Goal: Task Accomplishment & Management: Complete application form

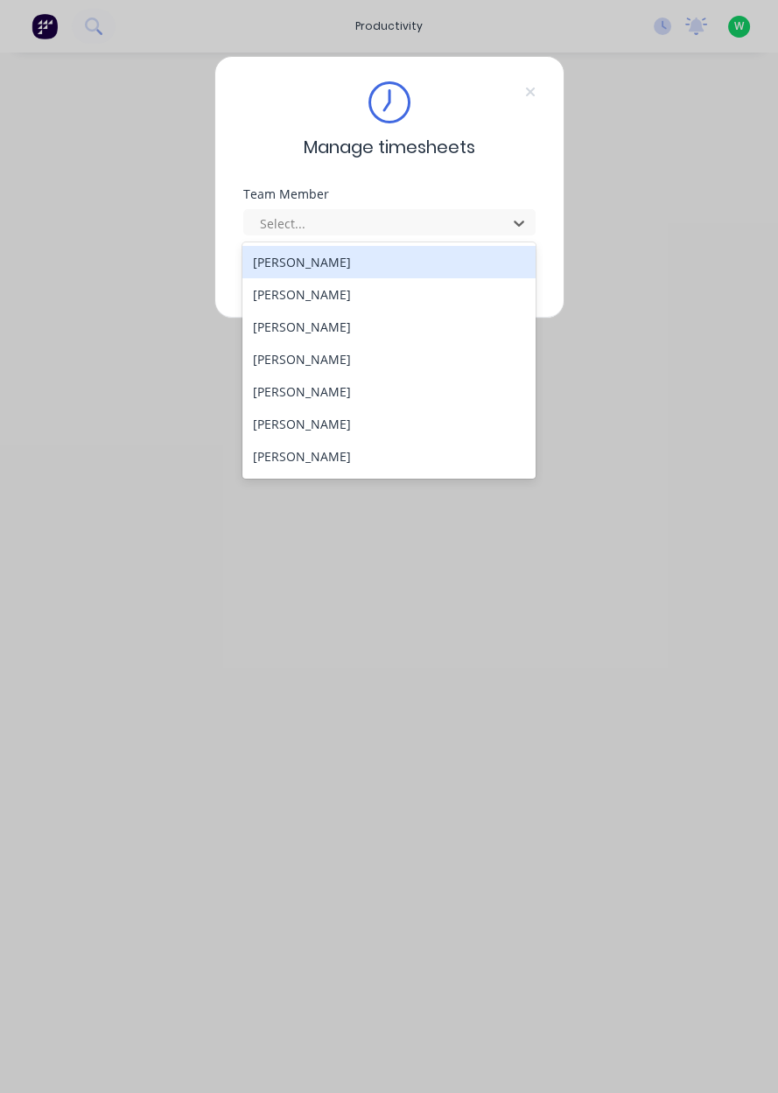
click at [304, 360] on div "[PERSON_NAME]" at bounding box center [388, 359] width 293 height 32
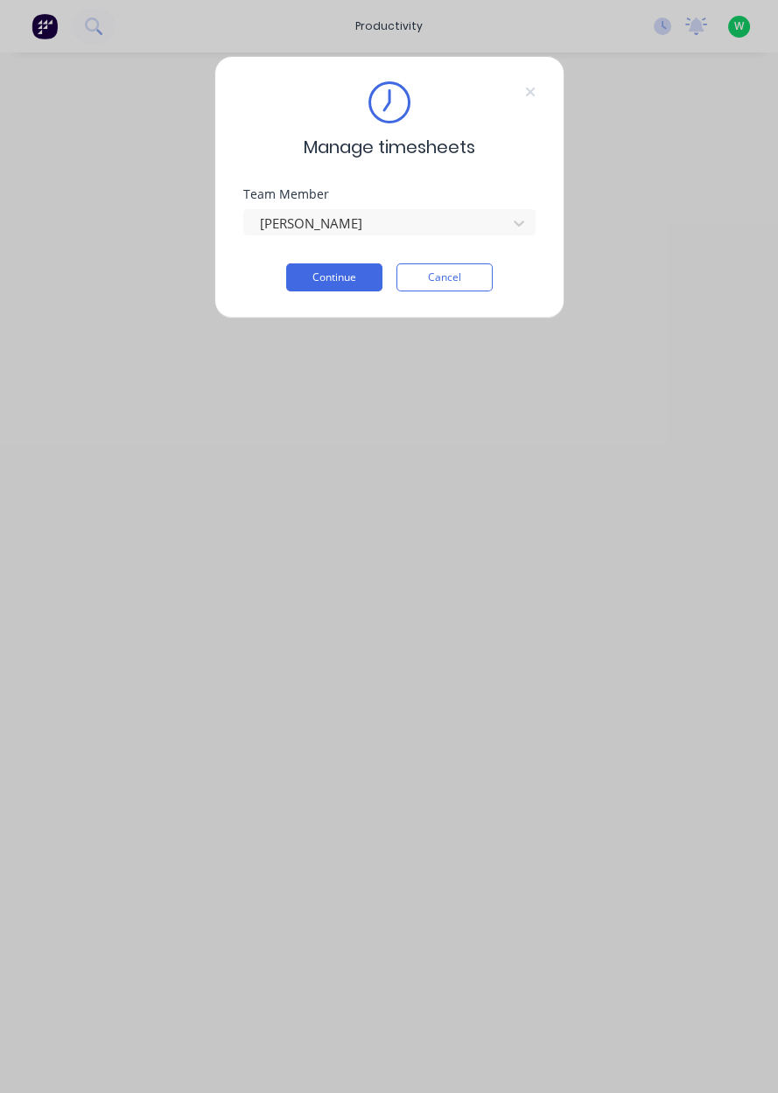
click at [342, 276] on button "Continue" at bounding box center [334, 277] width 96 height 28
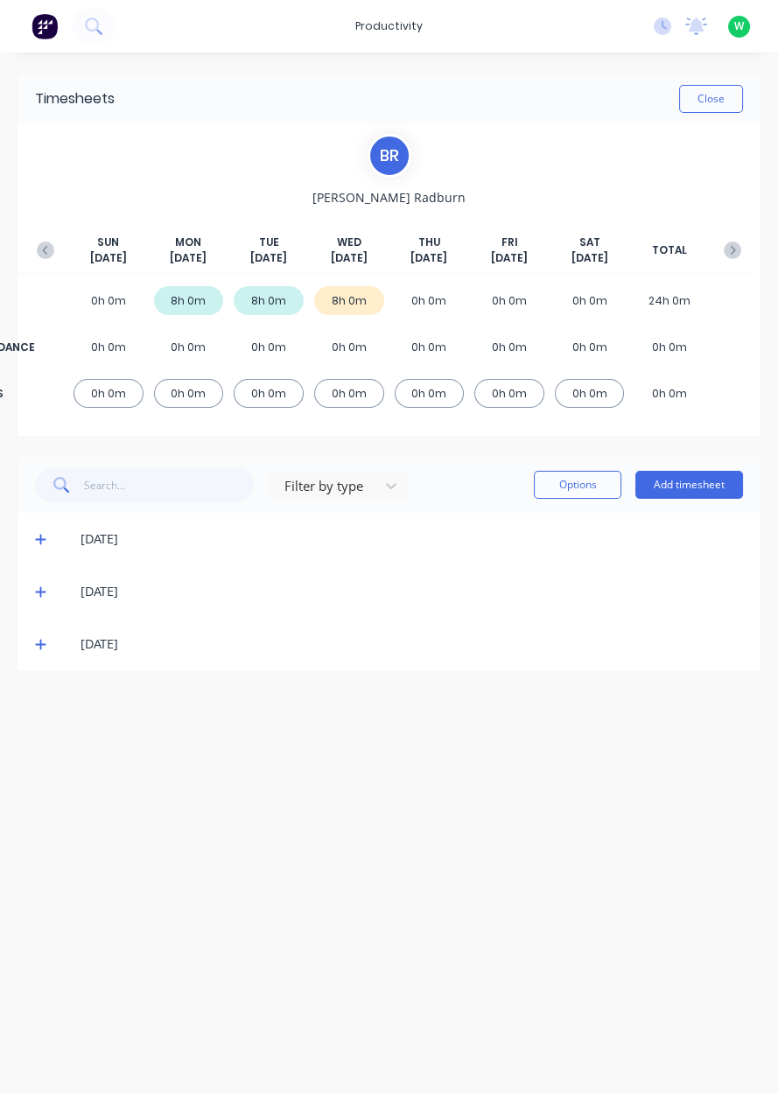
click at [683, 485] on button "Add timesheet" at bounding box center [689, 485] width 108 height 28
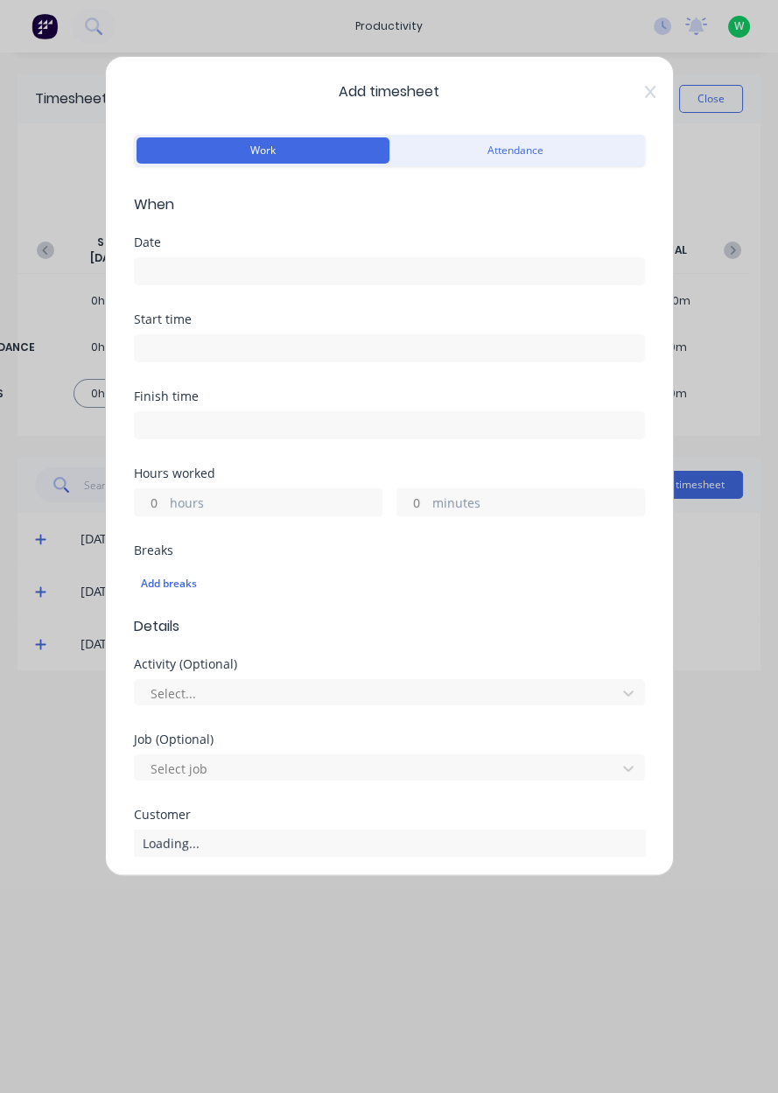
click at [193, 275] on input at bounding box center [389, 271] width 509 height 26
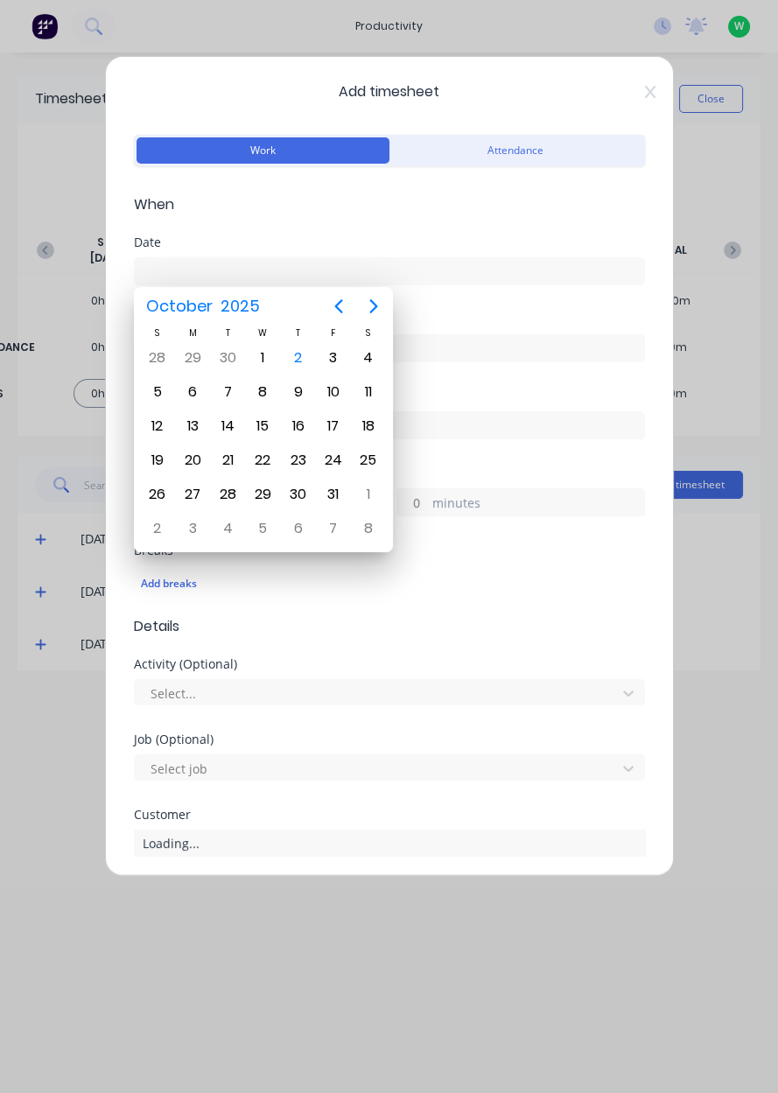
click at [303, 357] on div "2" at bounding box center [298, 358] width 26 height 26
type input "[DATE]"
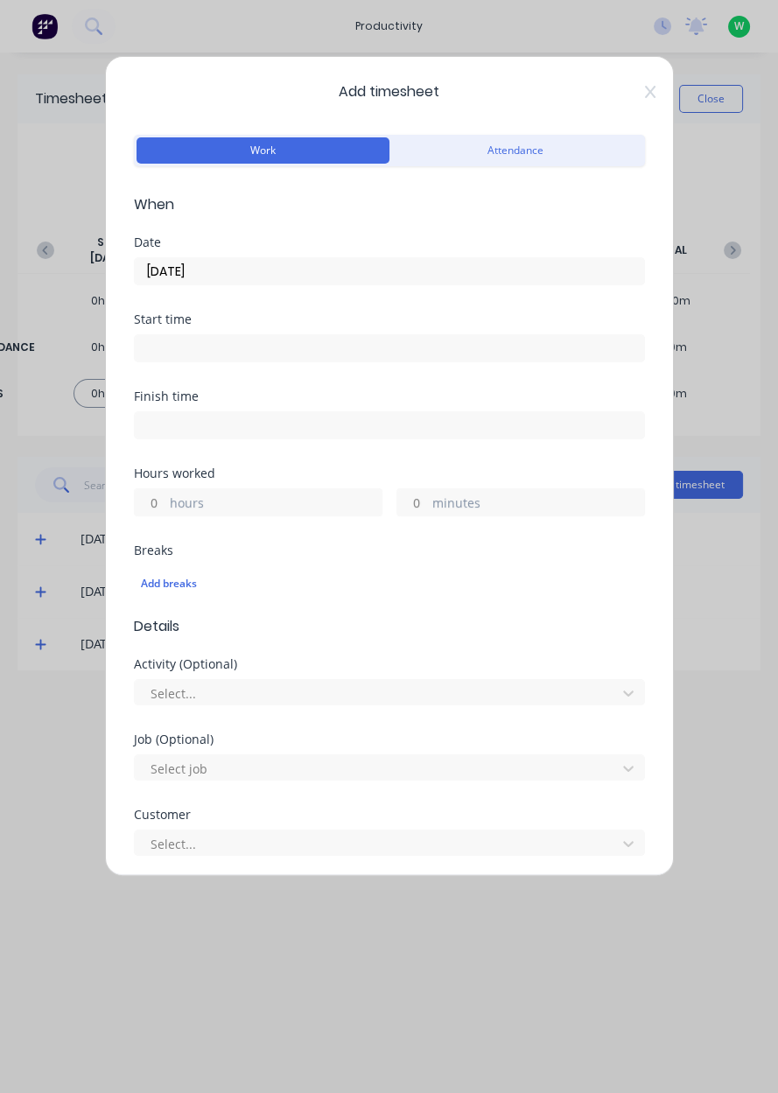
click at [152, 494] on input "hours" at bounding box center [150, 502] width 31 height 26
type input "1"
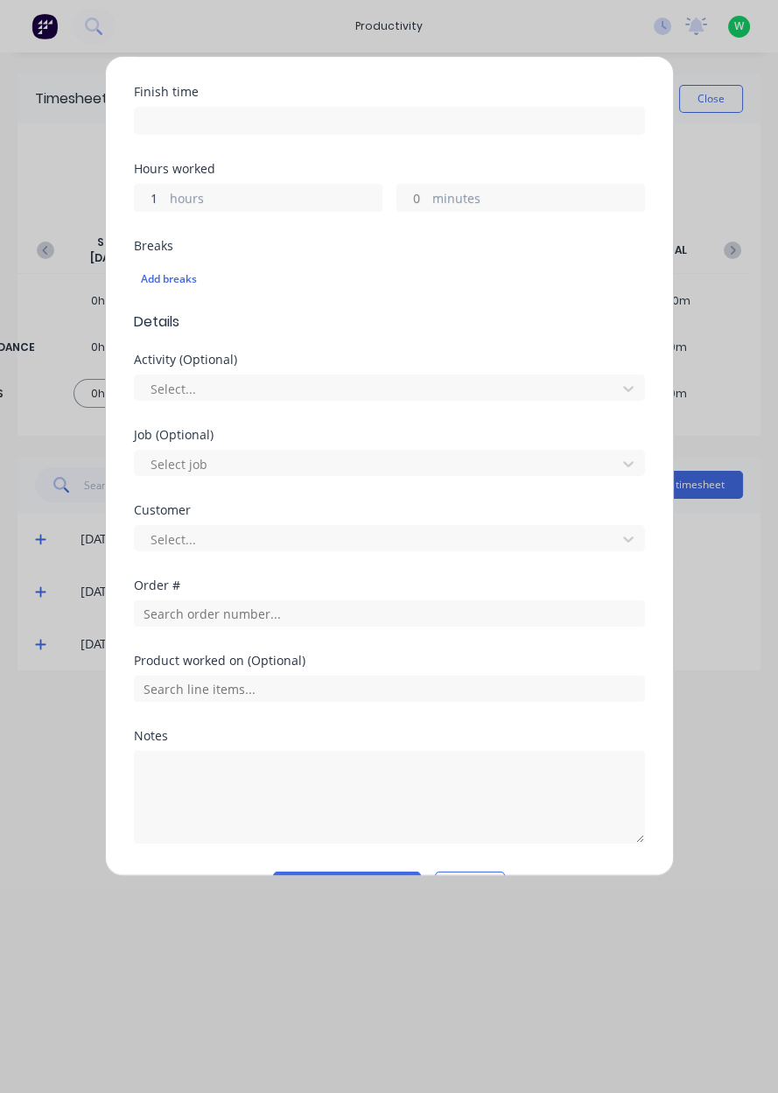
scroll to position [307, 0]
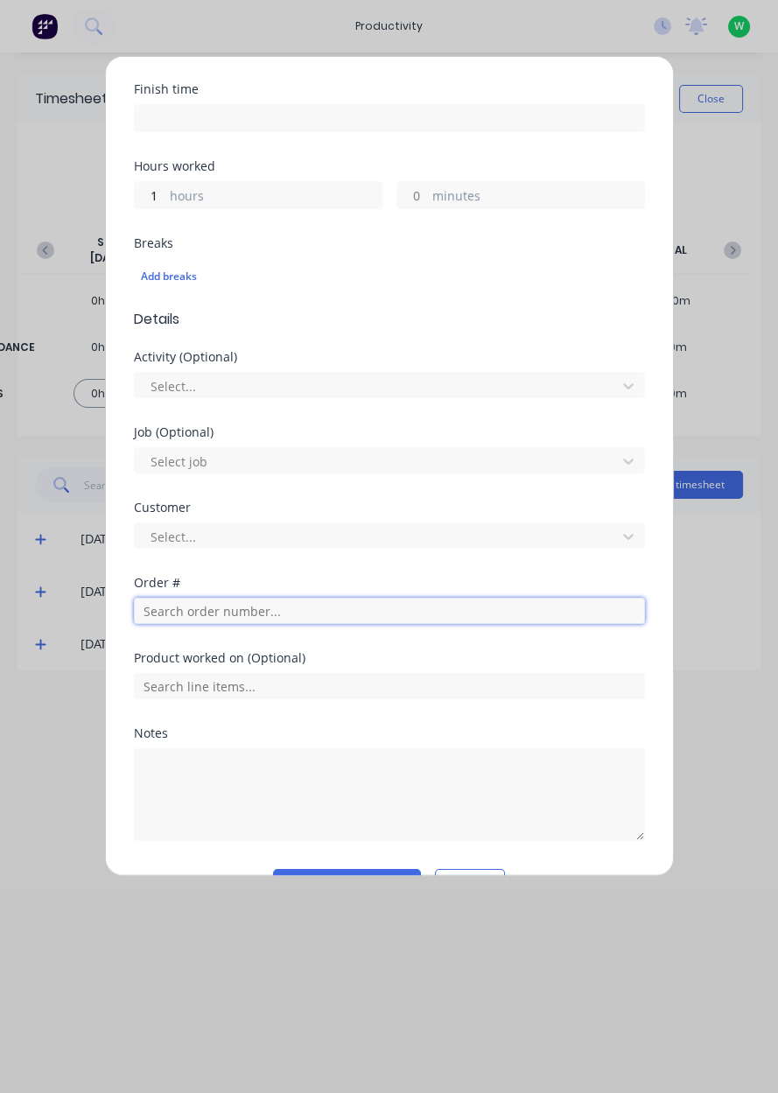
click at [209, 614] on input "text" at bounding box center [389, 610] width 511 height 26
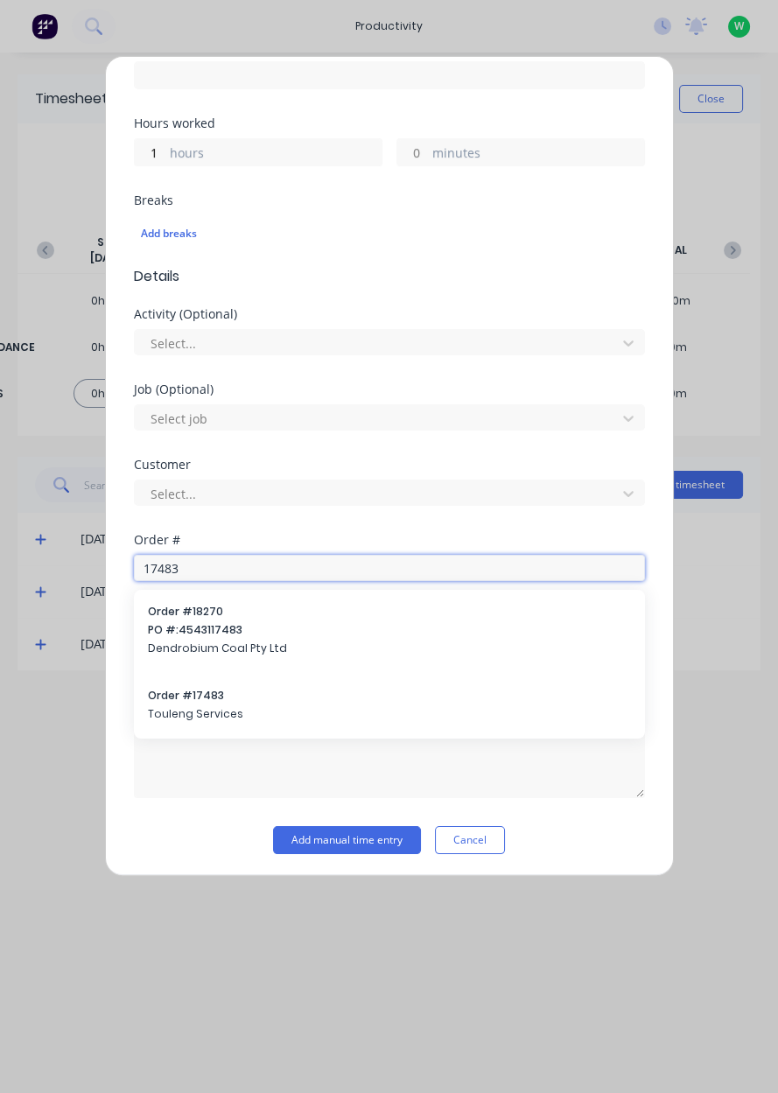
type input "17483"
click at [199, 702] on div "Order # 17483 Touleng Services" at bounding box center [389, 706] width 483 height 37
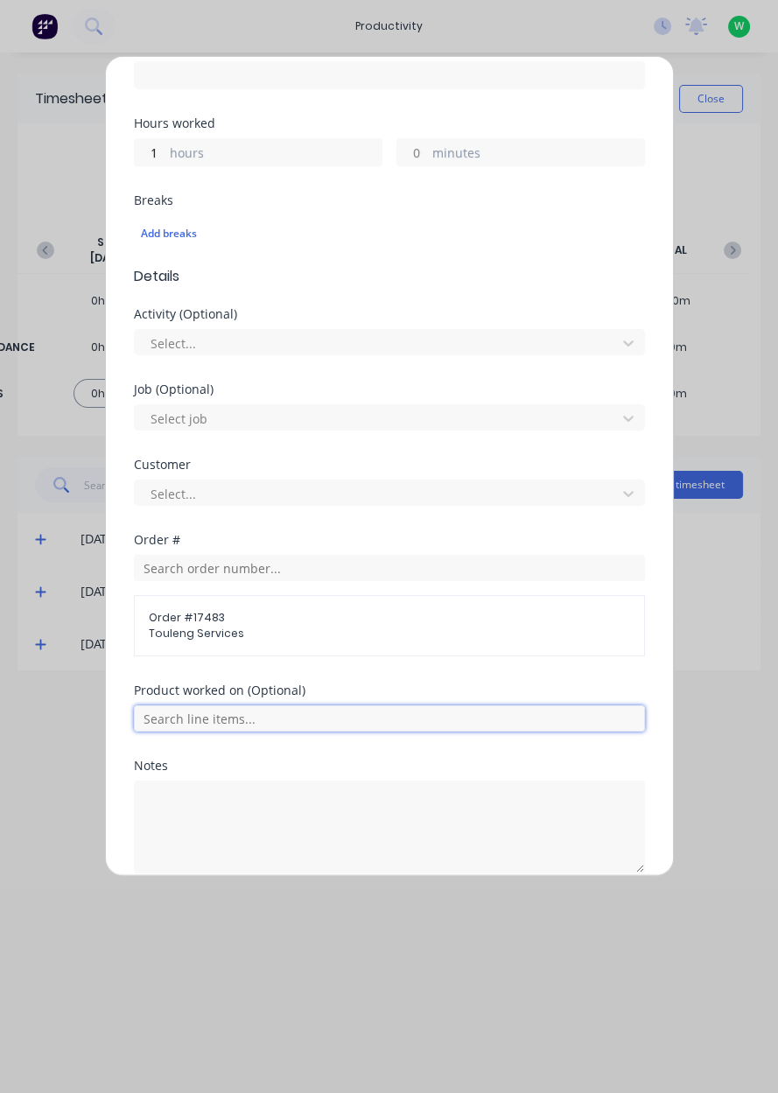
click at [207, 712] on input "text" at bounding box center [389, 718] width 511 height 26
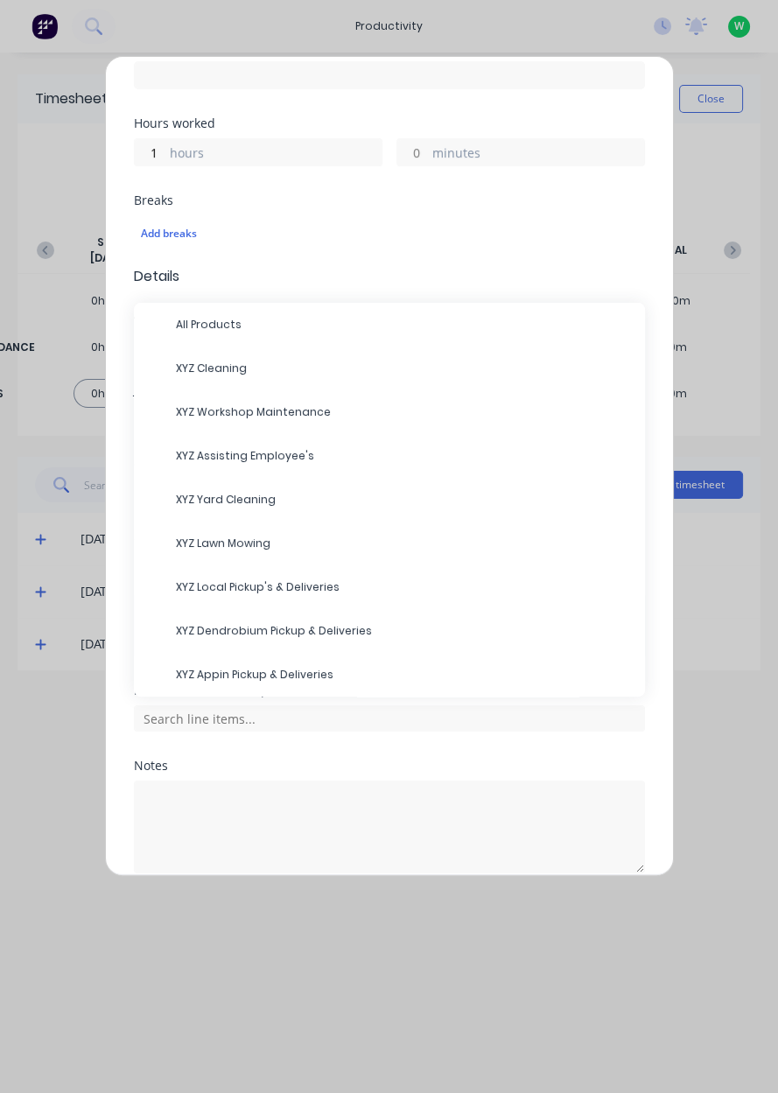
click at [217, 360] on span "XYZ Cleaning" at bounding box center [403, 368] width 455 height 16
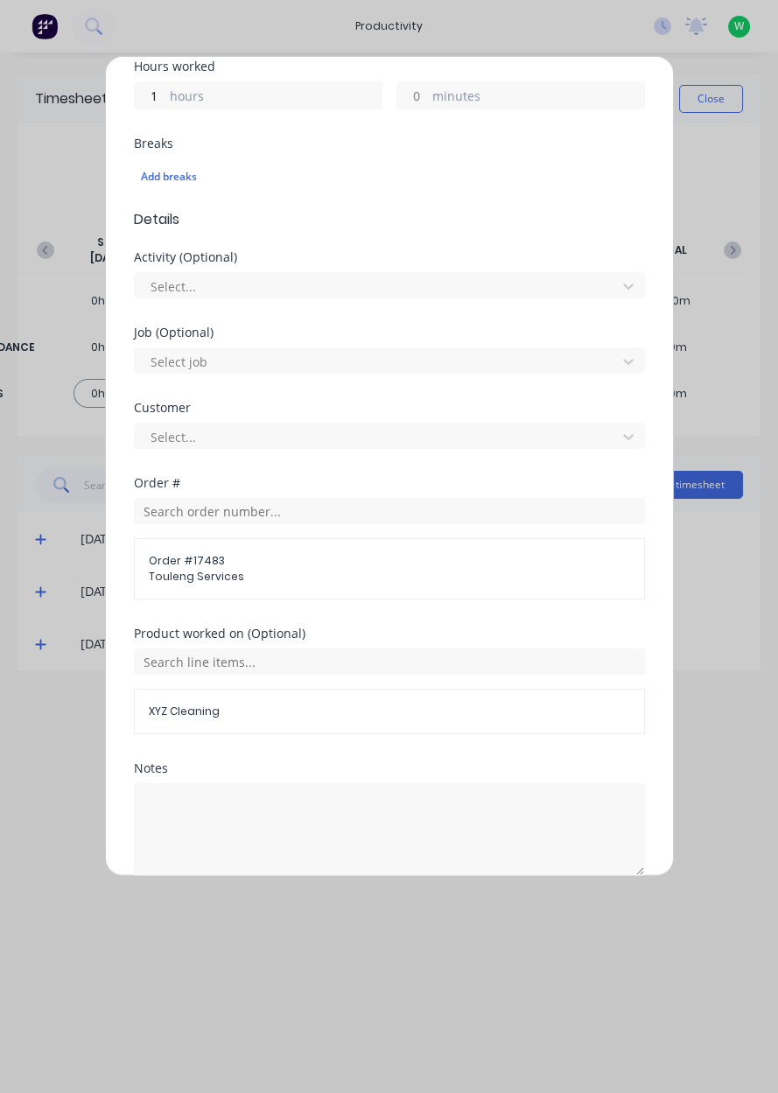
scroll to position [484, 0]
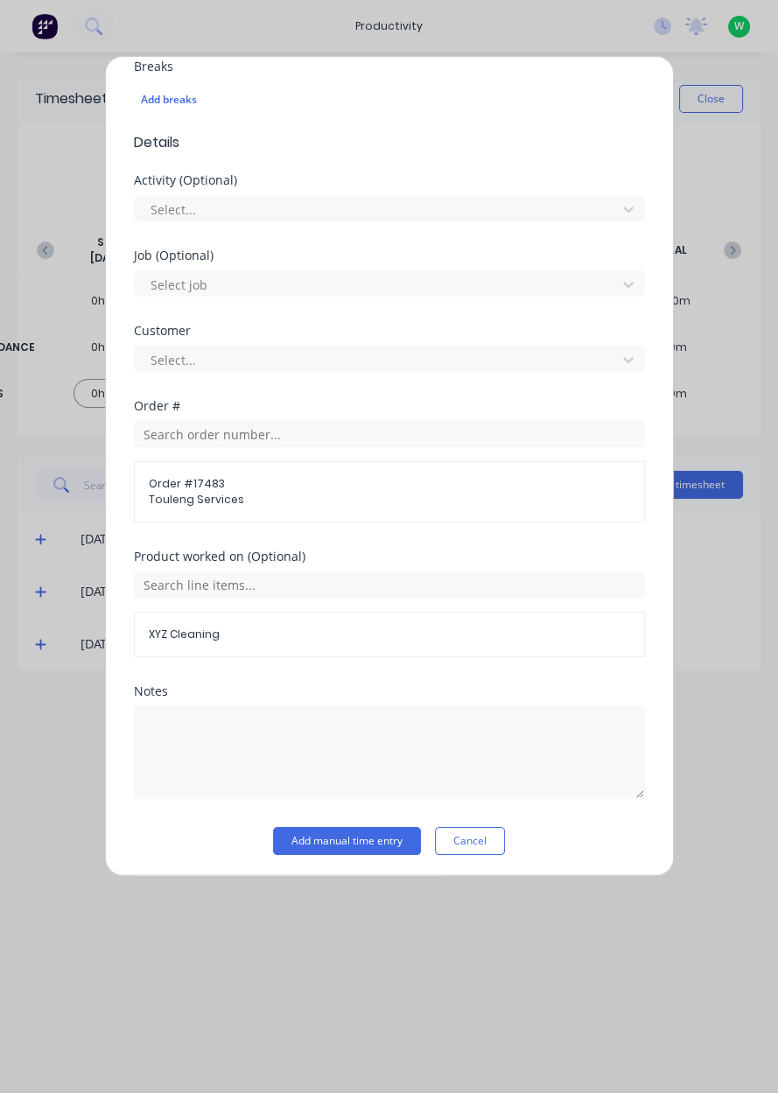
click at [357, 837] on button "Add manual time entry" at bounding box center [347, 841] width 148 height 28
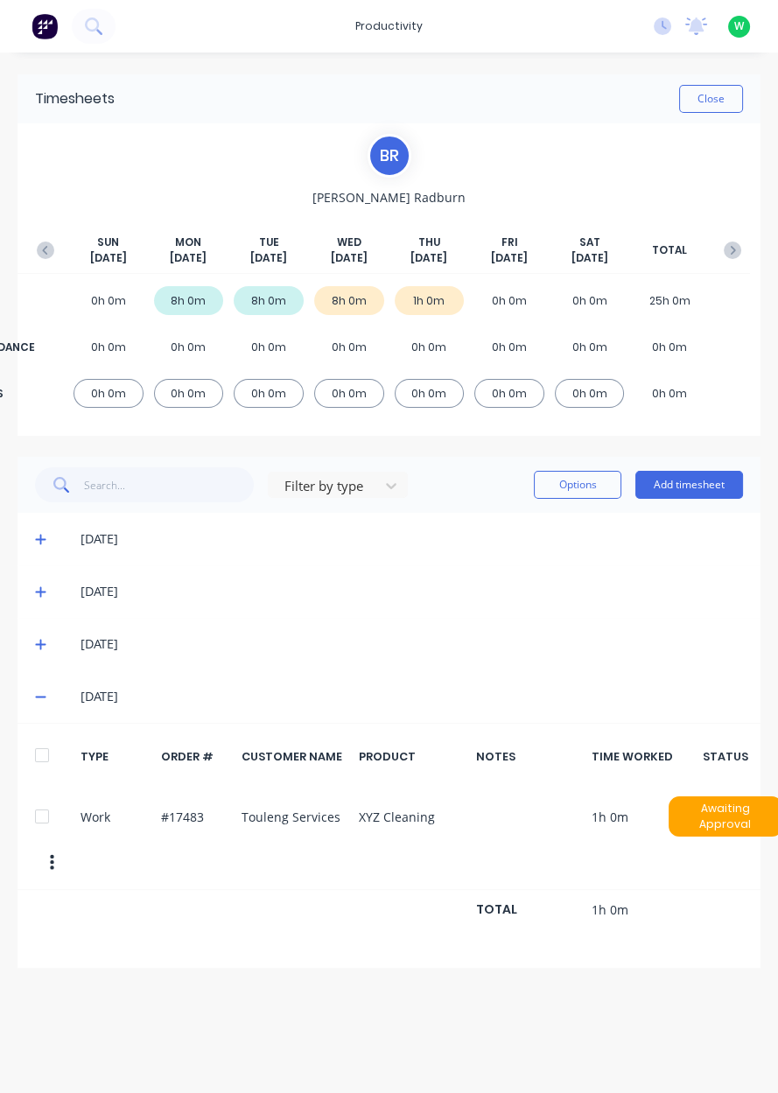
click at [688, 481] on button "Add timesheet" at bounding box center [689, 485] width 108 height 28
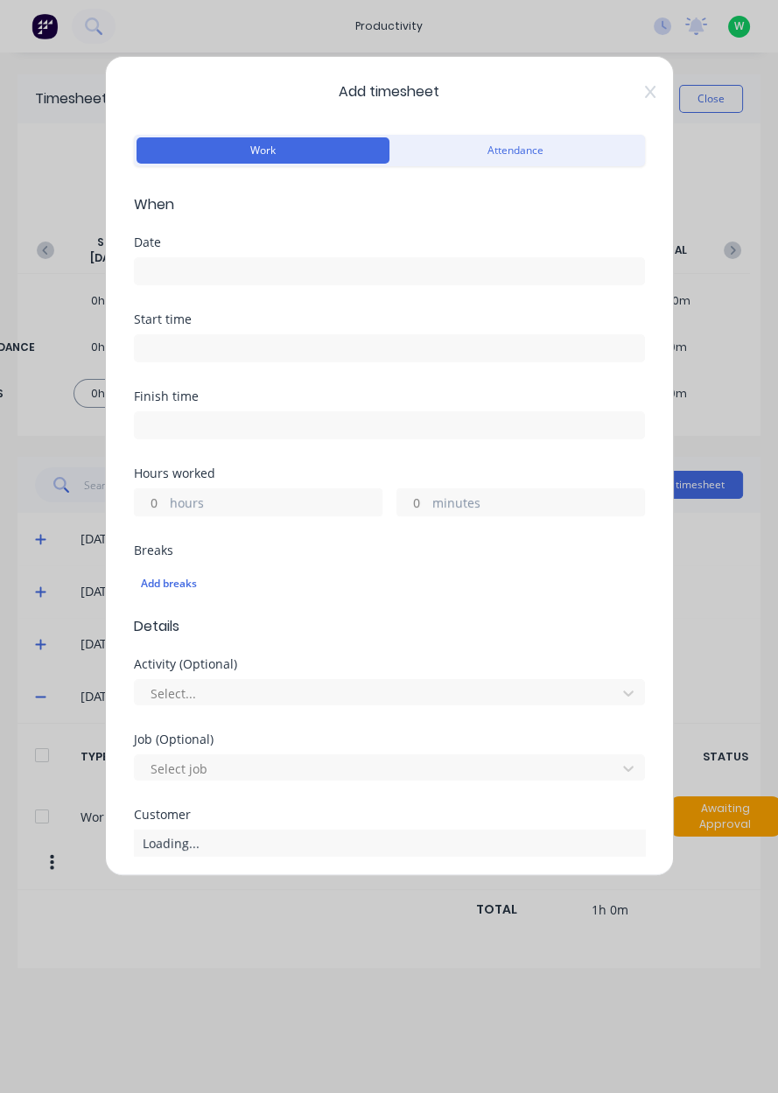
click at [194, 264] on input at bounding box center [389, 271] width 509 height 26
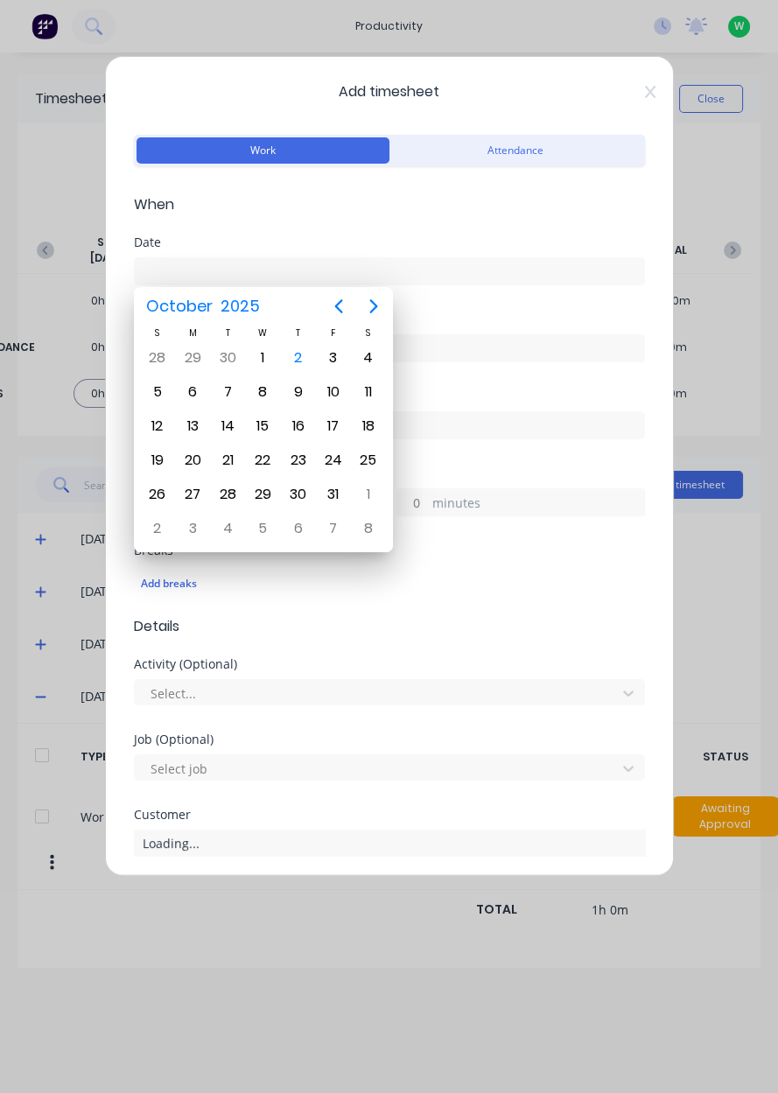
click at [301, 355] on div "2" at bounding box center [298, 358] width 26 height 26
type input "[DATE]"
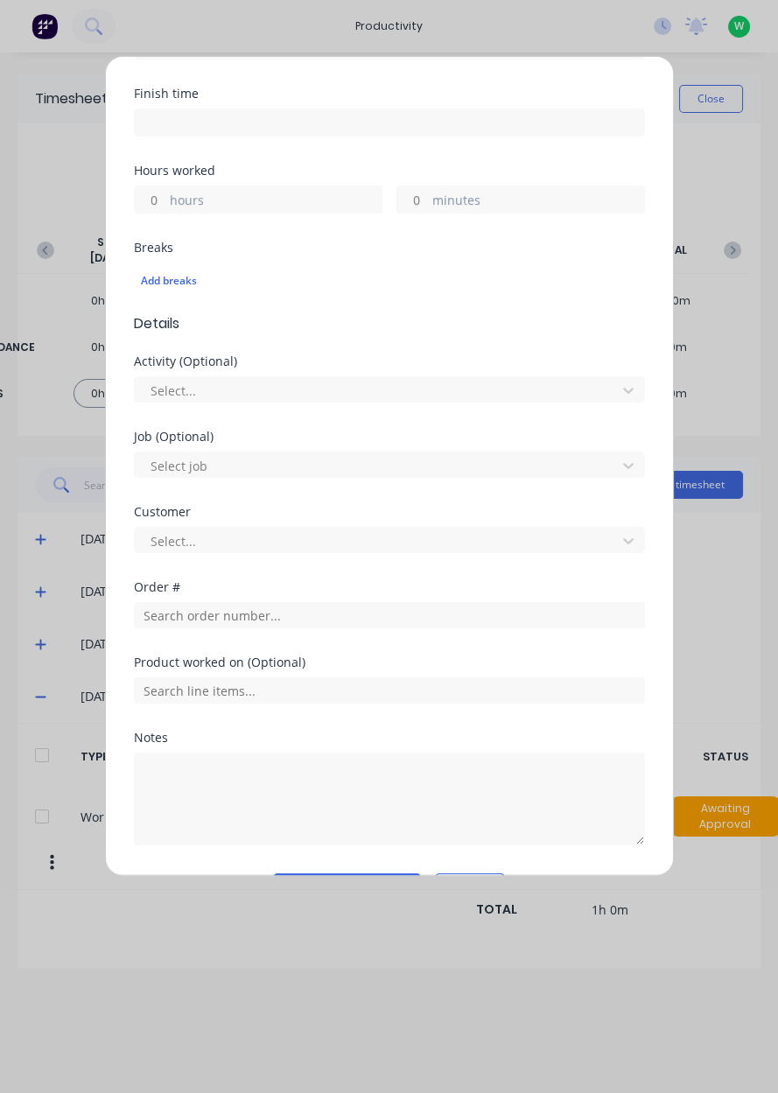
scroll to position [304, 0]
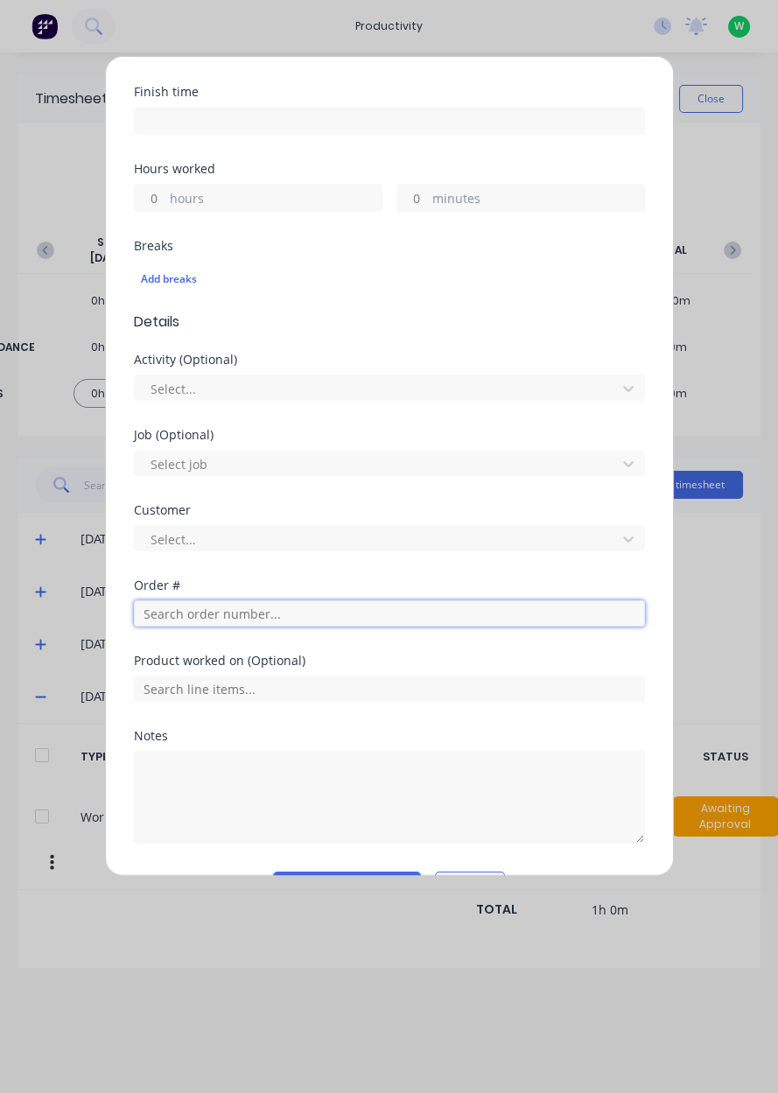
click at [221, 603] on input "text" at bounding box center [389, 613] width 511 height 26
type input "19"
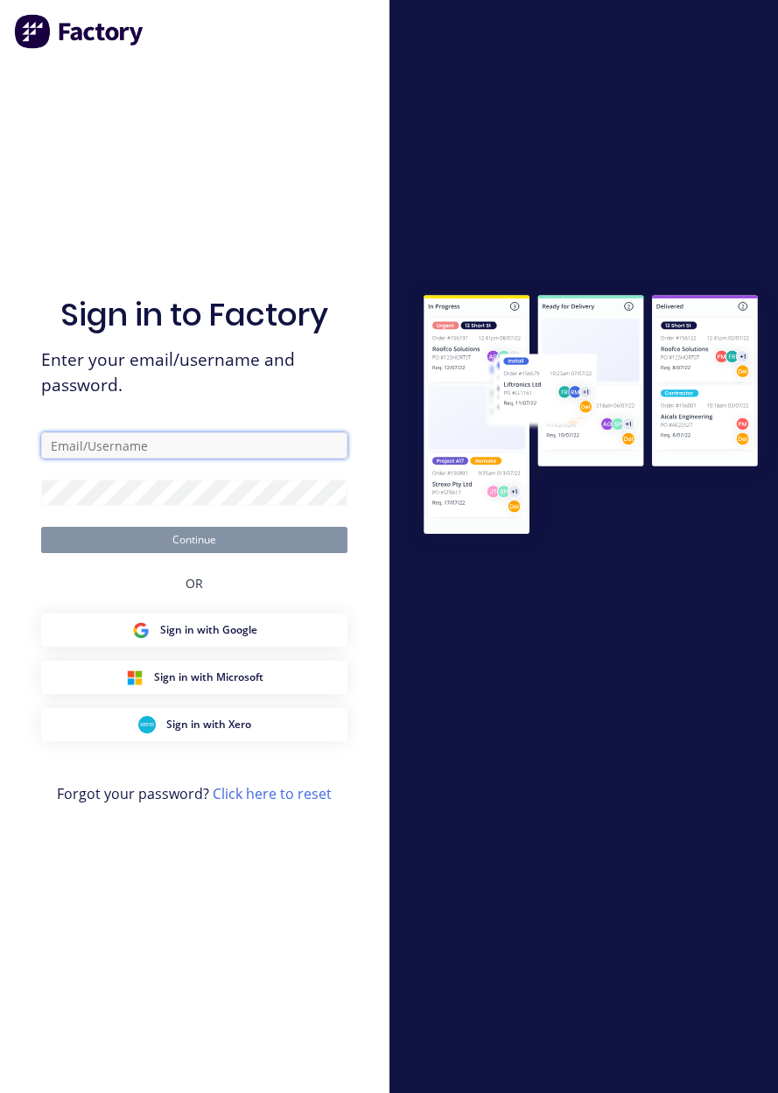
click at [174, 458] on input "text" at bounding box center [194, 445] width 306 height 26
type input "[EMAIL_ADDRESS][DOMAIN_NAME]"
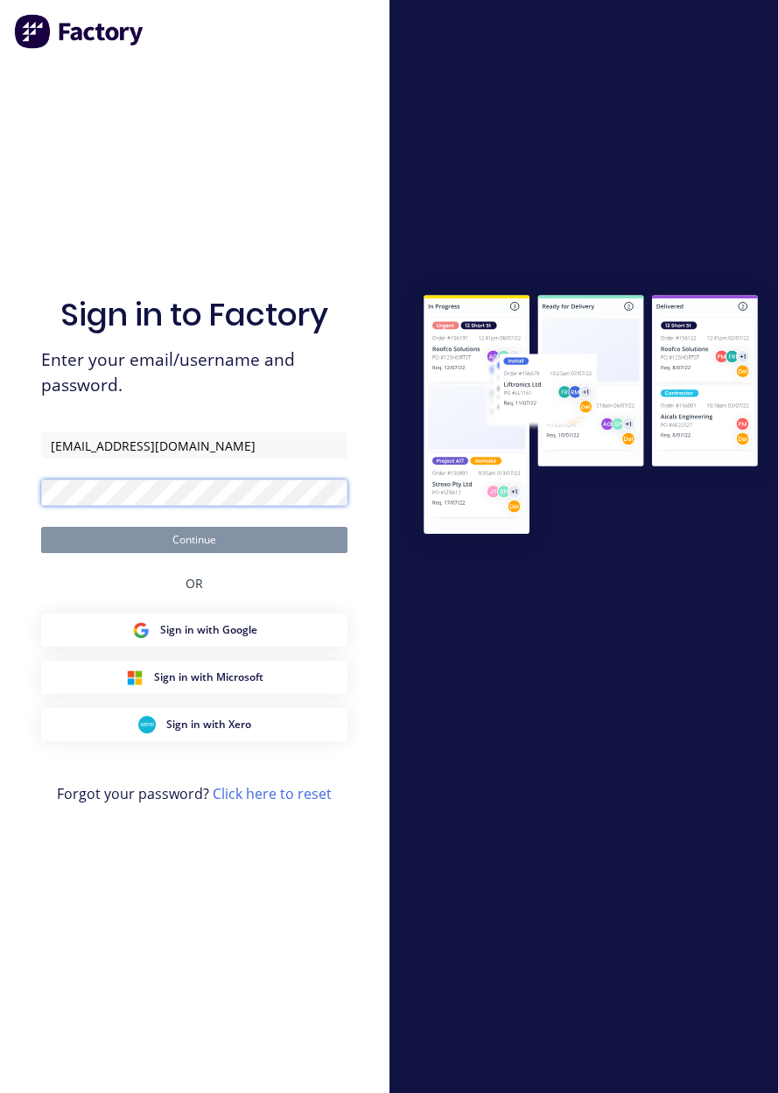
click at [41, 527] on button "Continue" at bounding box center [194, 540] width 306 height 26
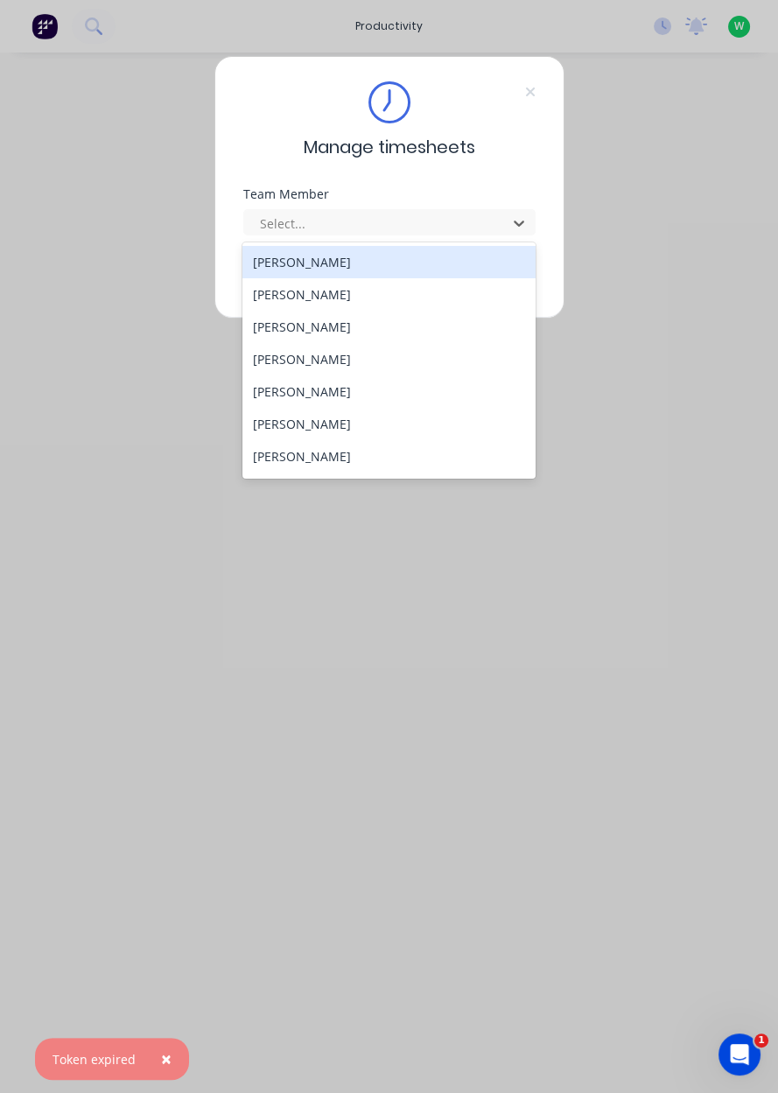
click at [321, 360] on div "[PERSON_NAME]" at bounding box center [388, 359] width 293 height 32
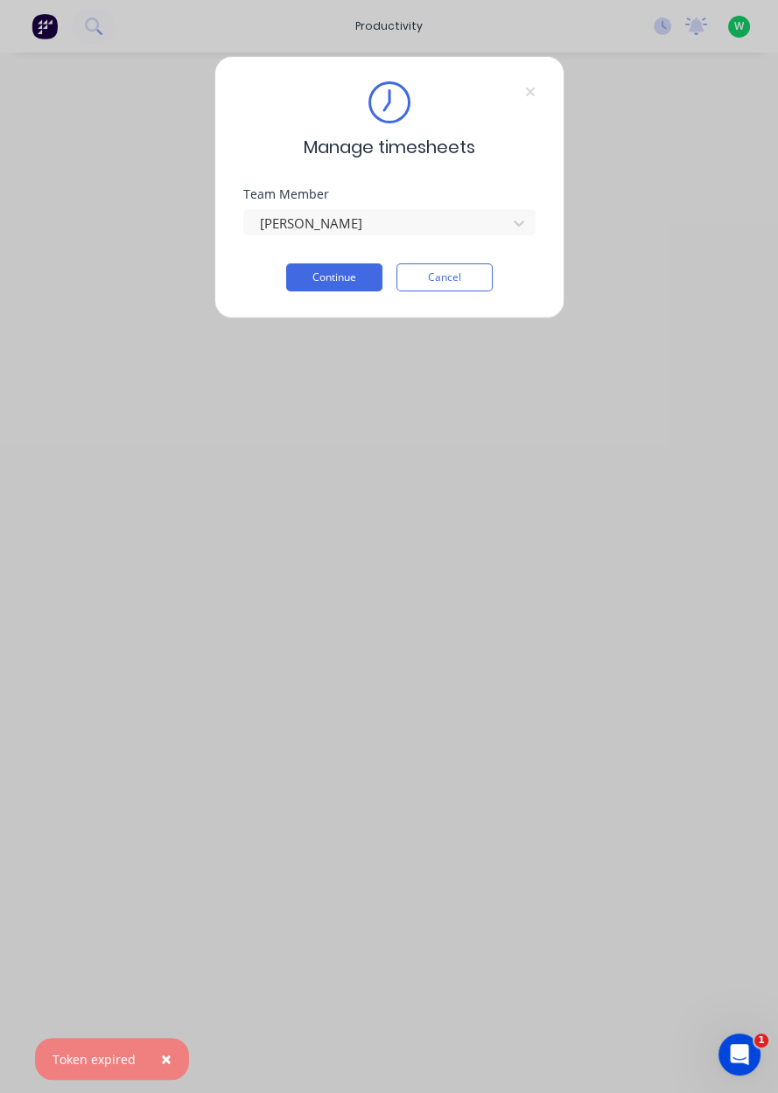
click at [340, 280] on button "Continue" at bounding box center [334, 277] width 96 height 28
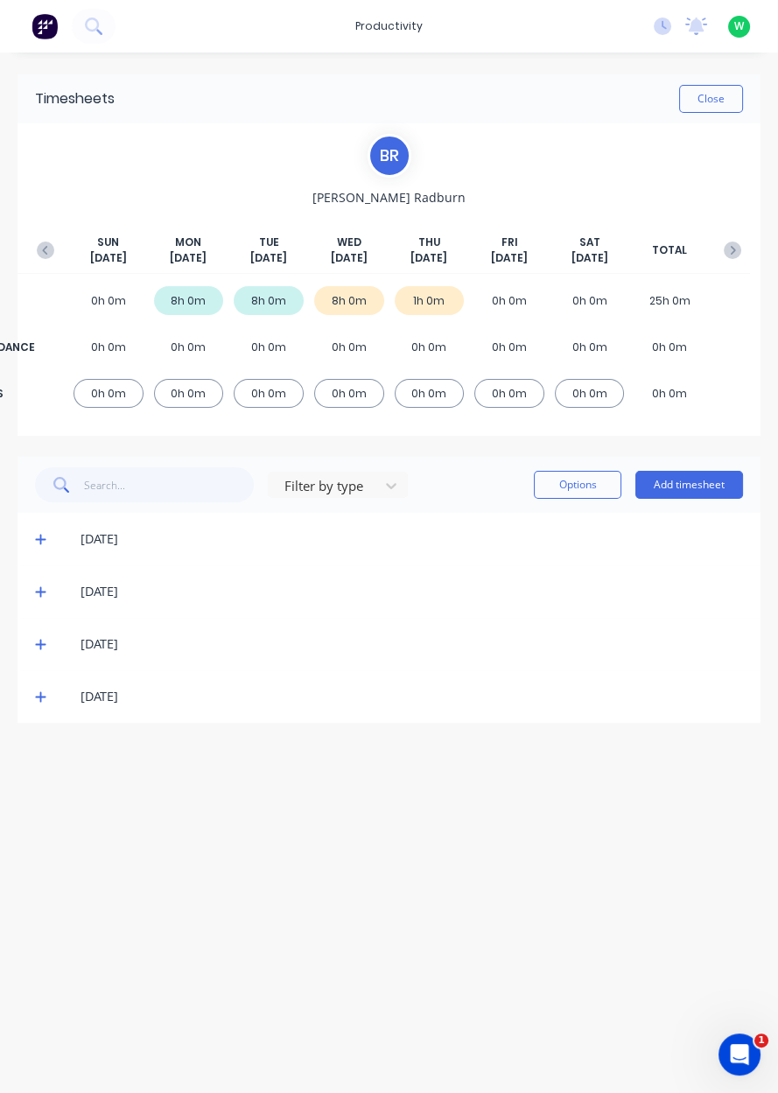
click at [696, 485] on button "Add timesheet" at bounding box center [689, 485] width 108 height 28
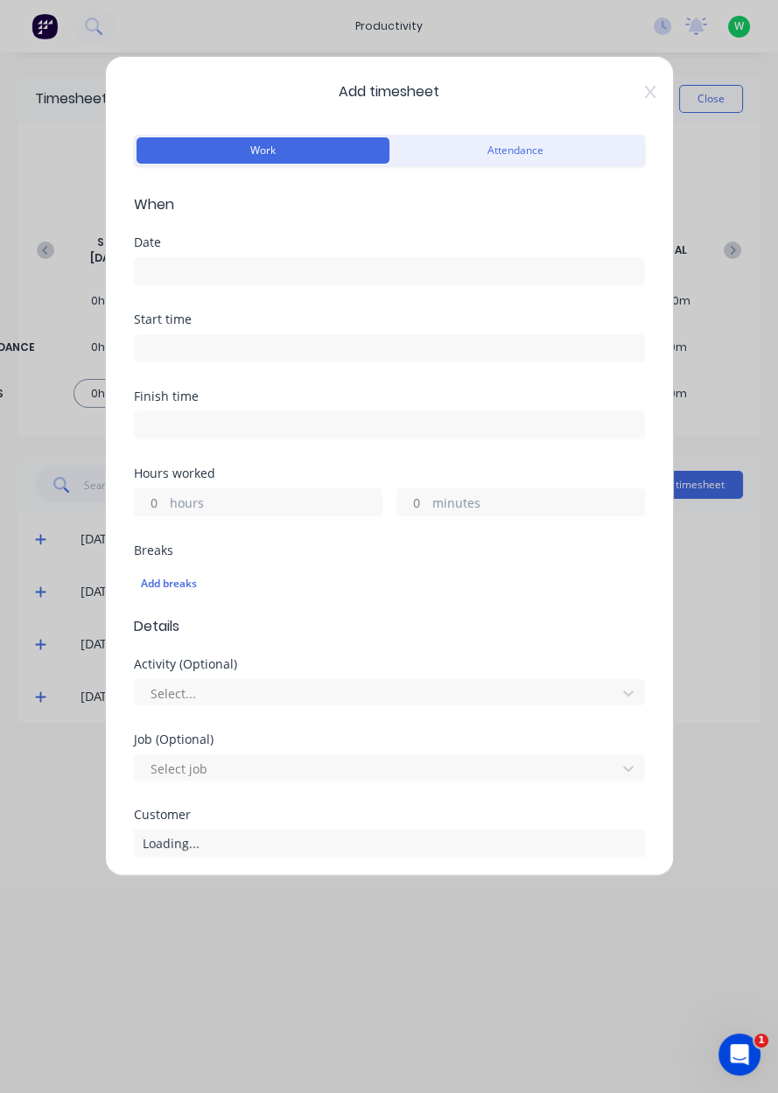
click at [187, 274] on input at bounding box center [389, 271] width 509 height 26
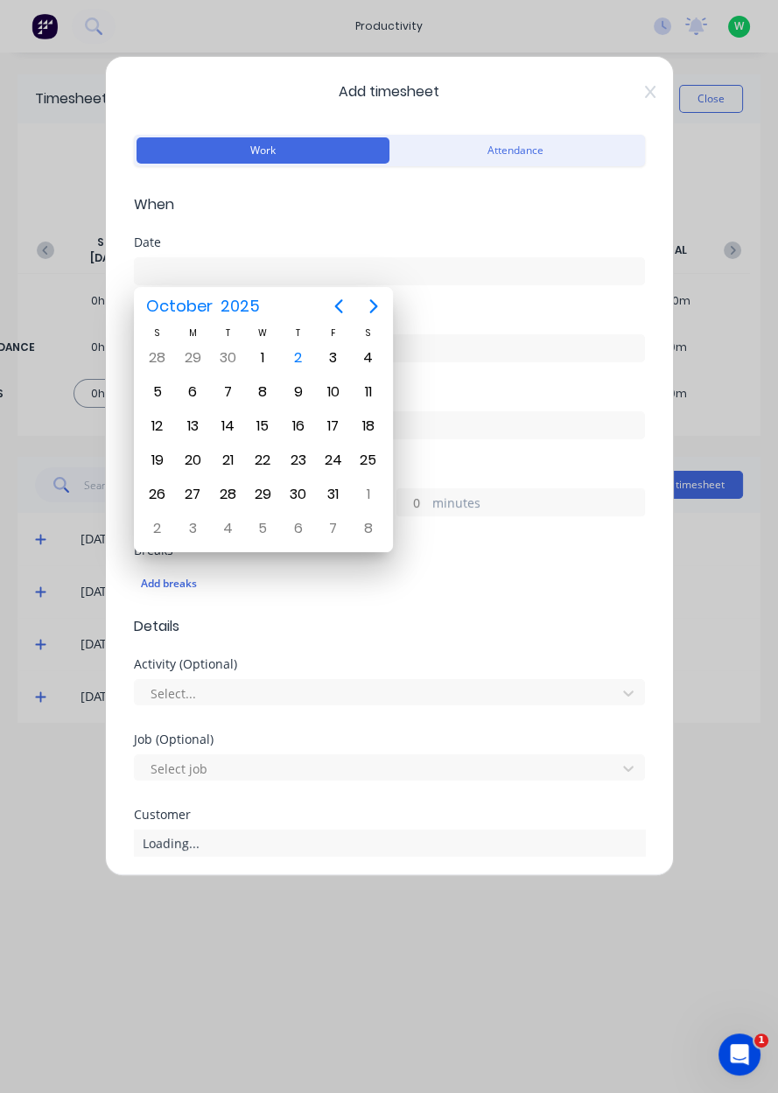
click at [304, 357] on div "2" at bounding box center [298, 358] width 26 height 26
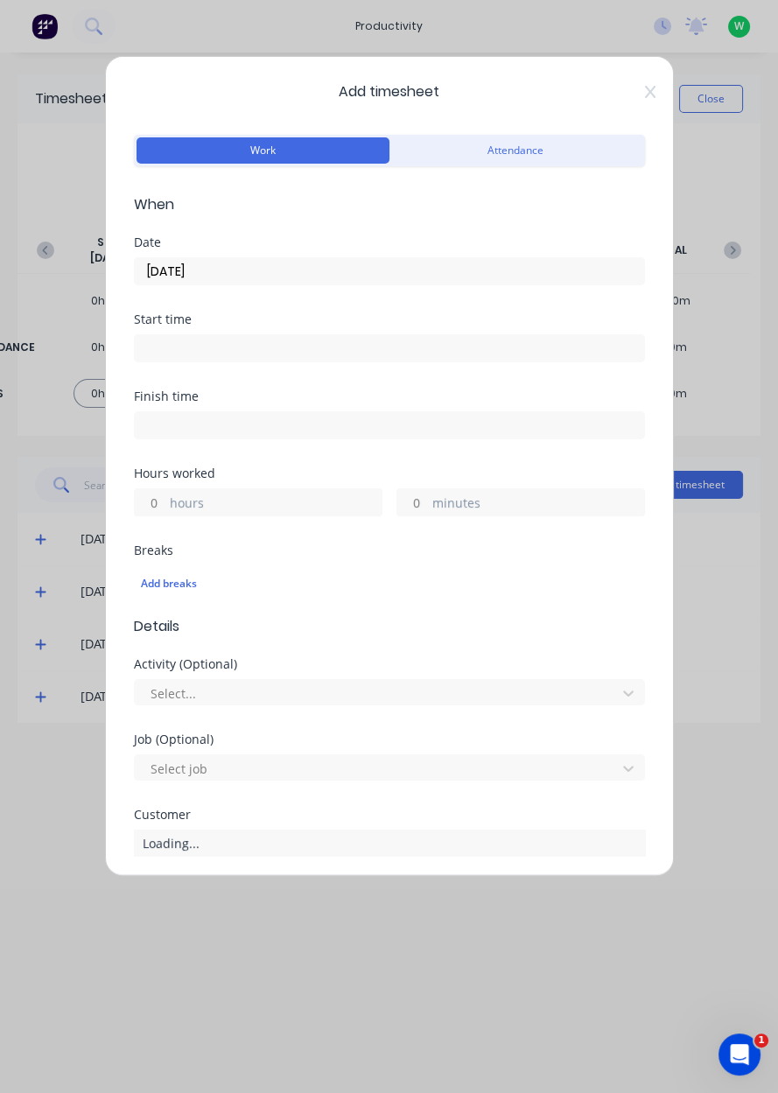
type input "[DATE]"
click at [412, 499] on input "minutes" at bounding box center [412, 502] width 31 height 26
type input "30"
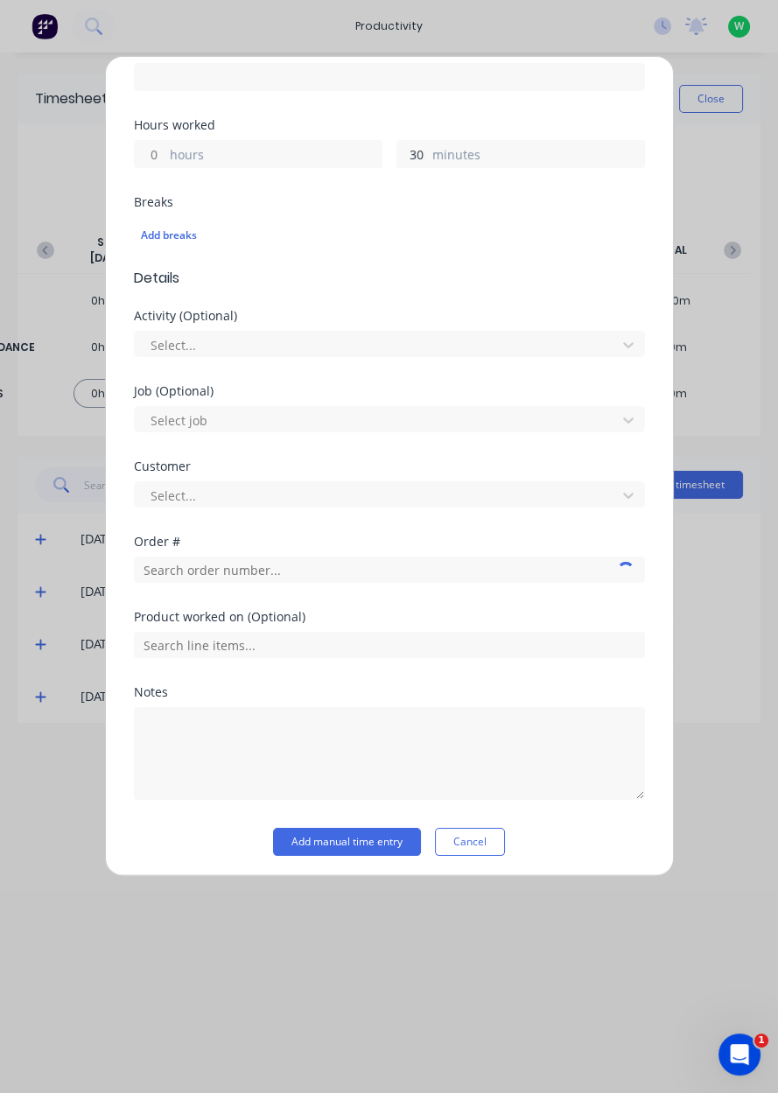
scroll to position [350, 0]
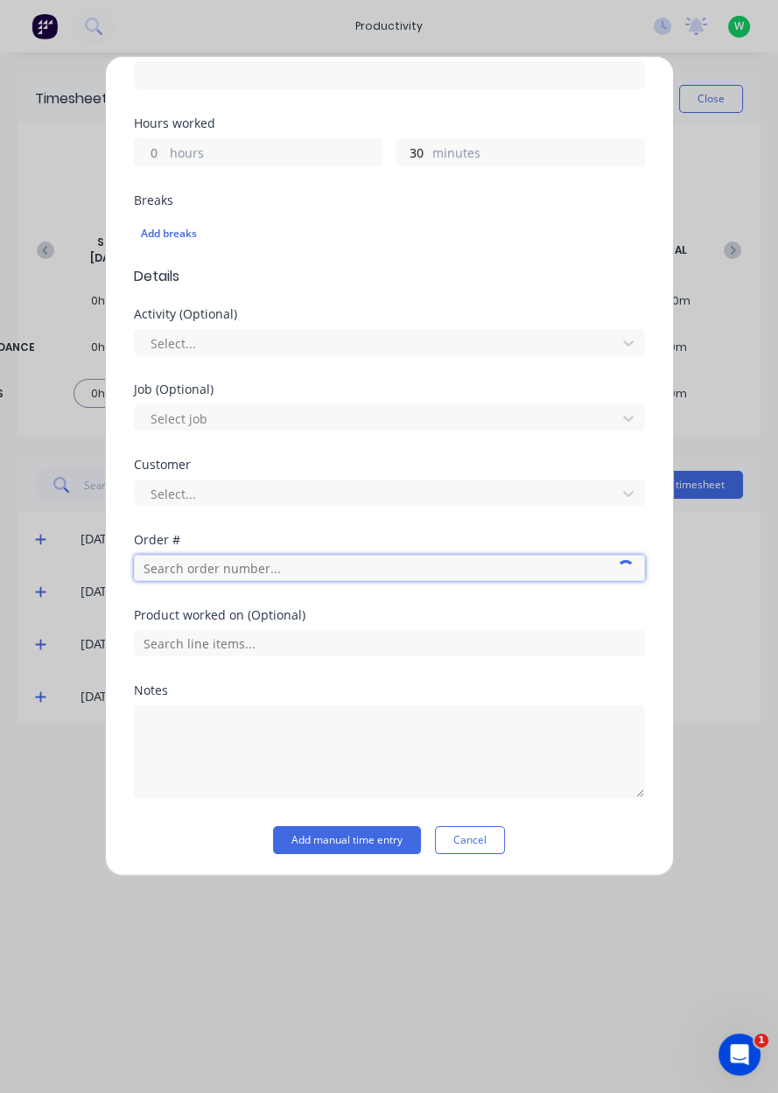
click at [210, 560] on input "text" at bounding box center [389, 568] width 511 height 26
type input "19119"
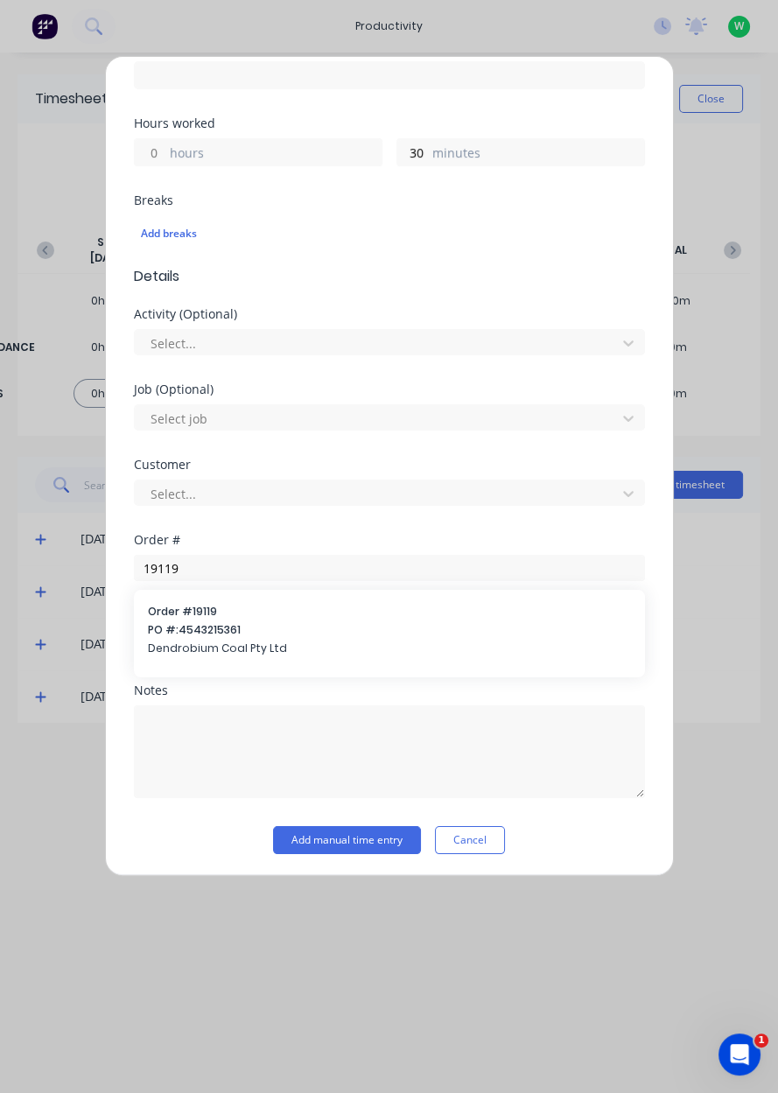
click at [213, 635] on div "Order # 19119 PO #: 4543215361 Dendrobium Coal Pty Ltd" at bounding box center [389, 632] width 483 height 56
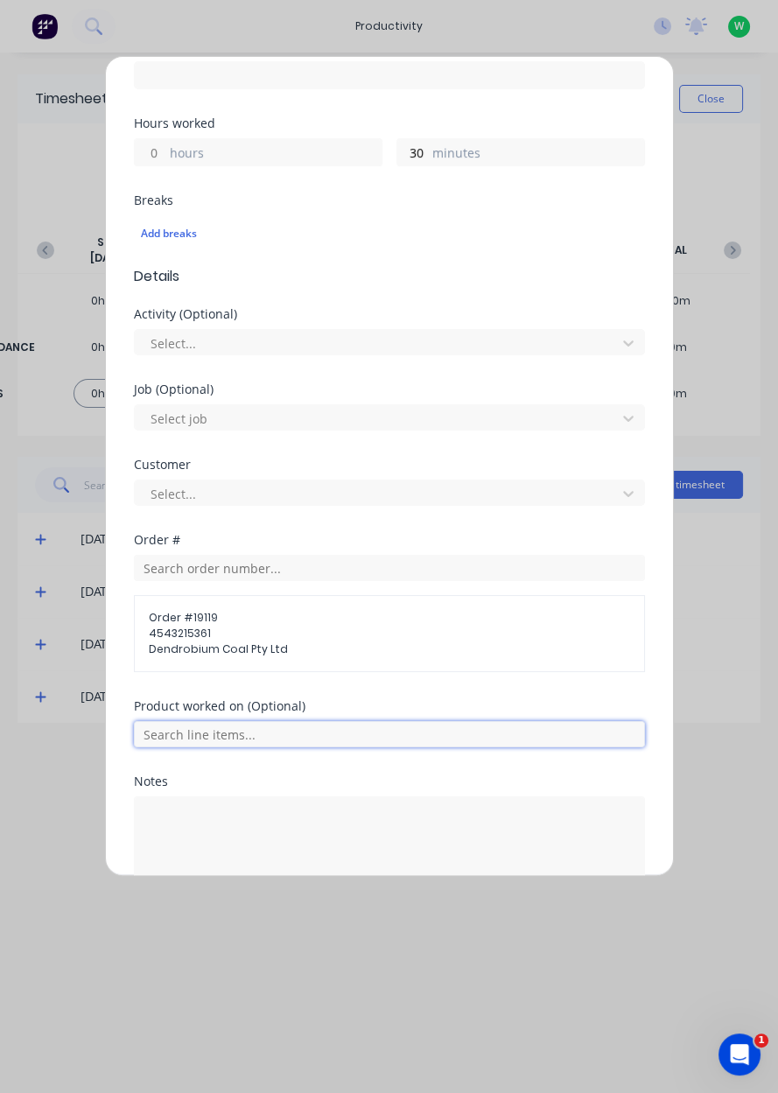
click at [209, 732] on input "text" at bounding box center [389, 734] width 511 height 26
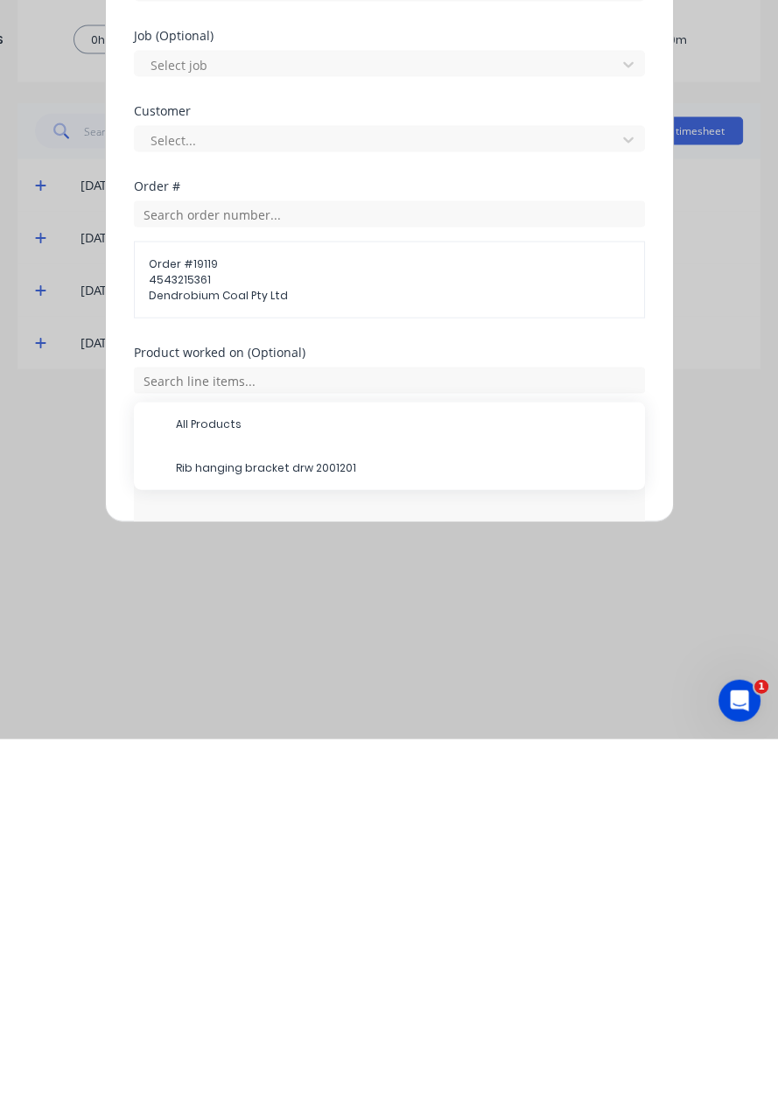
click at [286, 814] on span "Rib hanging bracket drw 2001201" at bounding box center [403, 821] width 455 height 16
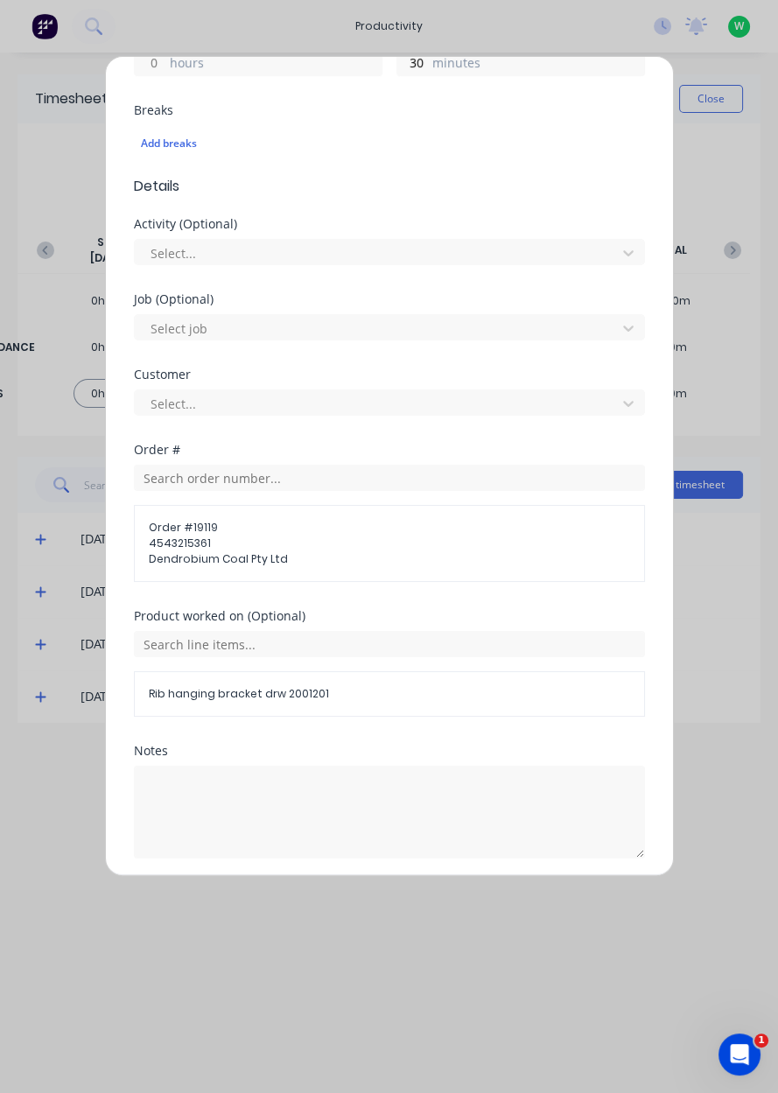
scroll to position [499, 0]
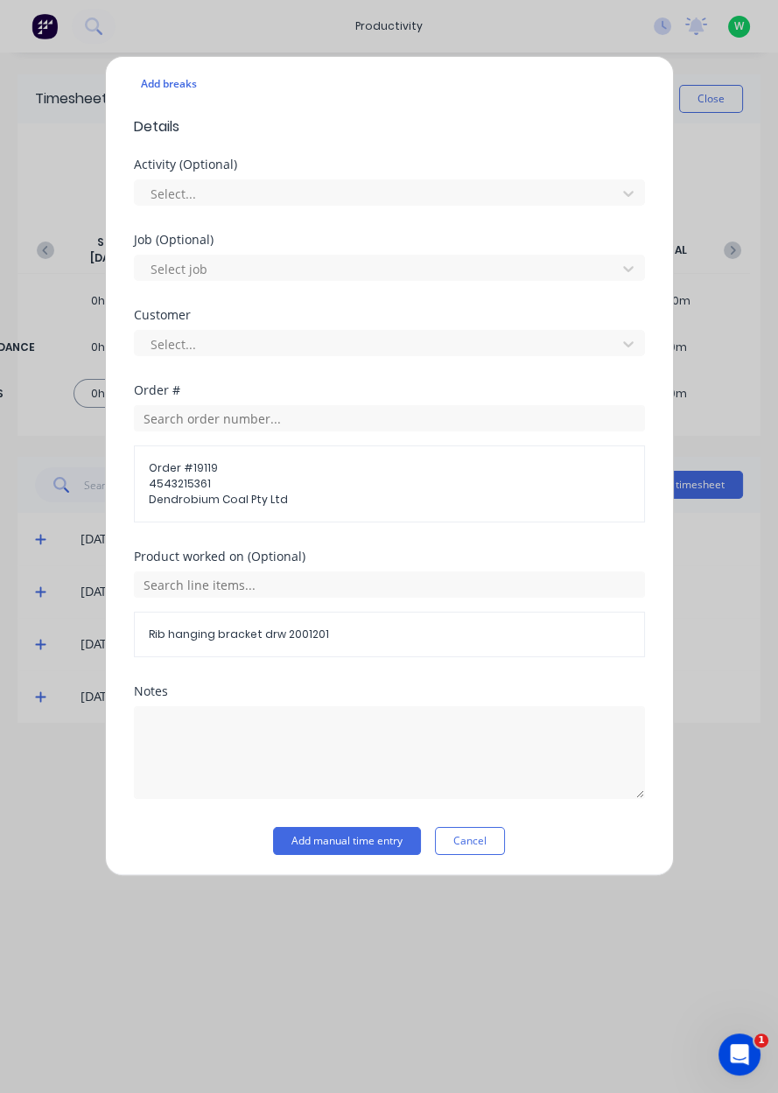
click at [361, 832] on button "Add manual time entry" at bounding box center [347, 841] width 148 height 28
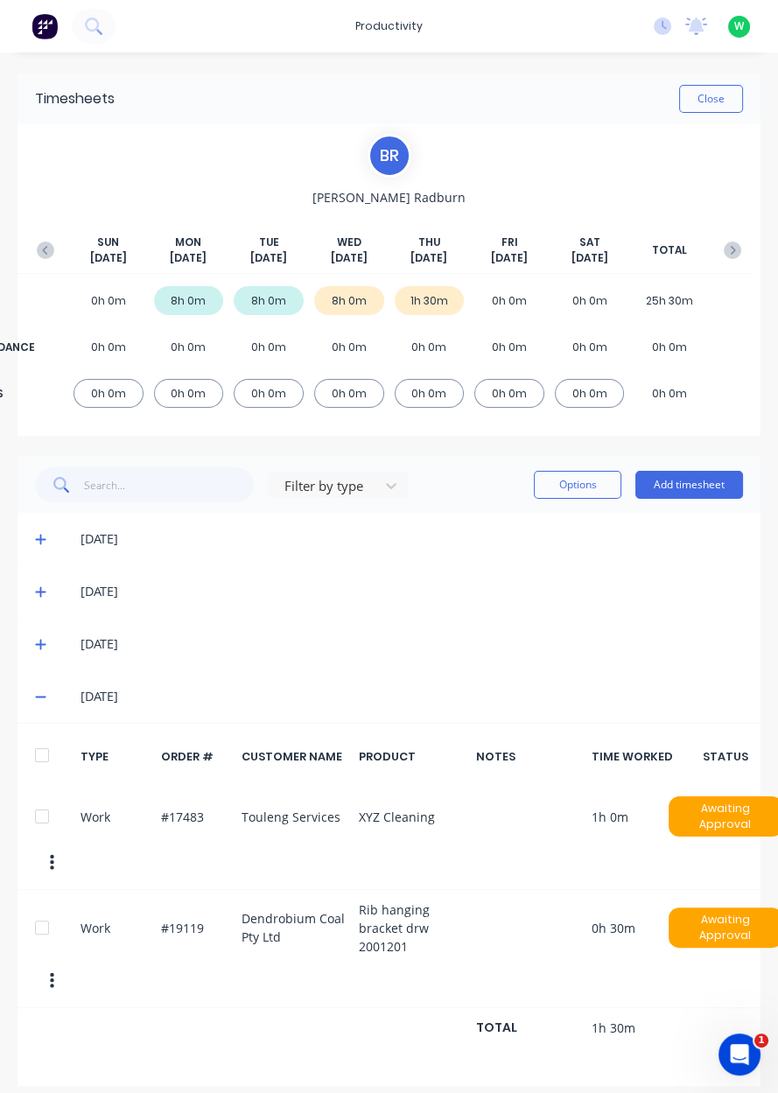
click at [690, 483] on button "Add timesheet" at bounding box center [689, 485] width 108 height 28
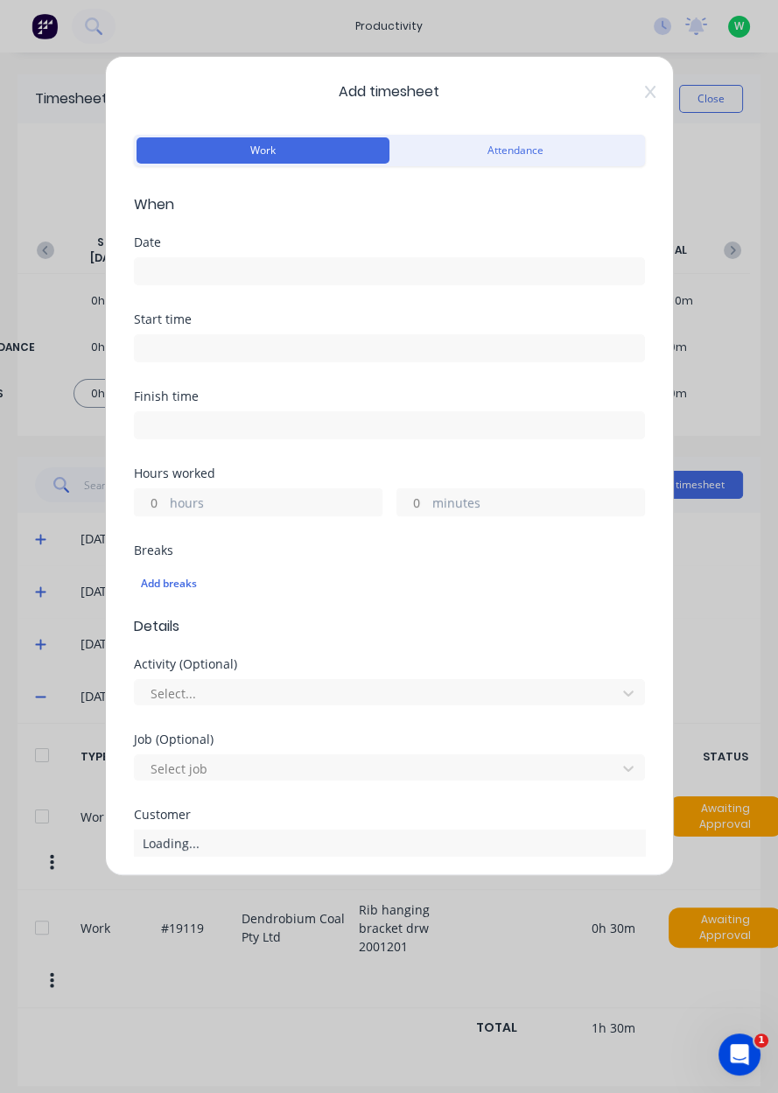
click at [206, 263] on input at bounding box center [389, 271] width 509 height 26
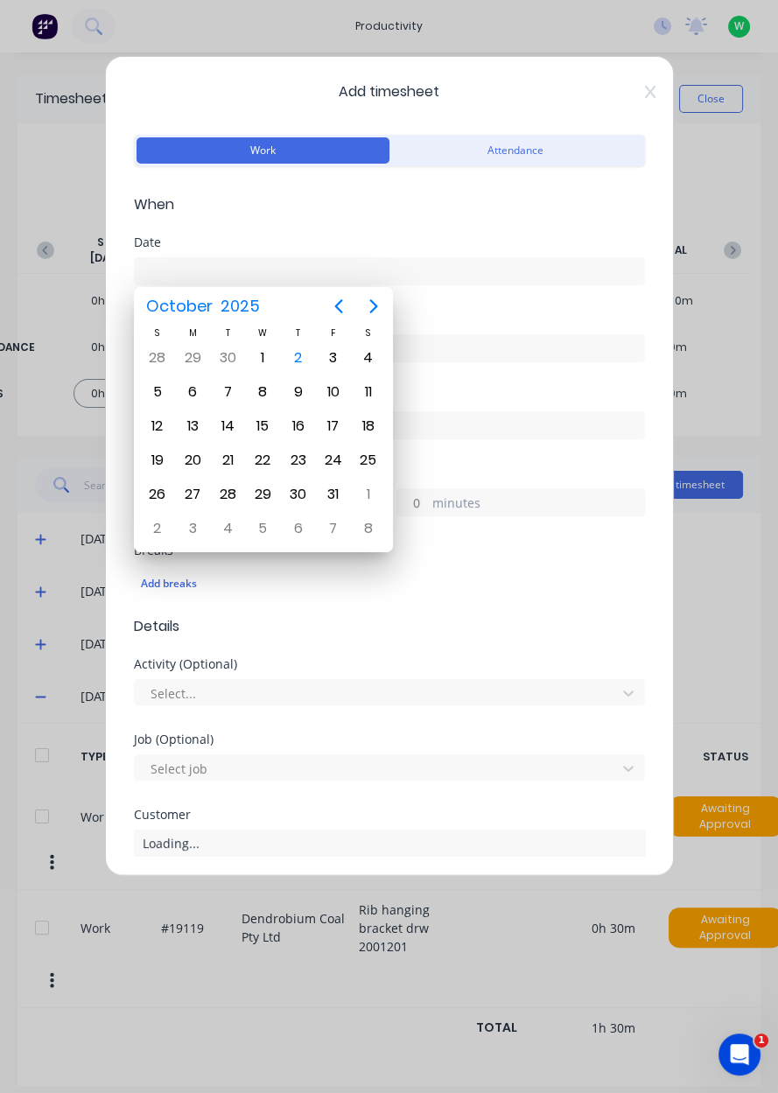
click at [306, 357] on div "2" at bounding box center [298, 358] width 26 height 26
type input "[DATE]"
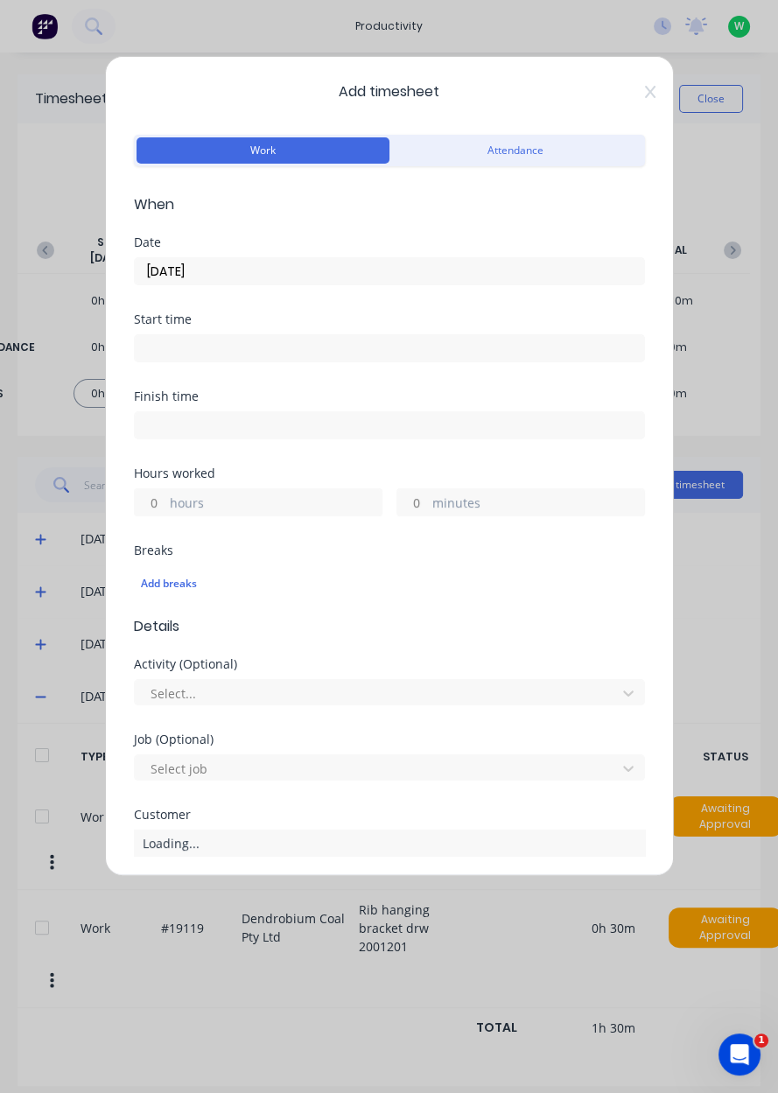
click at [419, 497] on input "minutes" at bounding box center [412, 502] width 31 height 26
type input "3"
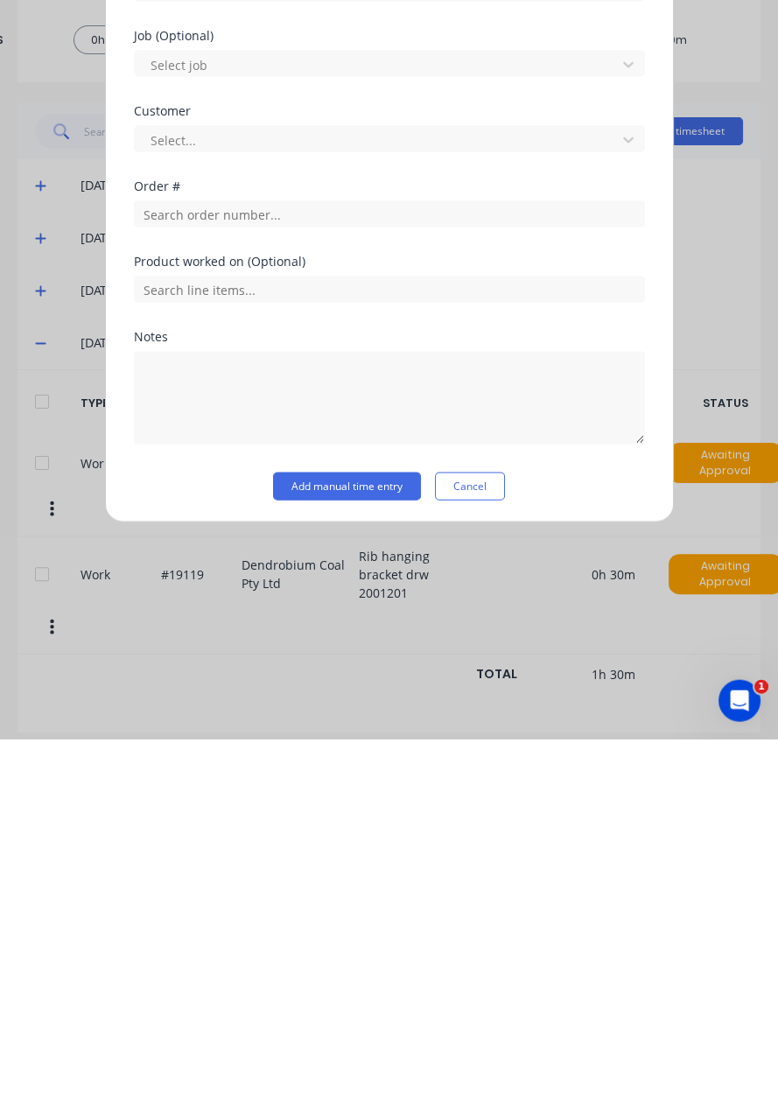
scroll to position [290, 0]
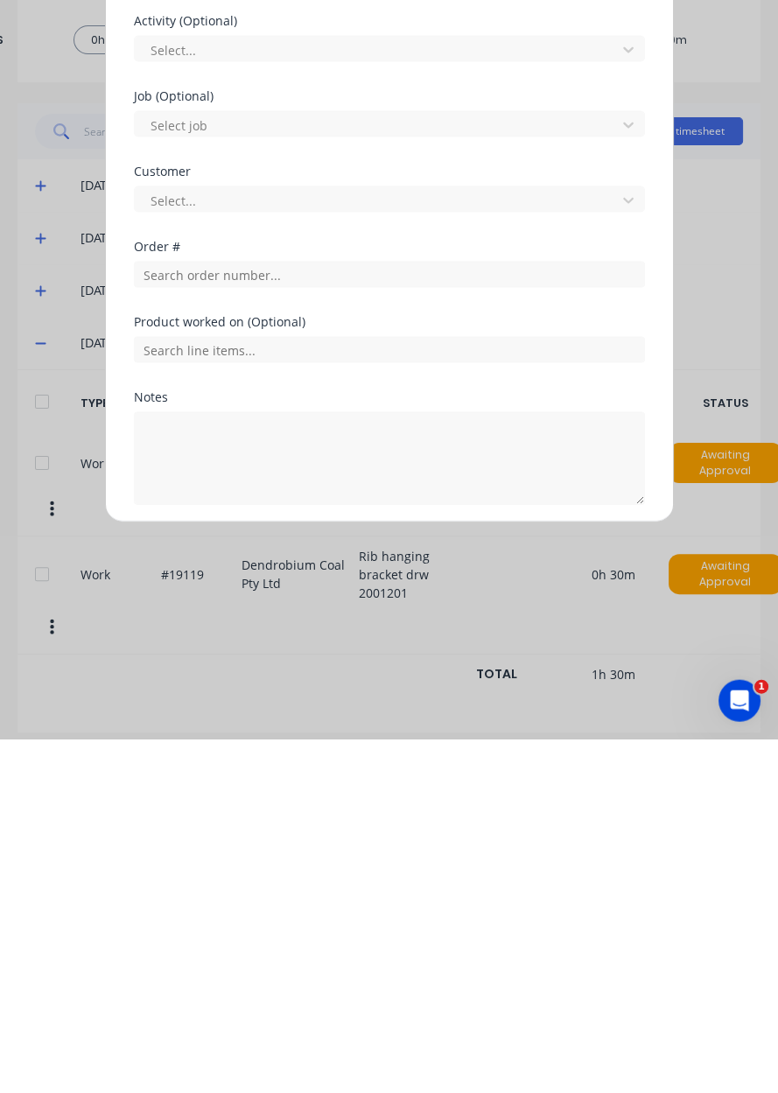
click at [478, 895] on button "Cancel" at bounding box center [470, 900] width 70 height 28
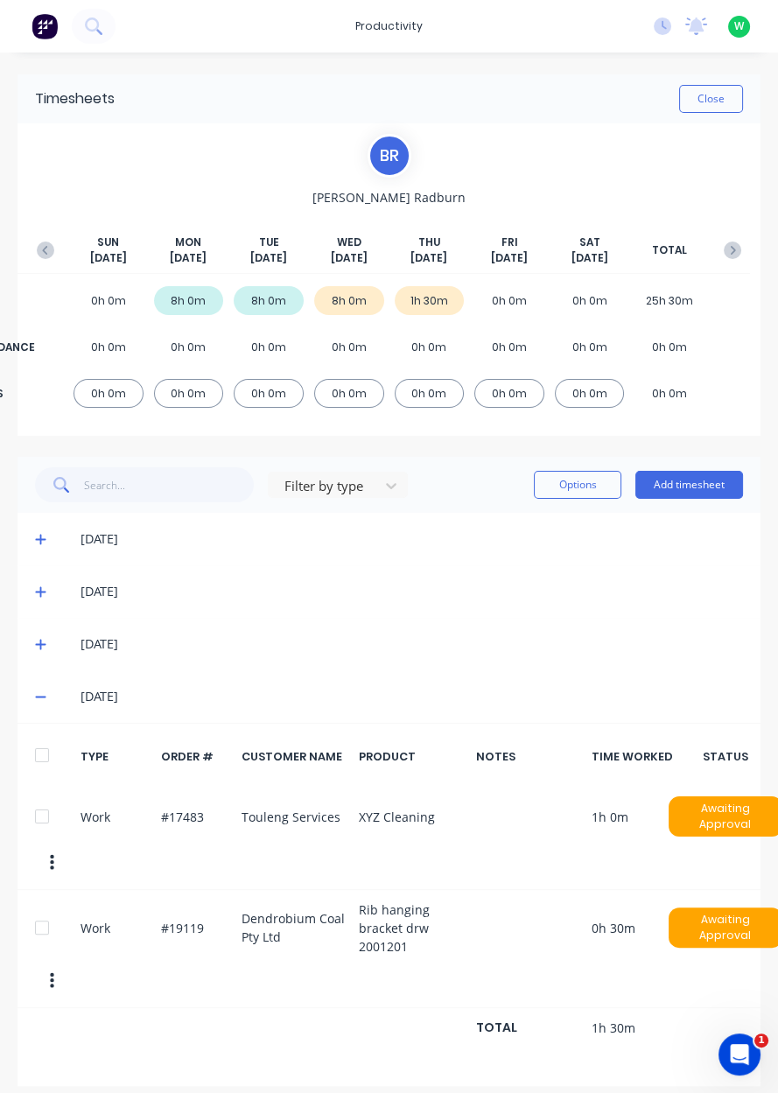
click at [684, 485] on button "Add timesheet" at bounding box center [689, 485] width 108 height 28
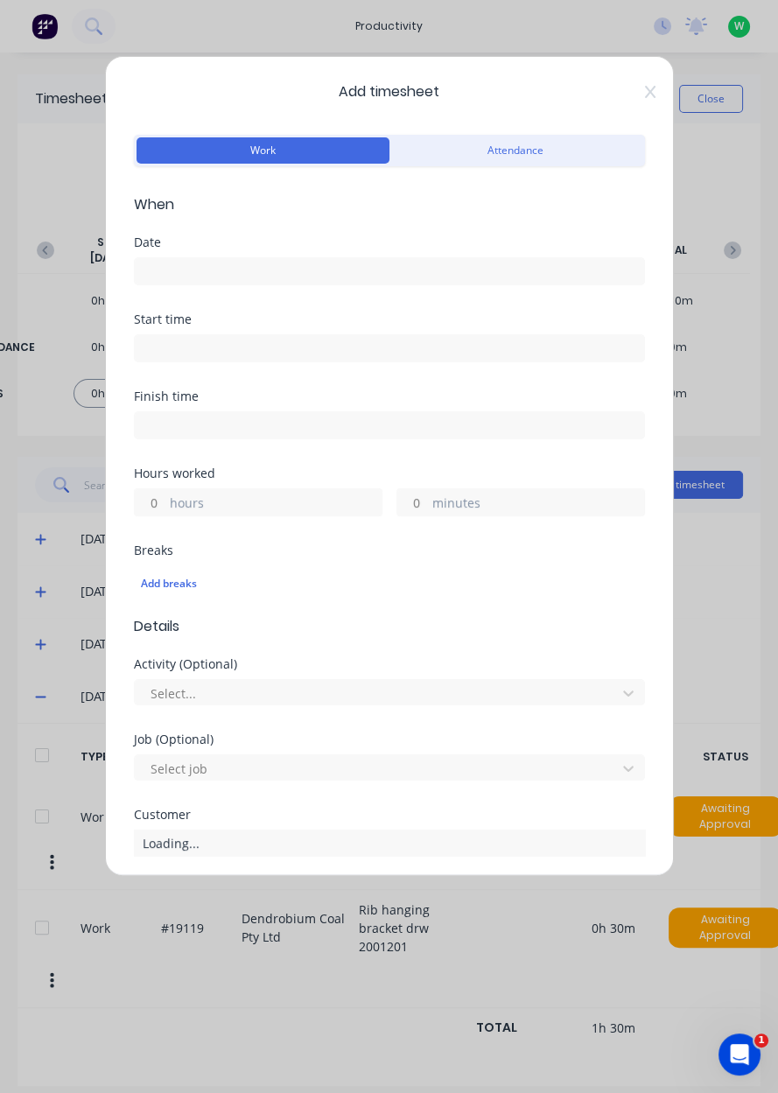
click at [202, 268] on input at bounding box center [389, 271] width 509 height 26
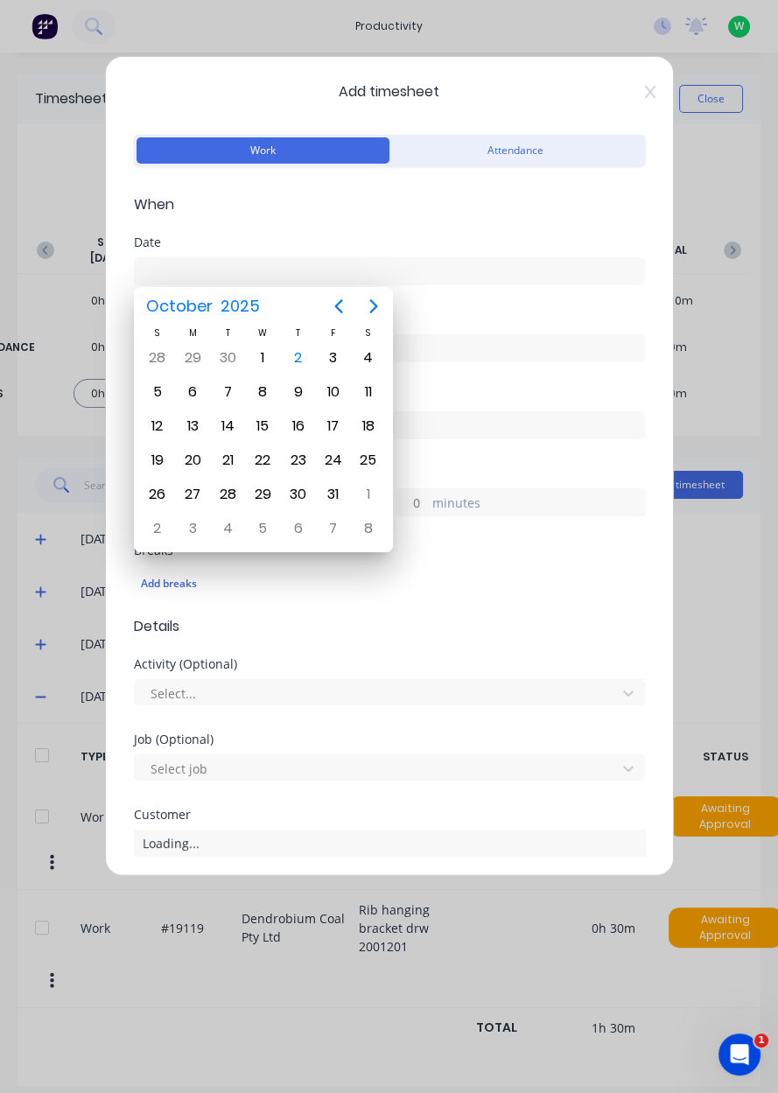
click at [307, 361] on div "2" at bounding box center [298, 358] width 26 height 26
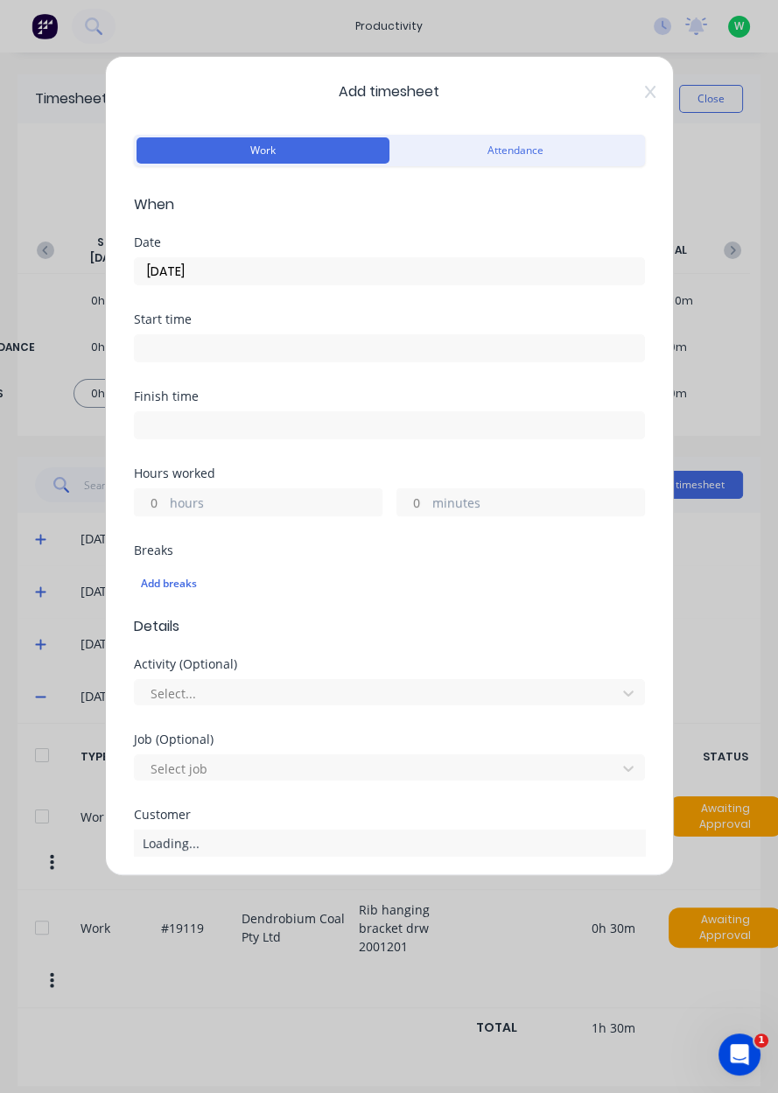
type input "[DATE]"
click at [159, 500] on input "hours" at bounding box center [150, 502] width 31 height 26
type input "1"
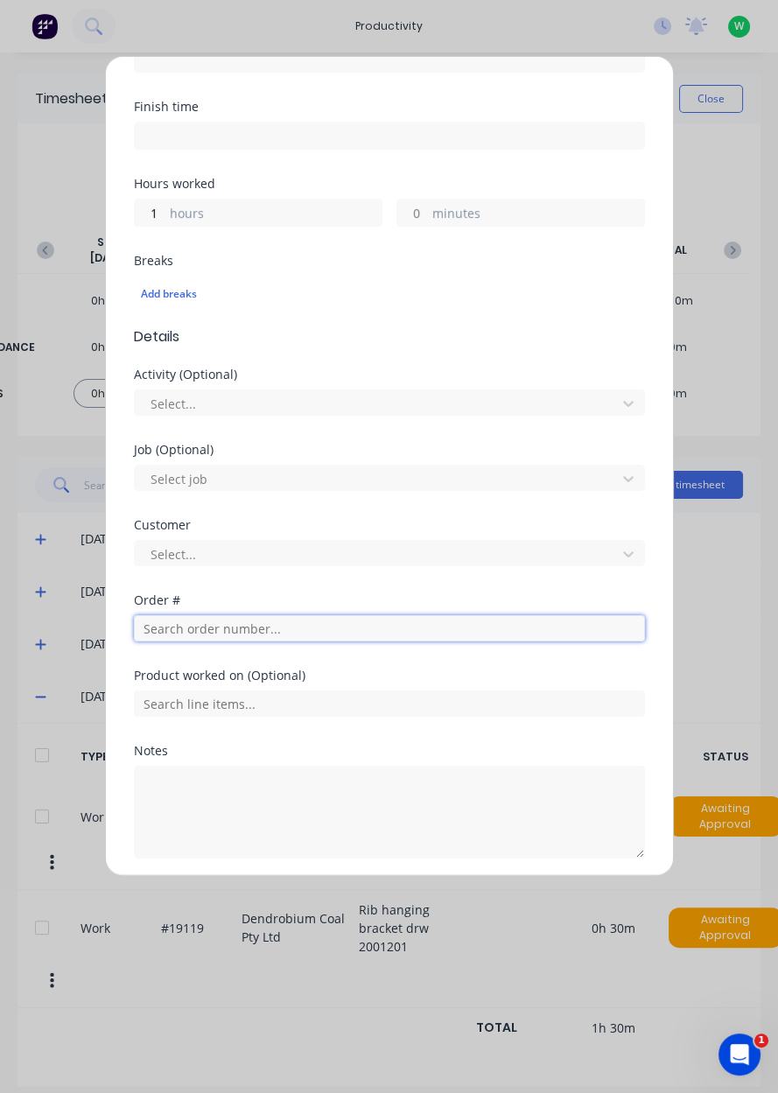
click at [202, 625] on input "text" at bounding box center [389, 628] width 511 height 26
type input "19082"
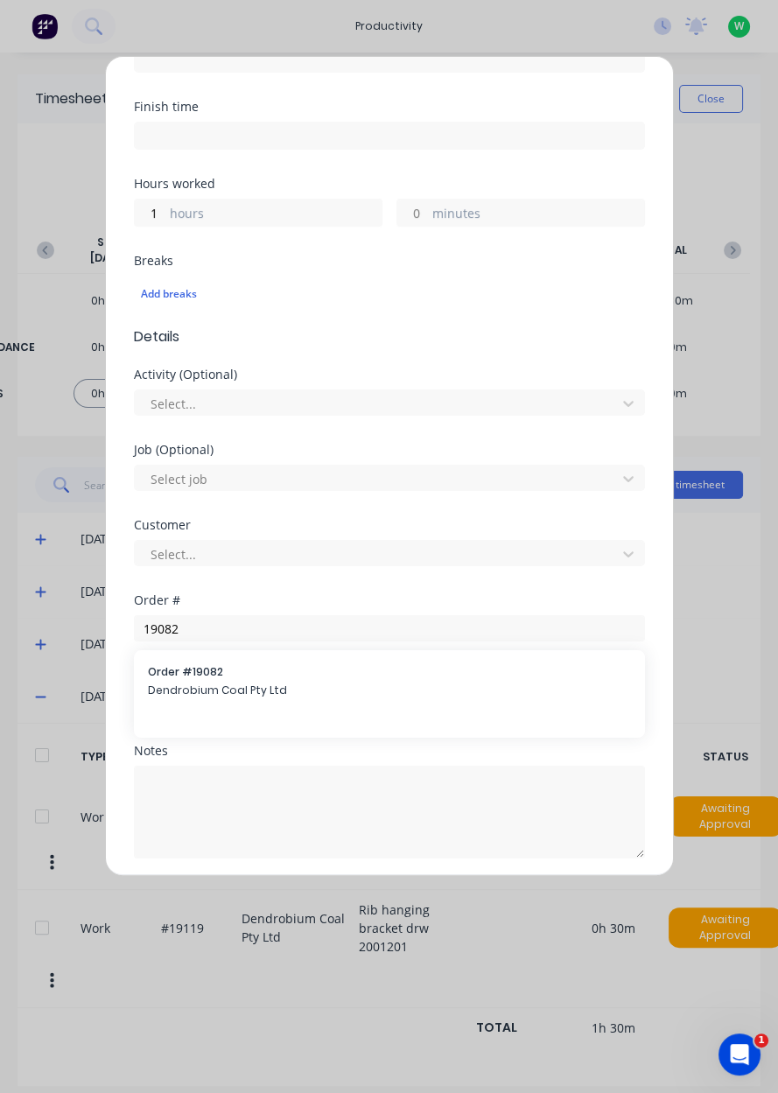
click at [199, 671] on span "Order # 19082" at bounding box center [389, 672] width 483 height 16
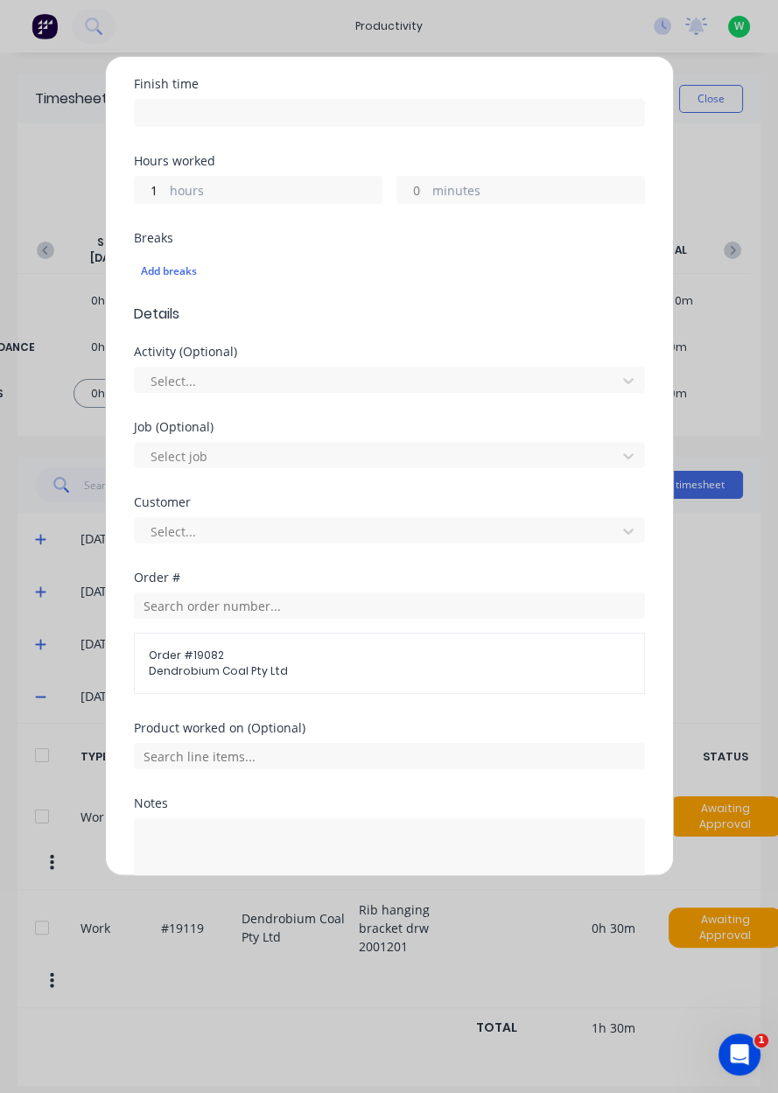
scroll to position [364, 0]
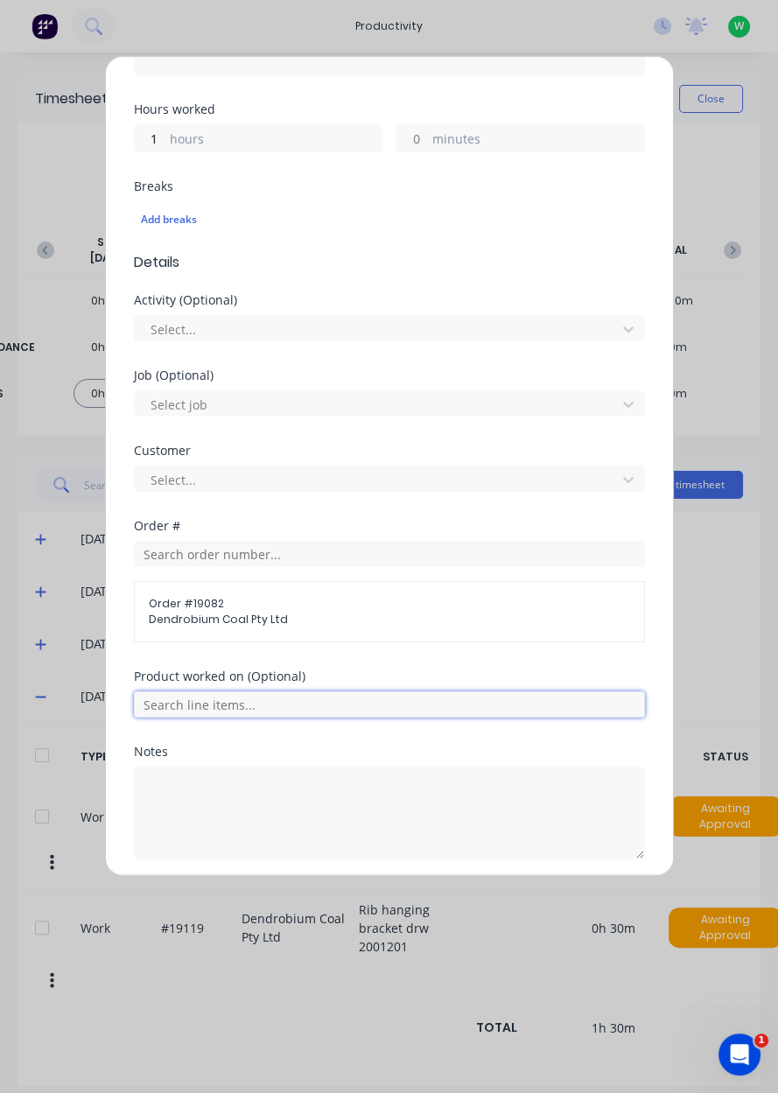
click at [213, 697] on input "text" at bounding box center [389, 704] width 511 height 26
click at [270, 786] on span "Repair Development Spares Pod TS02" at bounding box center [403, 792] width 455 height 16
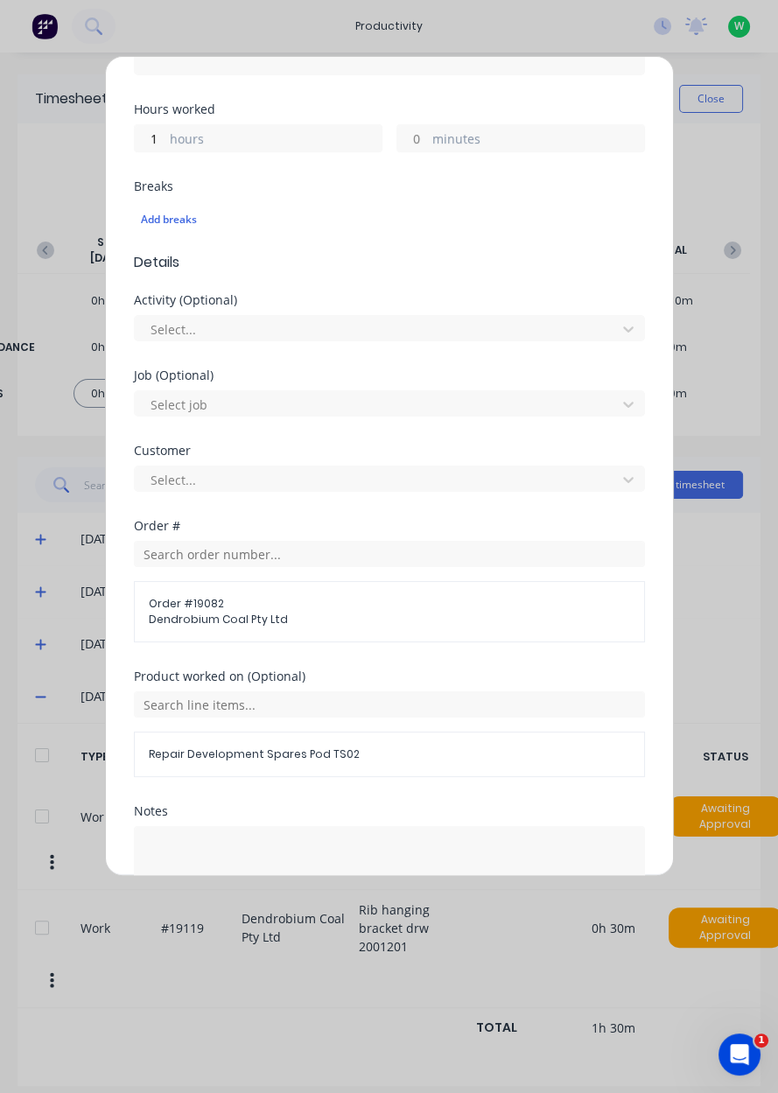
scroll to position [422, 0]
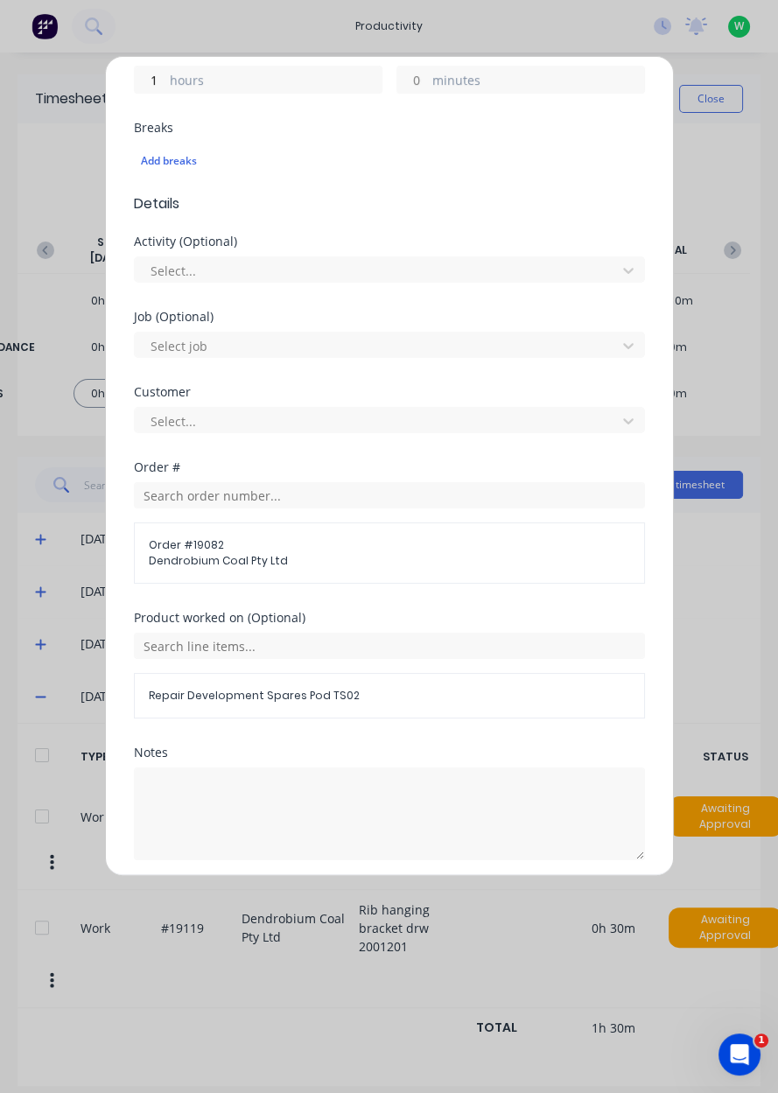
click at [361, 897] on button "Add manual time entry" at bounding box center [347, 902] width 148 height 28
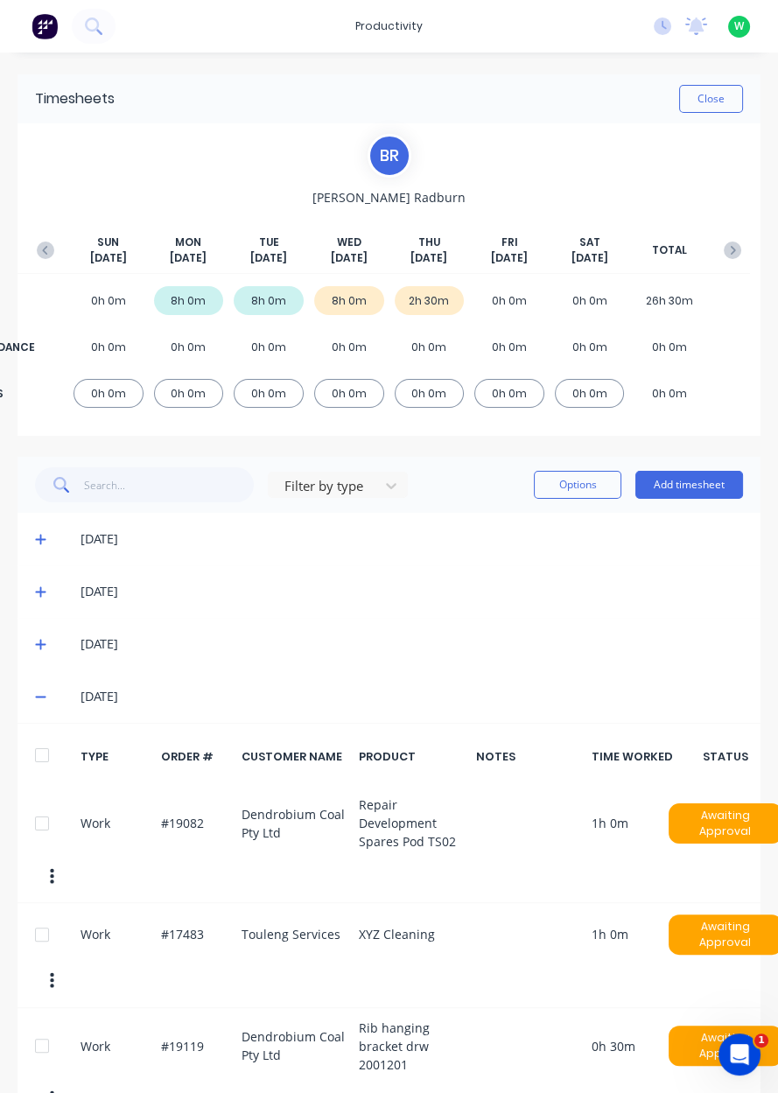
click at [696, 484] on button "Add timesheet" at bounding box center [689, 485] width 108 height 28
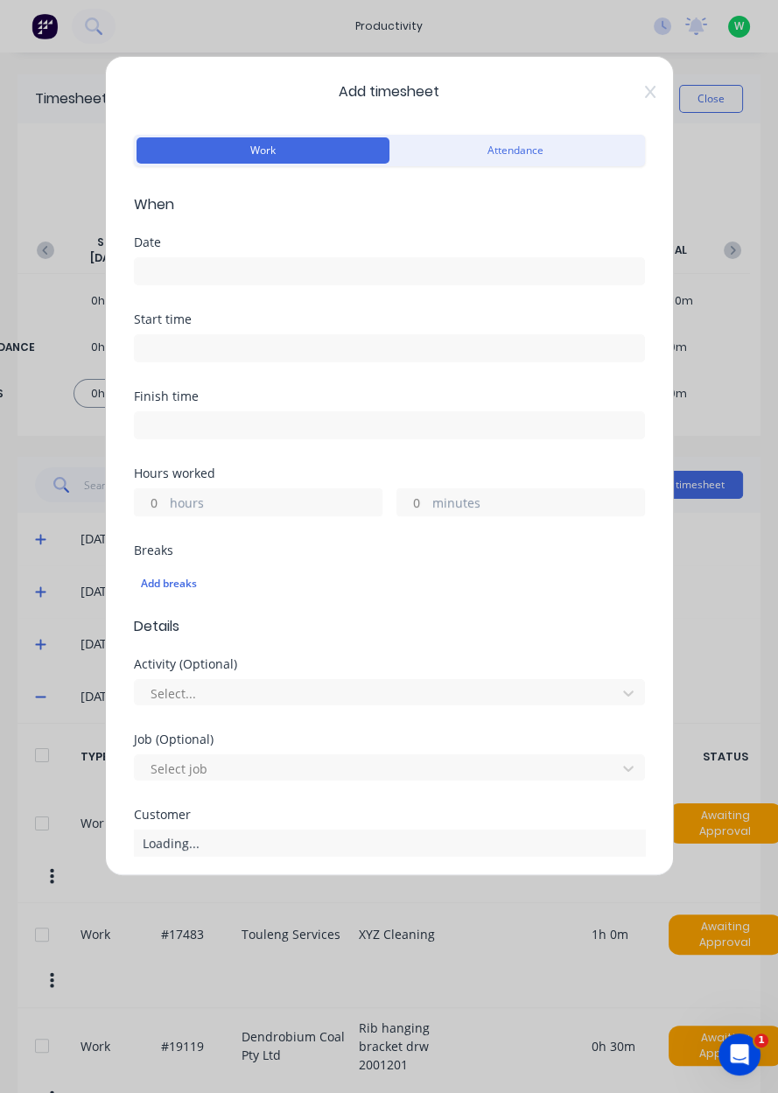
click at [199, 265] on input at bounding box center [389, 271] width 509 height 26
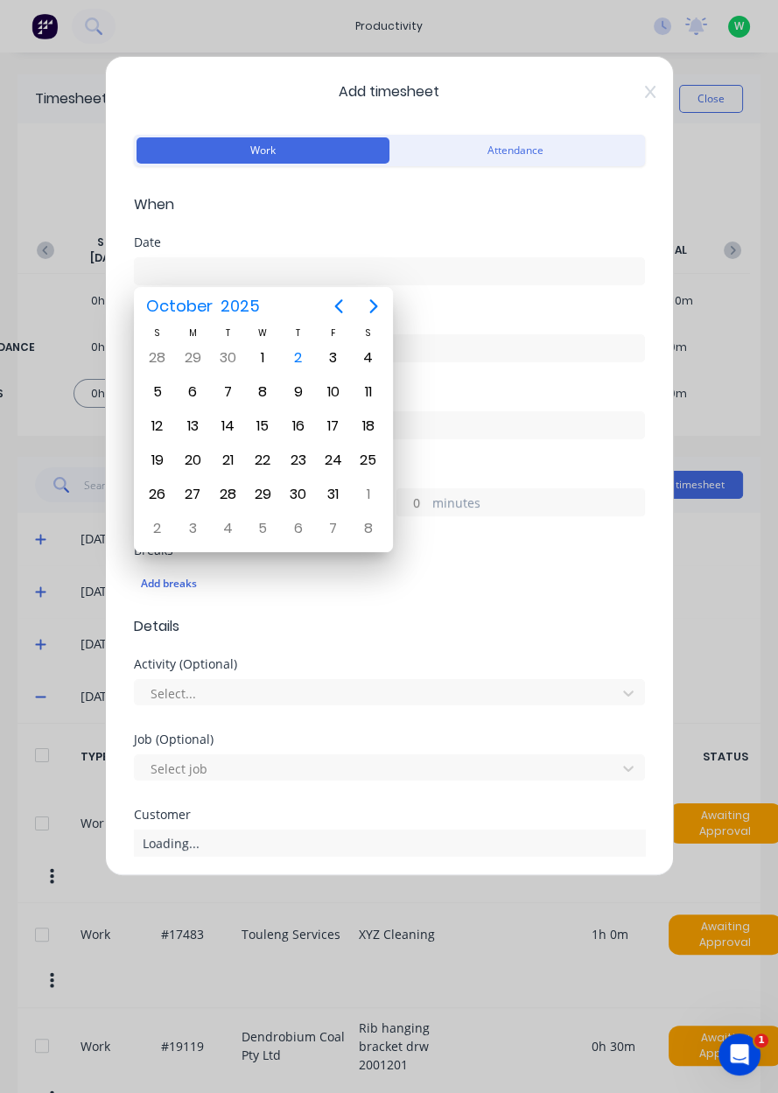
click at [306, 360] on div "2" at bounding box center [298, 358] width 26 height 26
type input "[DATE]"
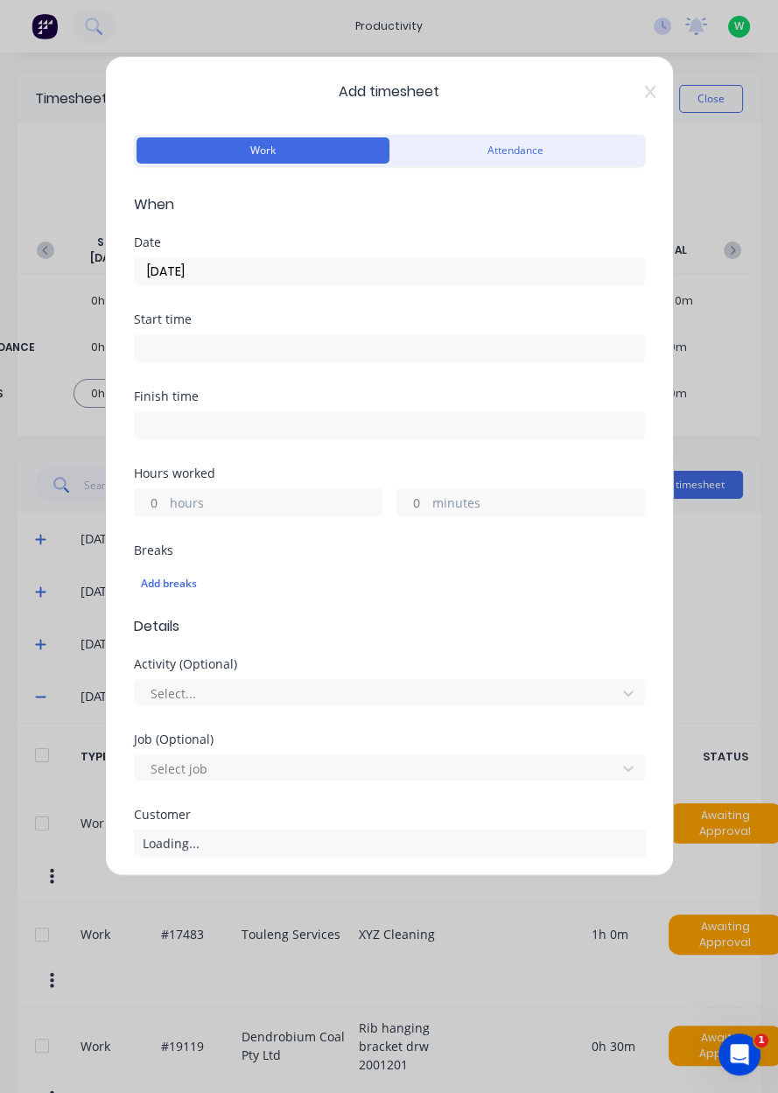
click at [158, 499] on input "hours" at bounding box center [150, 502] width 31 height 26
type input "5"
click at [412, 505] on input "minutes" at bounding box center [412, 502] width 31 height 26
type input "30"
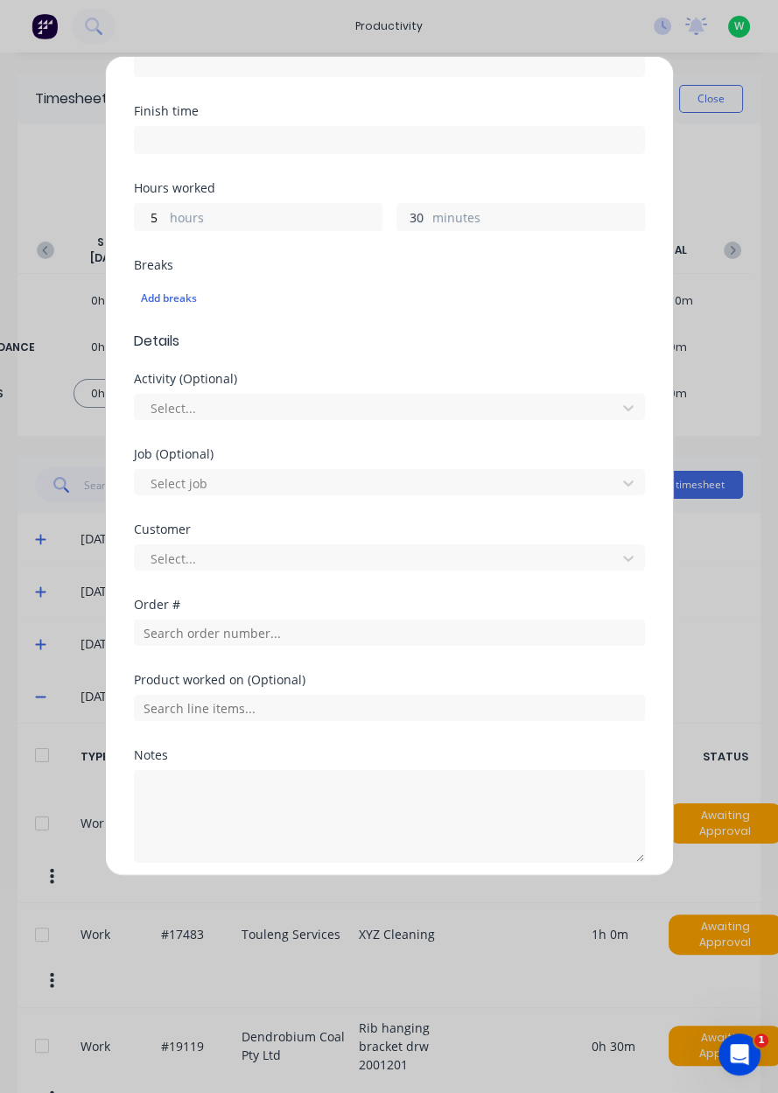
scroll to position [290, 0]
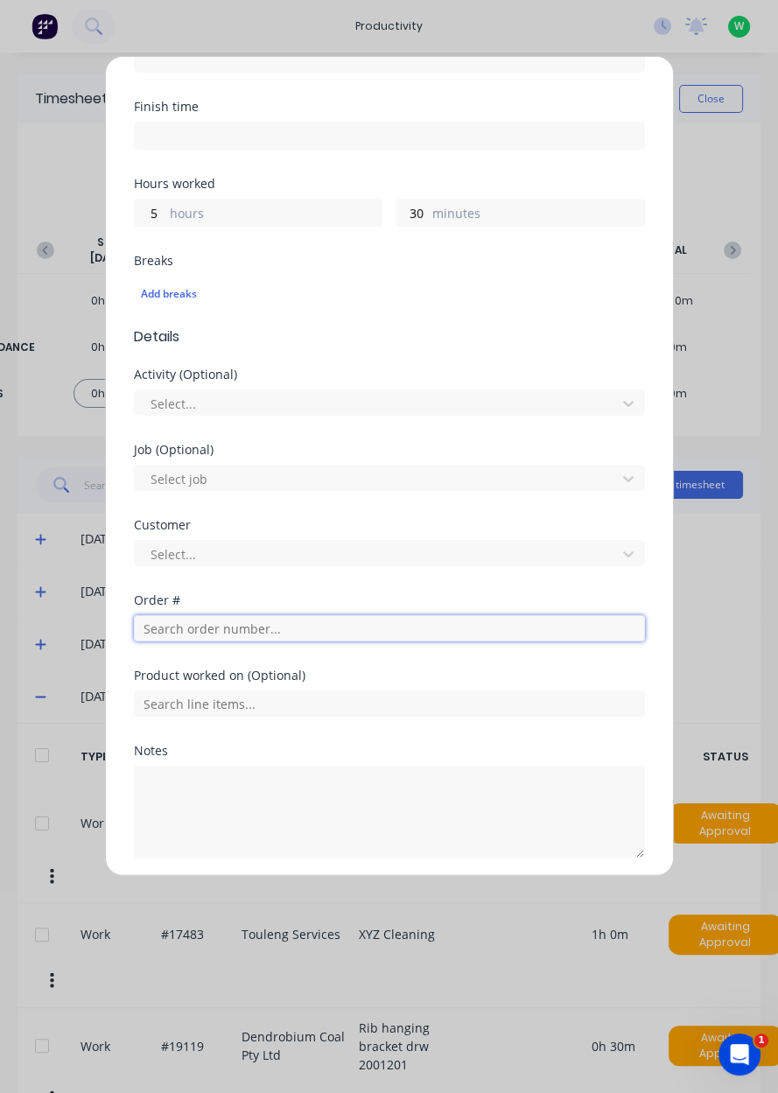
click at [214, 617] on input "text" at bounding box center [389, 628] width 511 height 26
type input "17943"
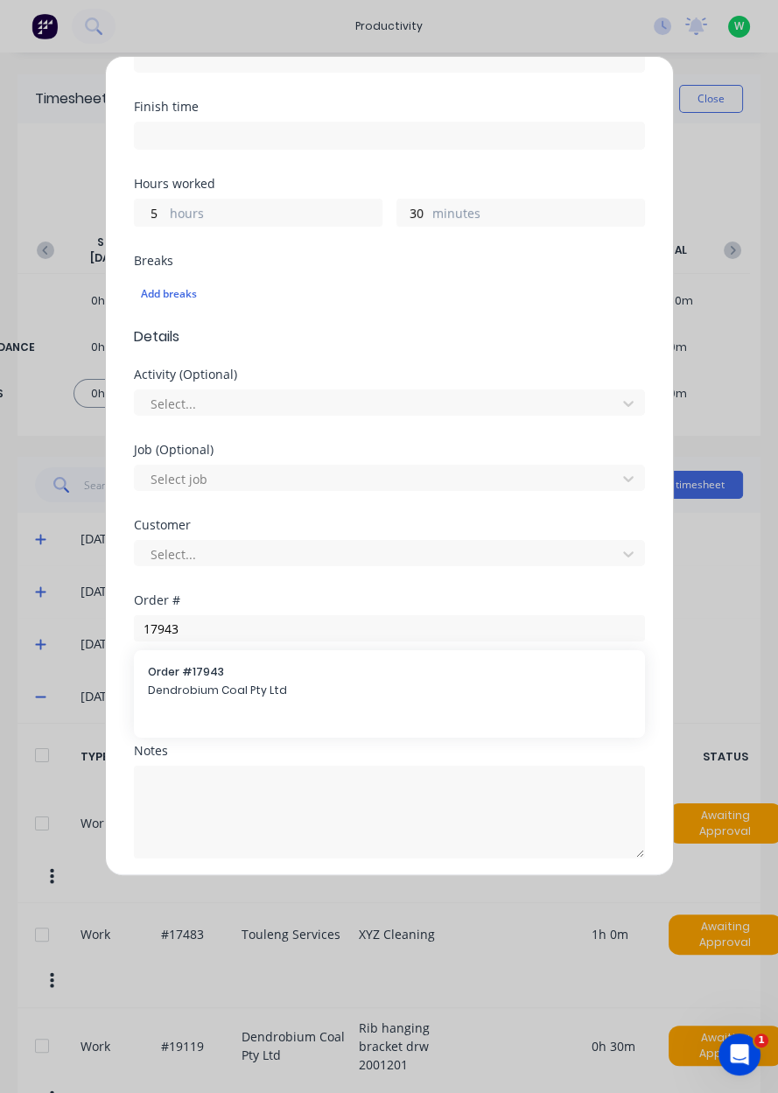
click at [206, 683] on span "Dendrobium Coal Pty Ltd" at bounding box center [389, 690] width 483 height 16
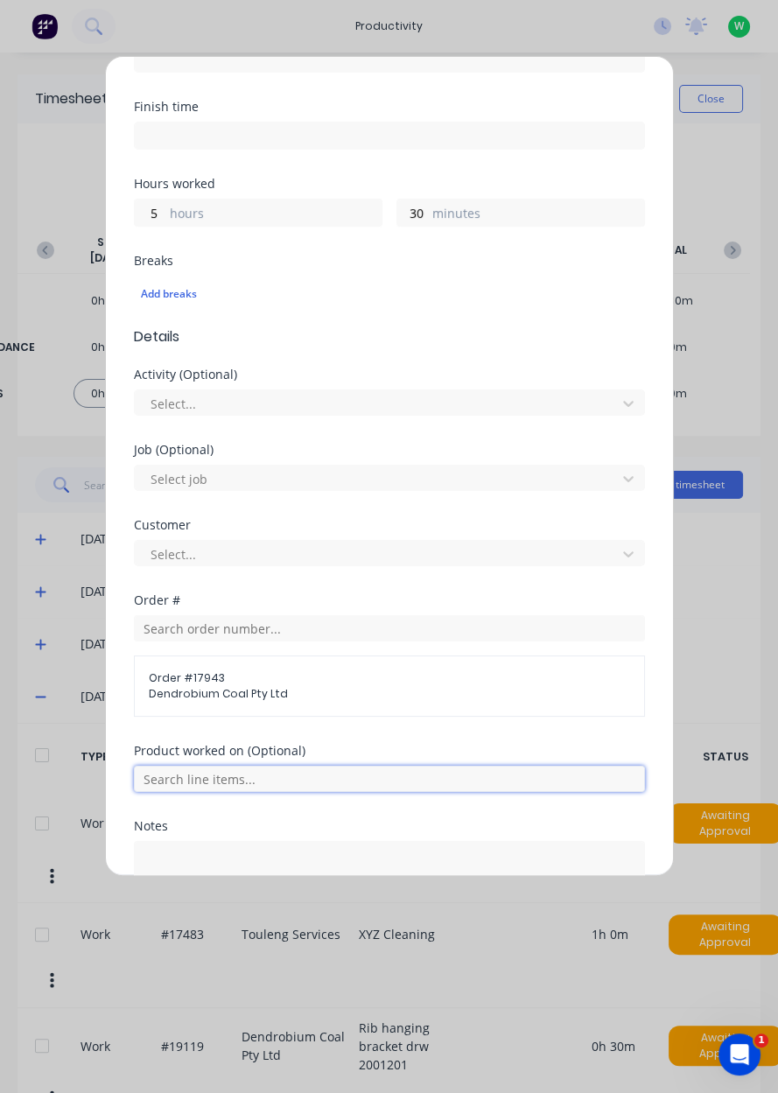
click at [220, 772] on input "text" at bounding box center [389, 778] width 511 height 26
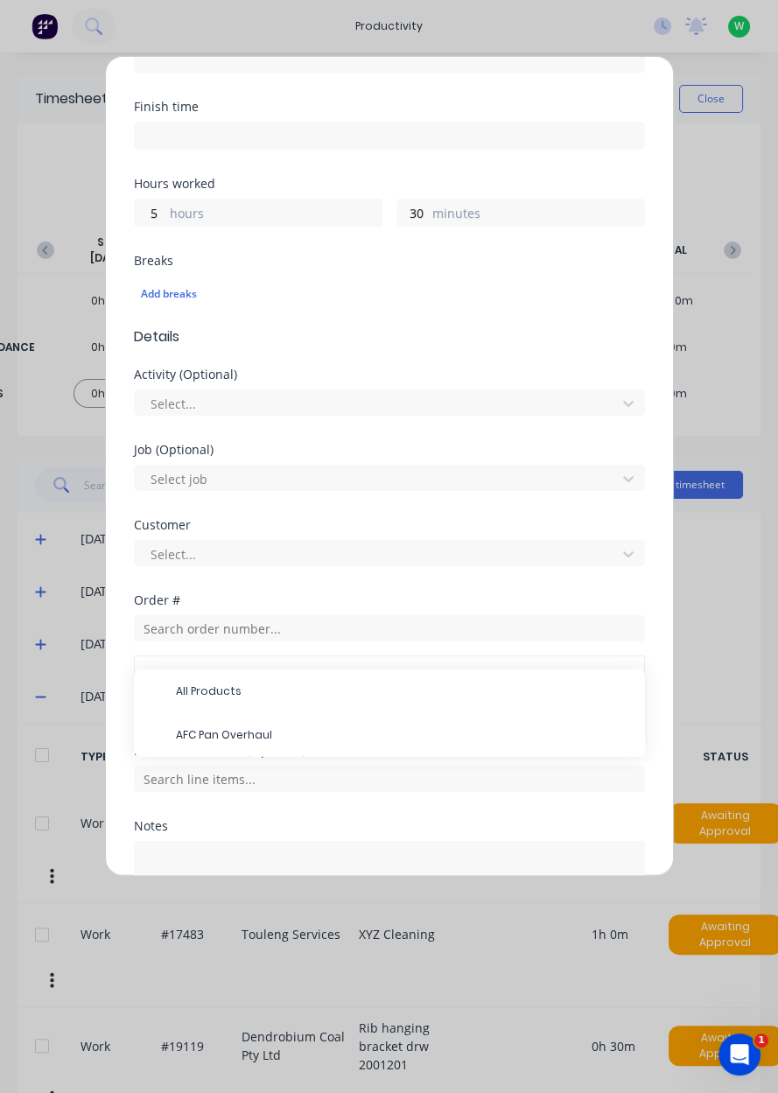
click at [228, 730] on span "AFC Pan Overhaul" at bounding box center [403, 735] width 455 height 16
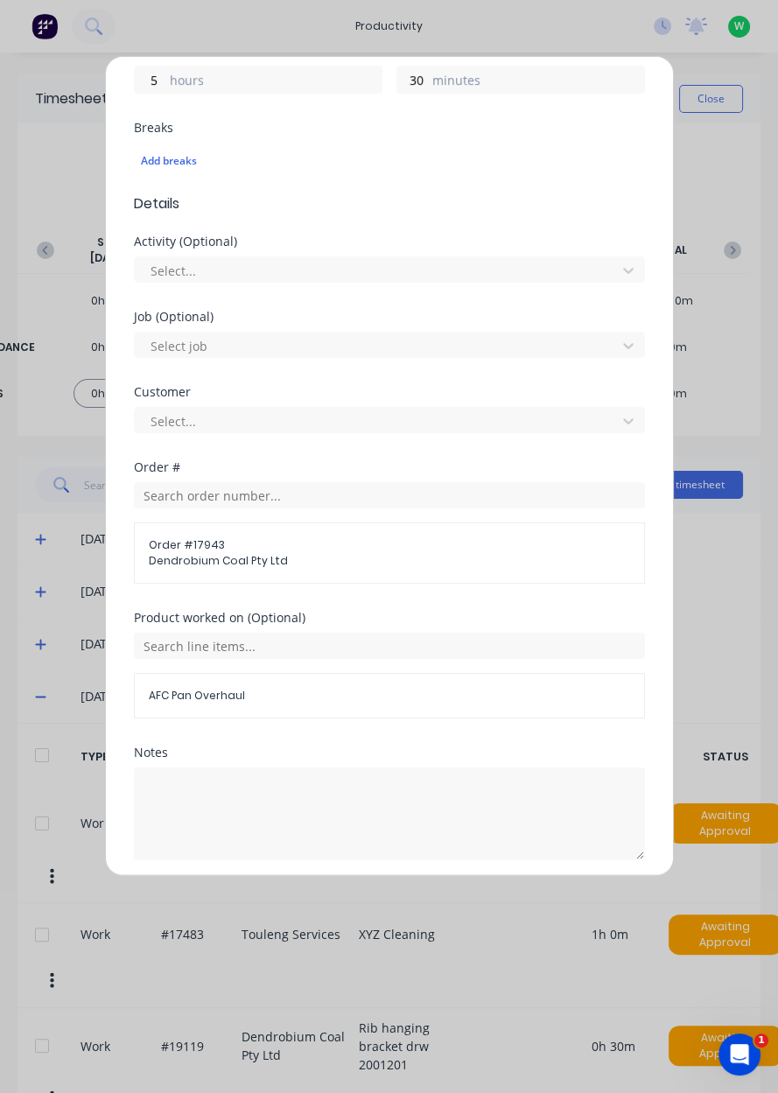
click at [367, 893] on button "Add manual time entry" at bounding box center [347, 902] width 148 height 28
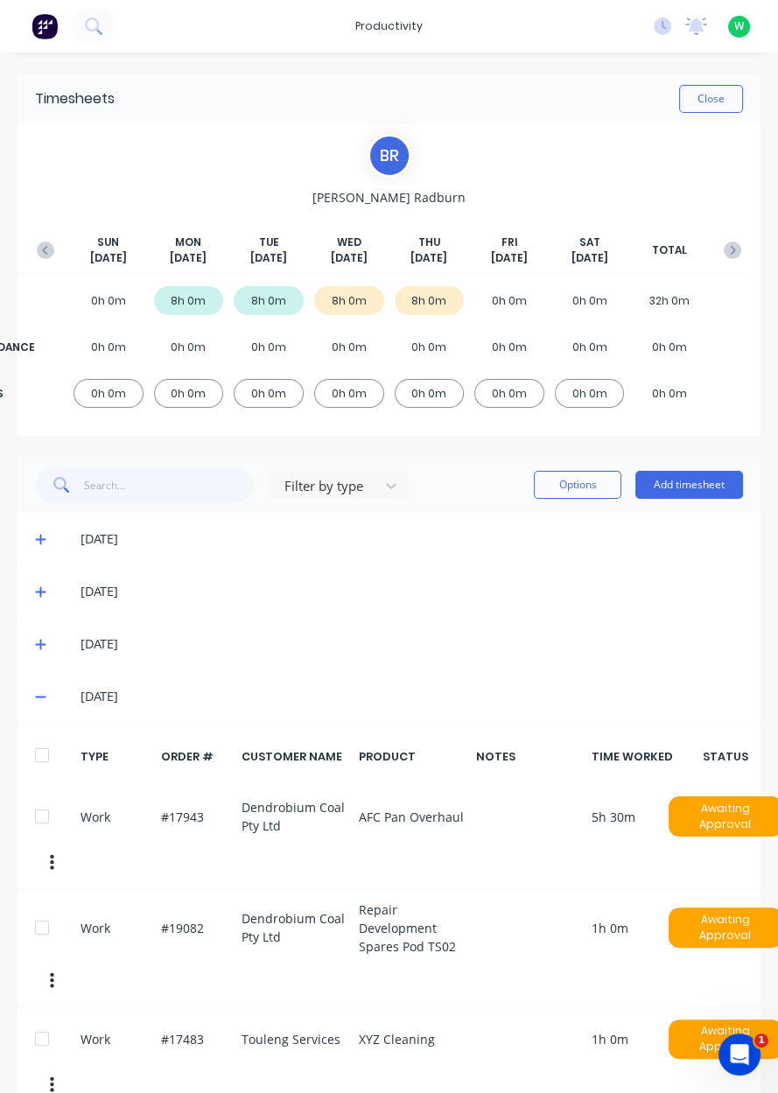
click at [695, 479] on button "Add timesheet" at bounding box center [689, 485] width 108 height 28
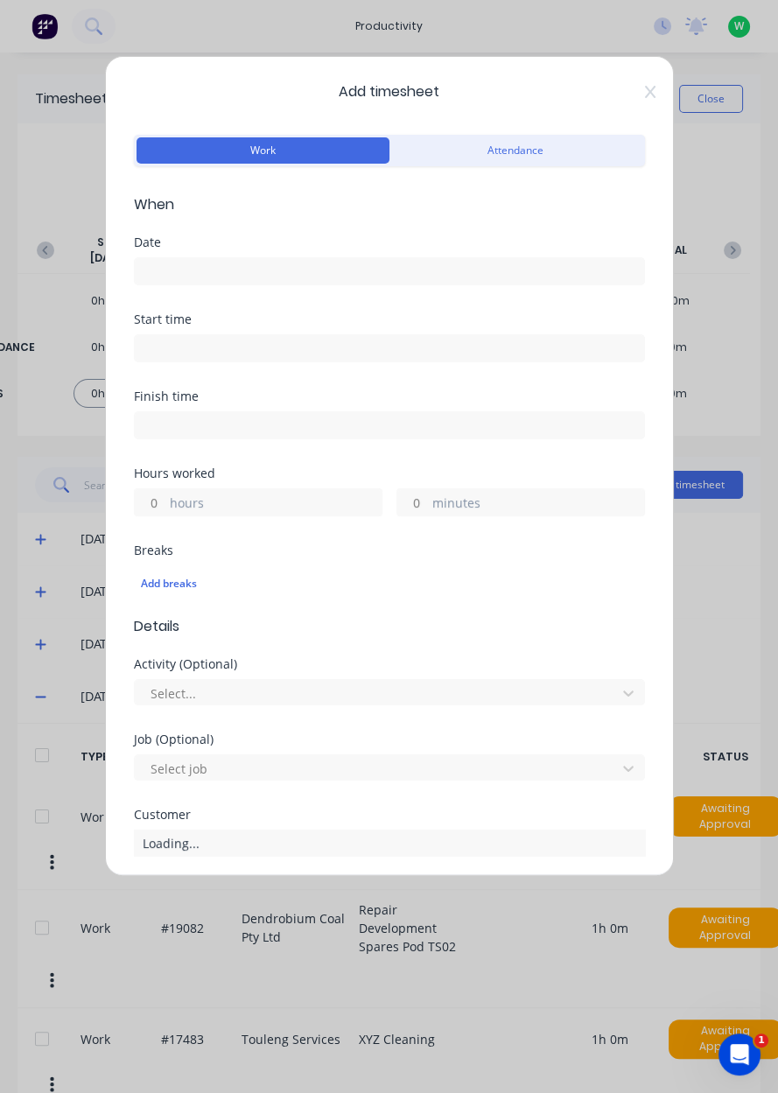
click at [197, 264] on input at bounding box center [389, 271] width 509 height 26
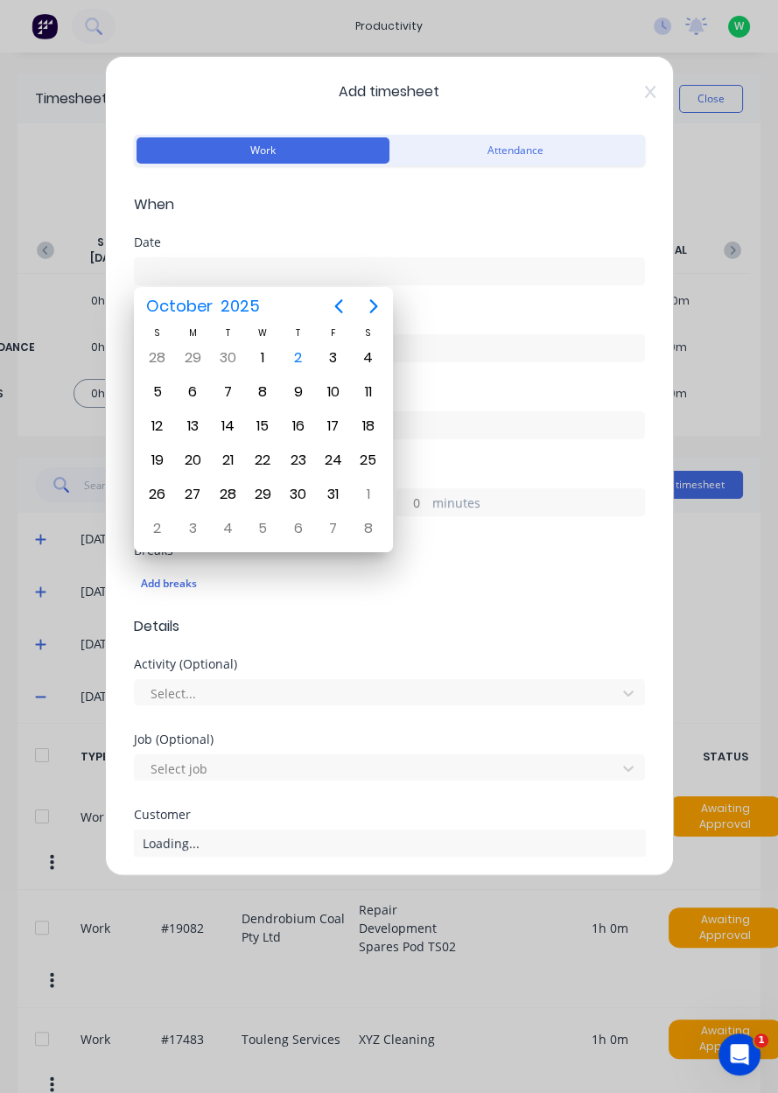
click at [332, 360] on div "3" at bounding box center [333, 358] width 26 height 26
type input "[DATE]"
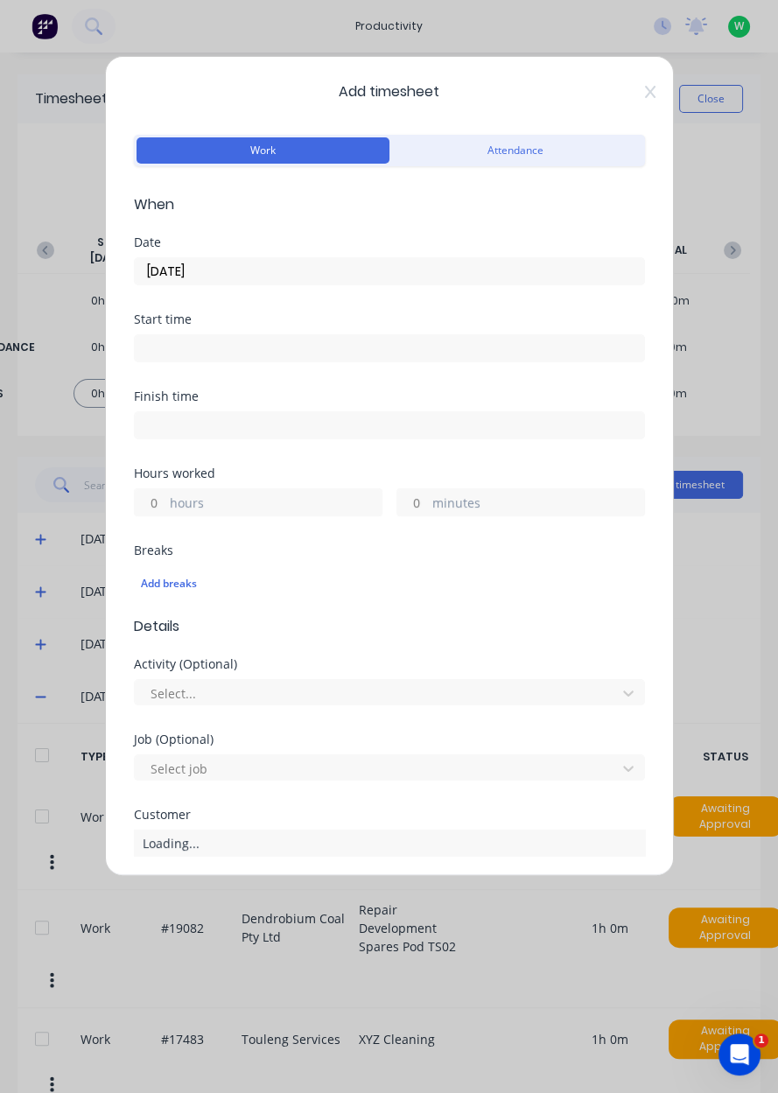
click at [172, 499] on label "hours" at bounding box center [276, 504] width 212 height 22
click at [165, 499] on input "hours" at bounding box center [150, 502] width 31 height 26
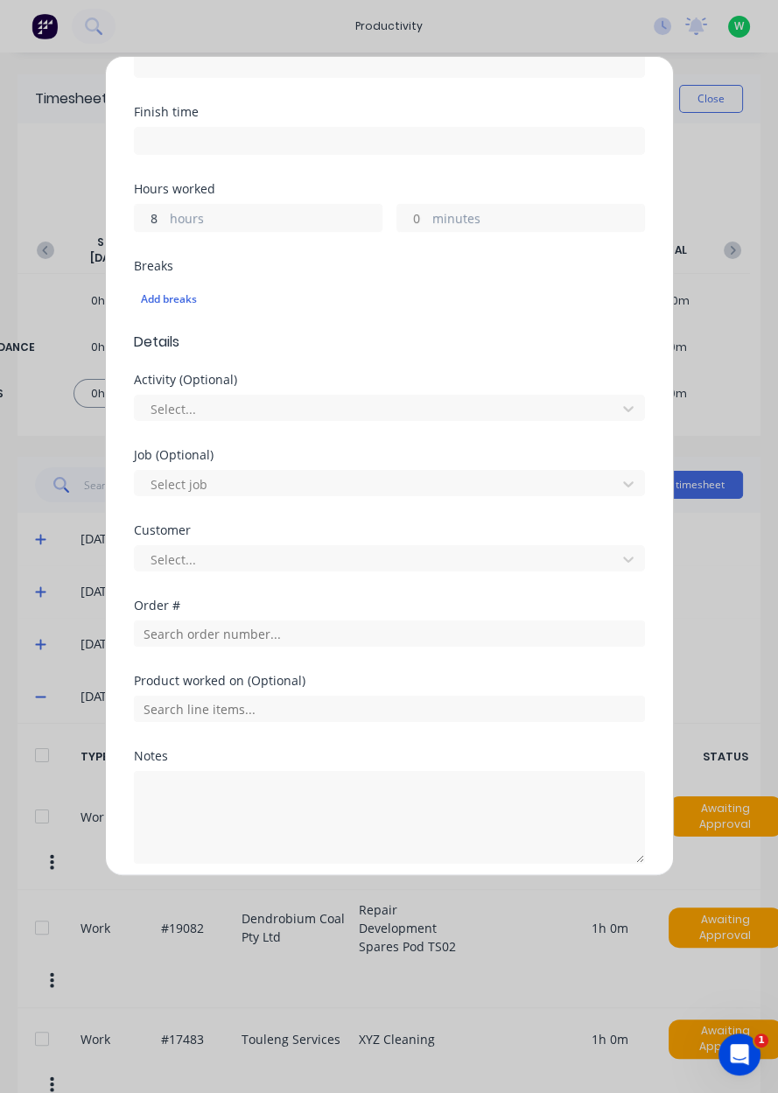
scroll to position [290, 0]
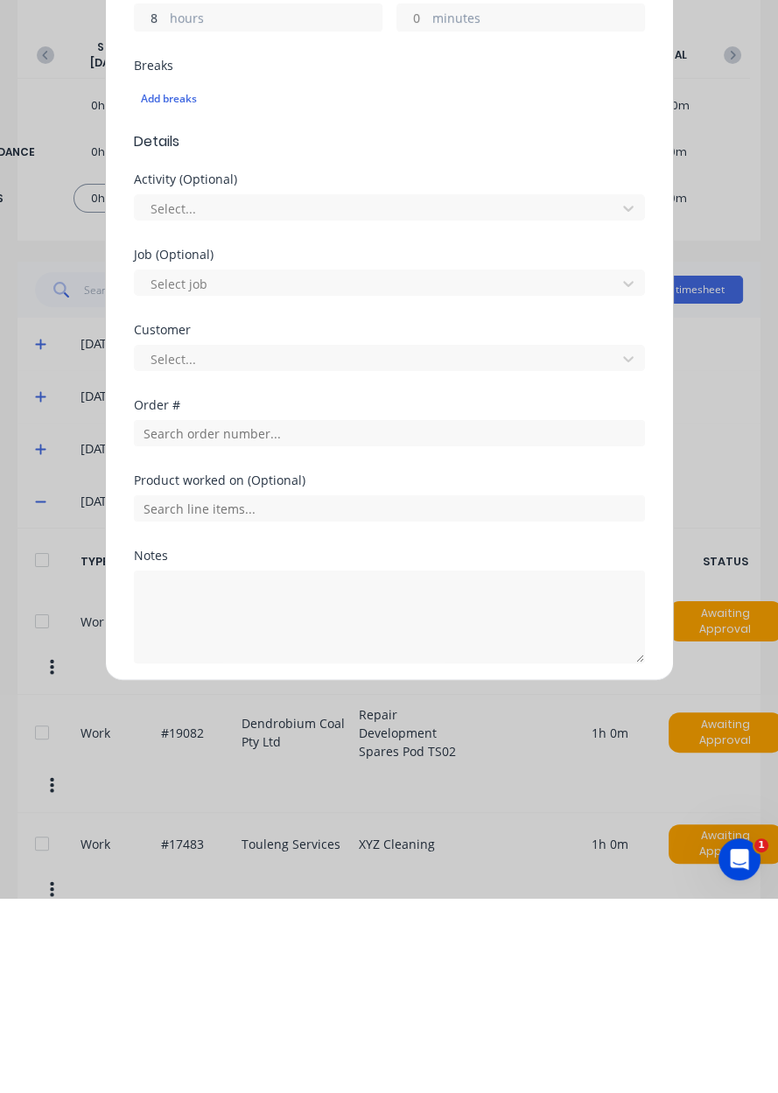
type input "8"
click at [182, 799] on textarea at bounding box center [389, 811] width 511 height 93
type textarea "RDO"
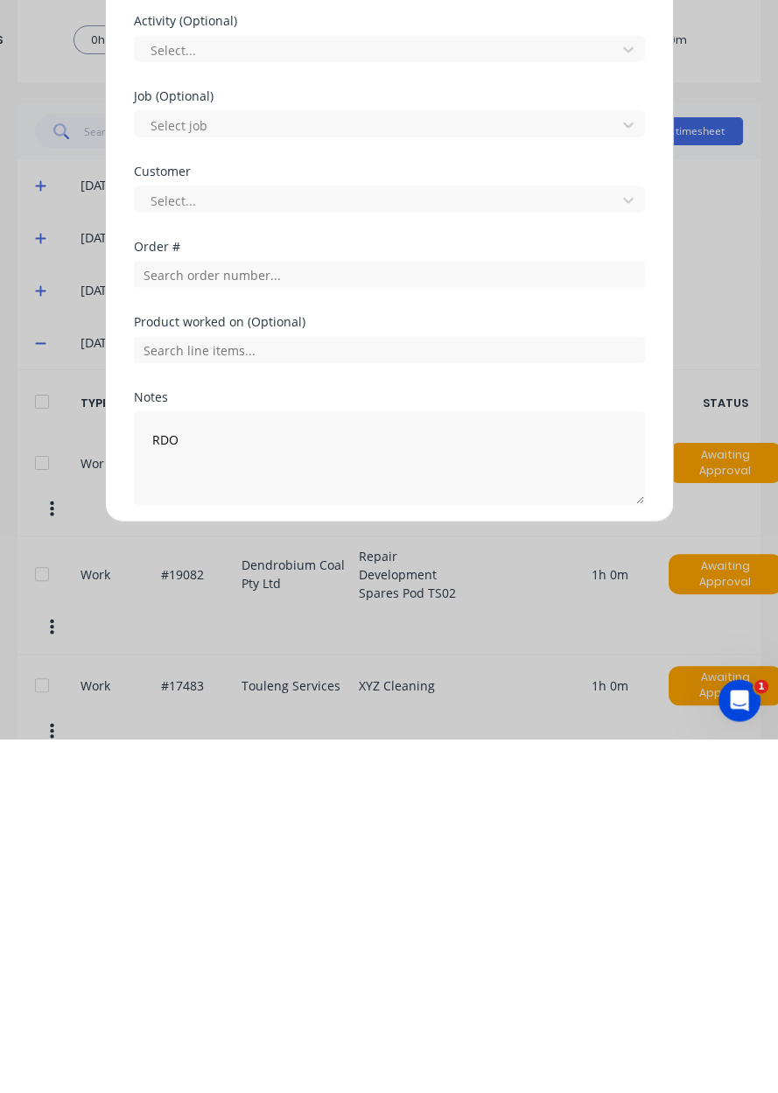
click at [363, 893] on button "Add manual time entry" at bounding box center [347, 900] width 148 height 28
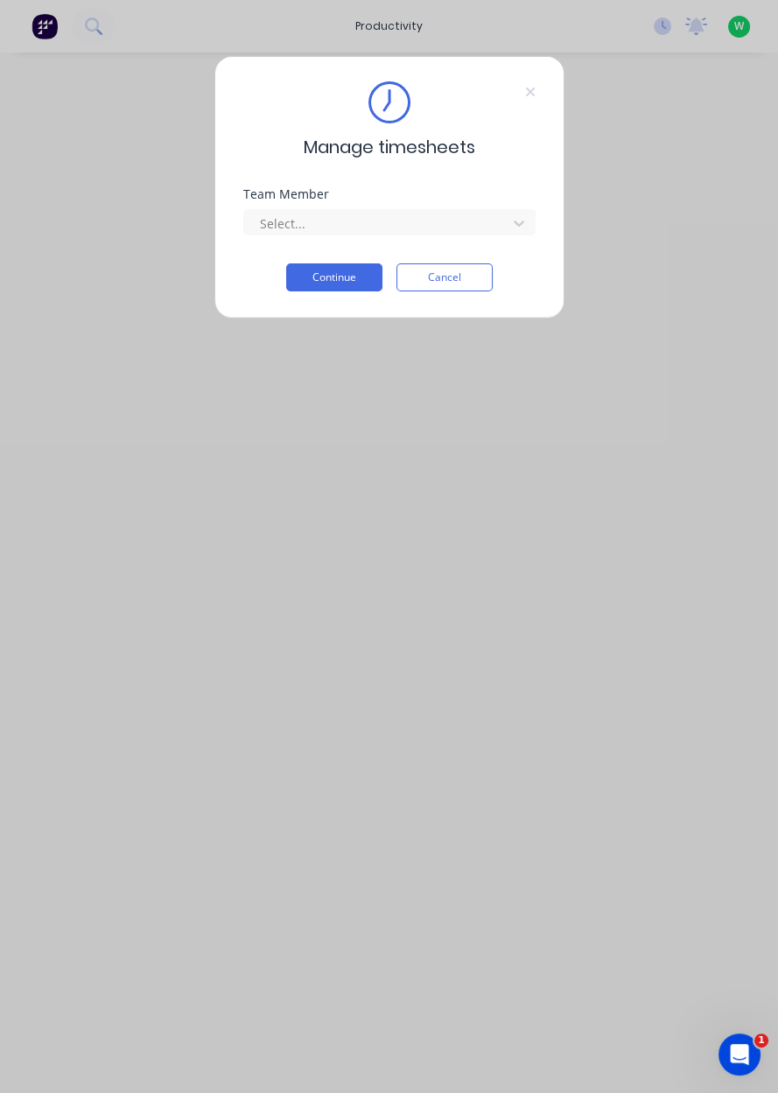
click at [258, 223] on input "text" at bounding box center [259, 223] width 3 height 18
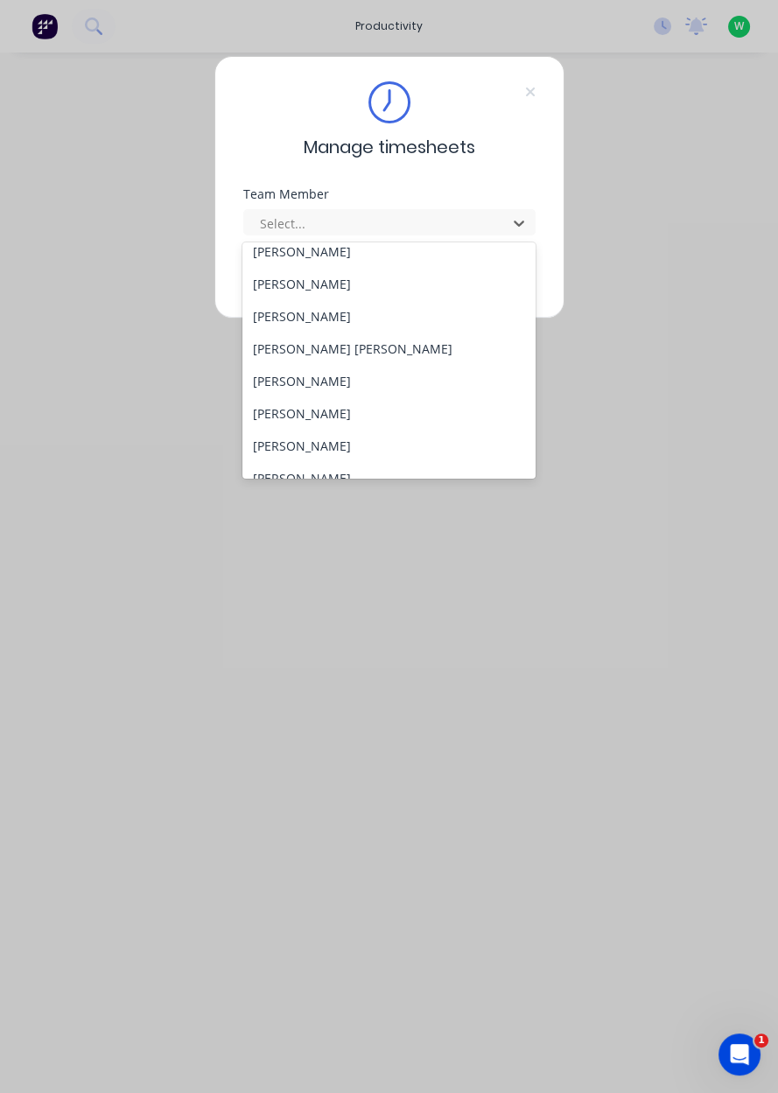
scroll to position [709, 0]
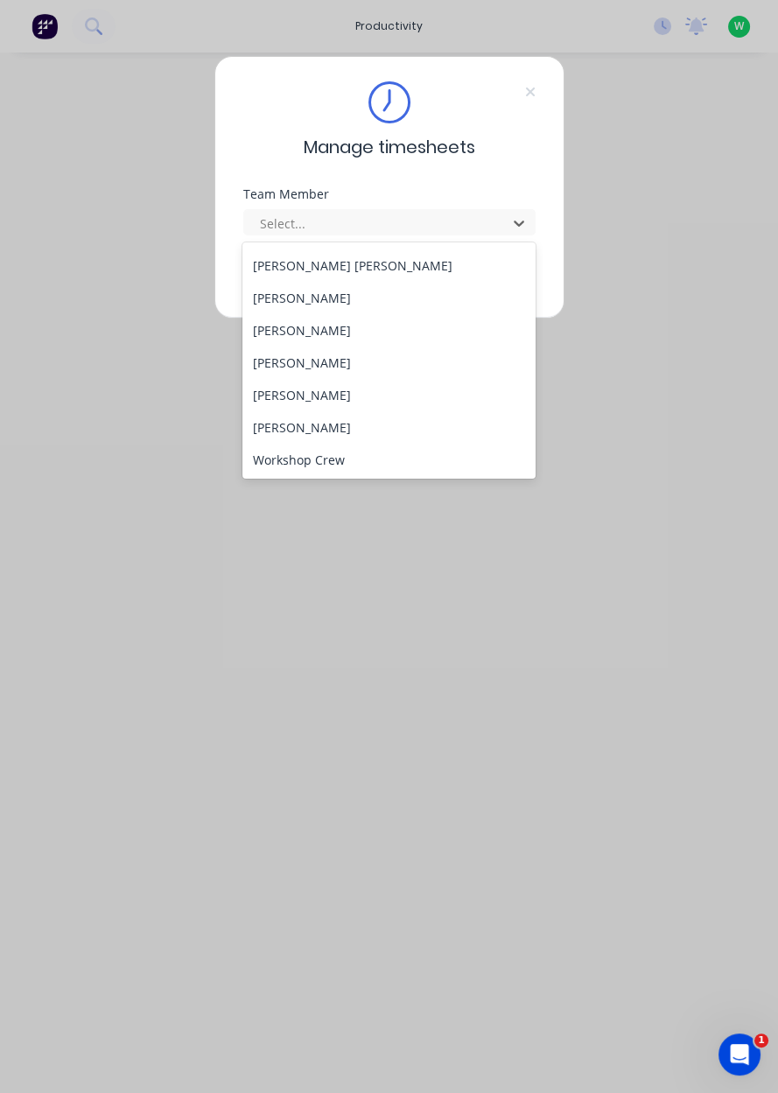
click at [265, 394] on div "[PERSON_NAME]" at bounding box center [388, 395] width 293 height 32
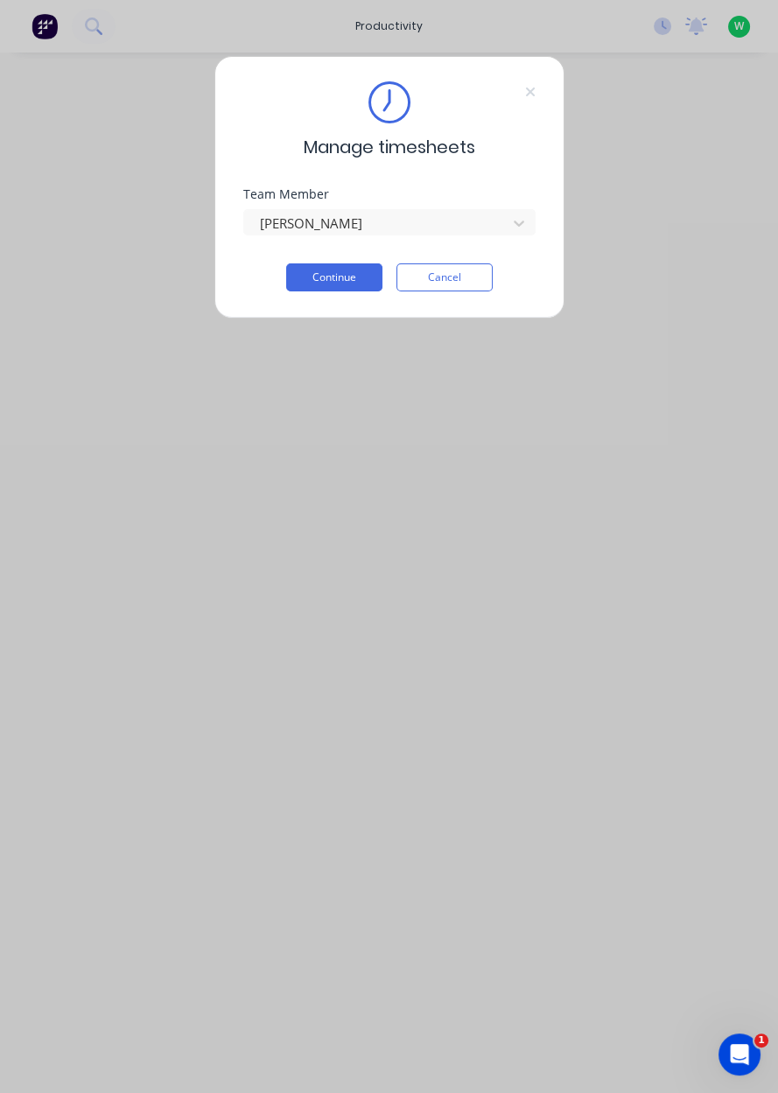
click at [317, 281] on button "Continue" at bounding box center [334, 277] width 96 height 28
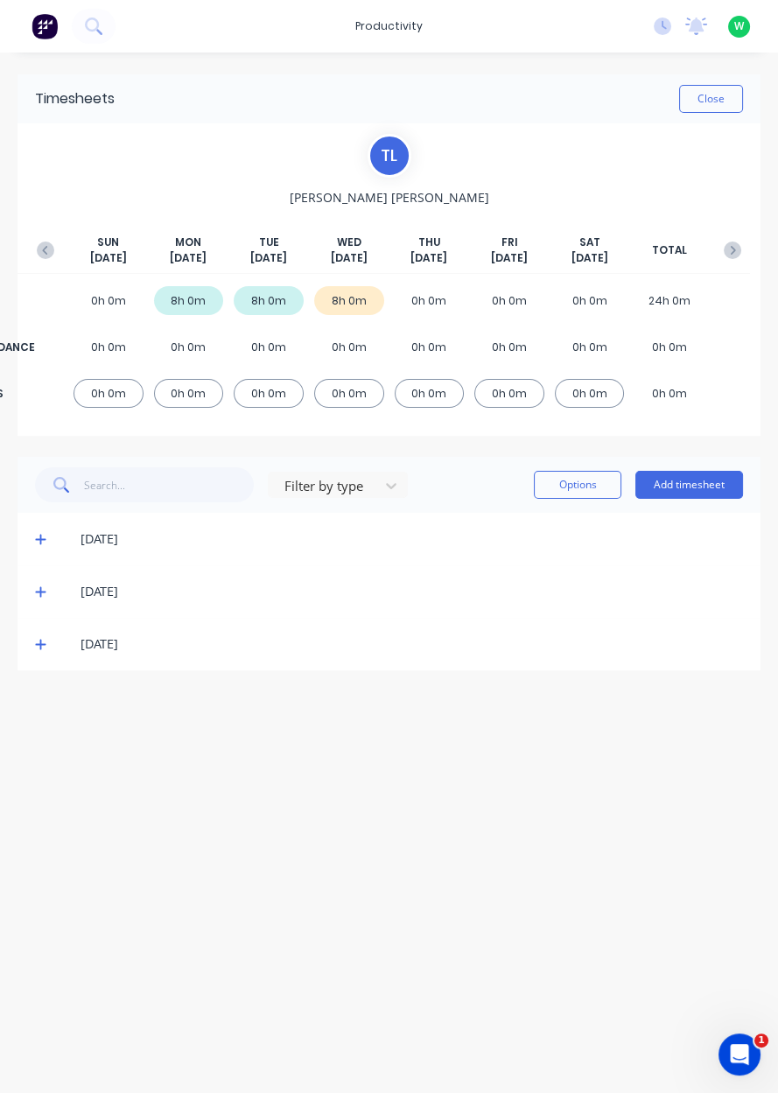
click at [680, 496] on button "Add timesheet" at bounding box center [689, 485] width 108 height 28
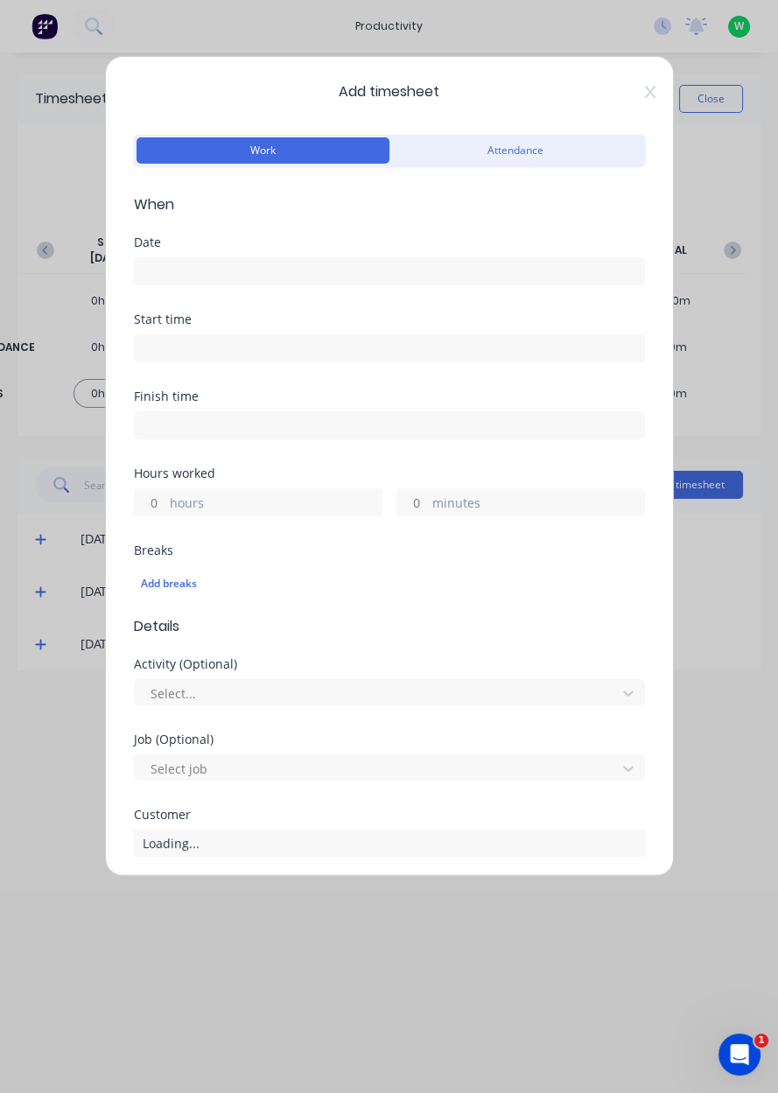
click at [147, 262] on input at bounding box center [389, 271] width 509 height 26
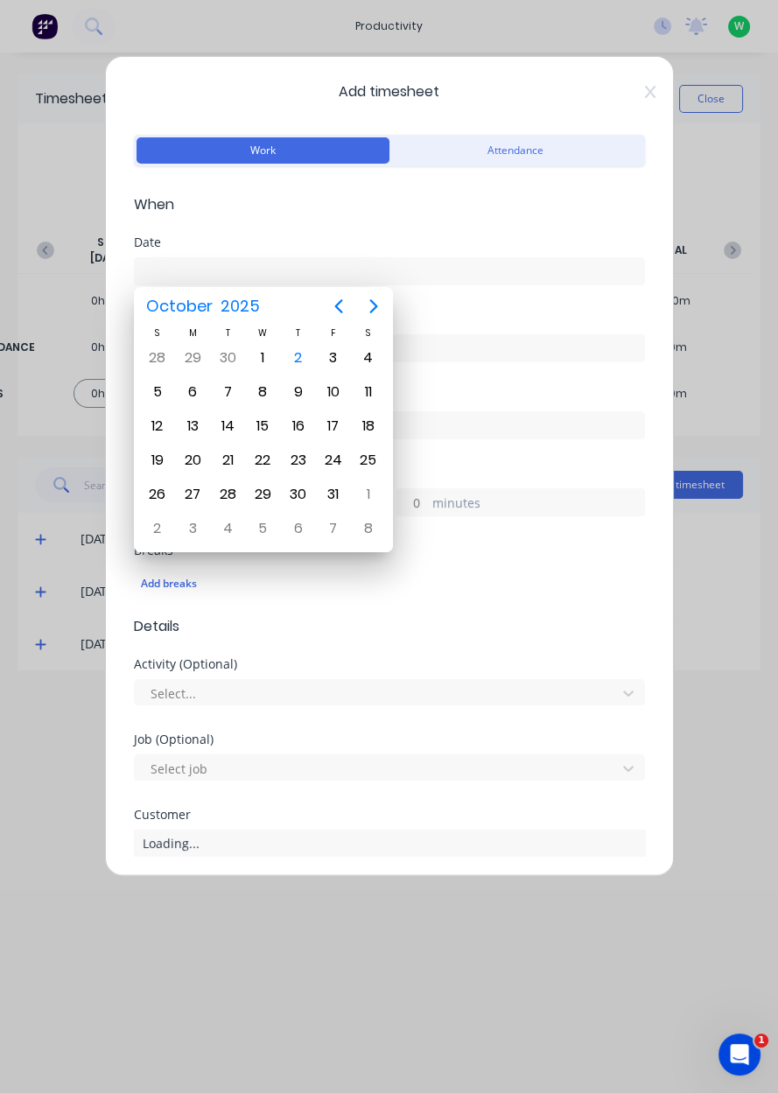
click at [290, 366] on div "2" at bounding box center [298, 358] width 26 height 26
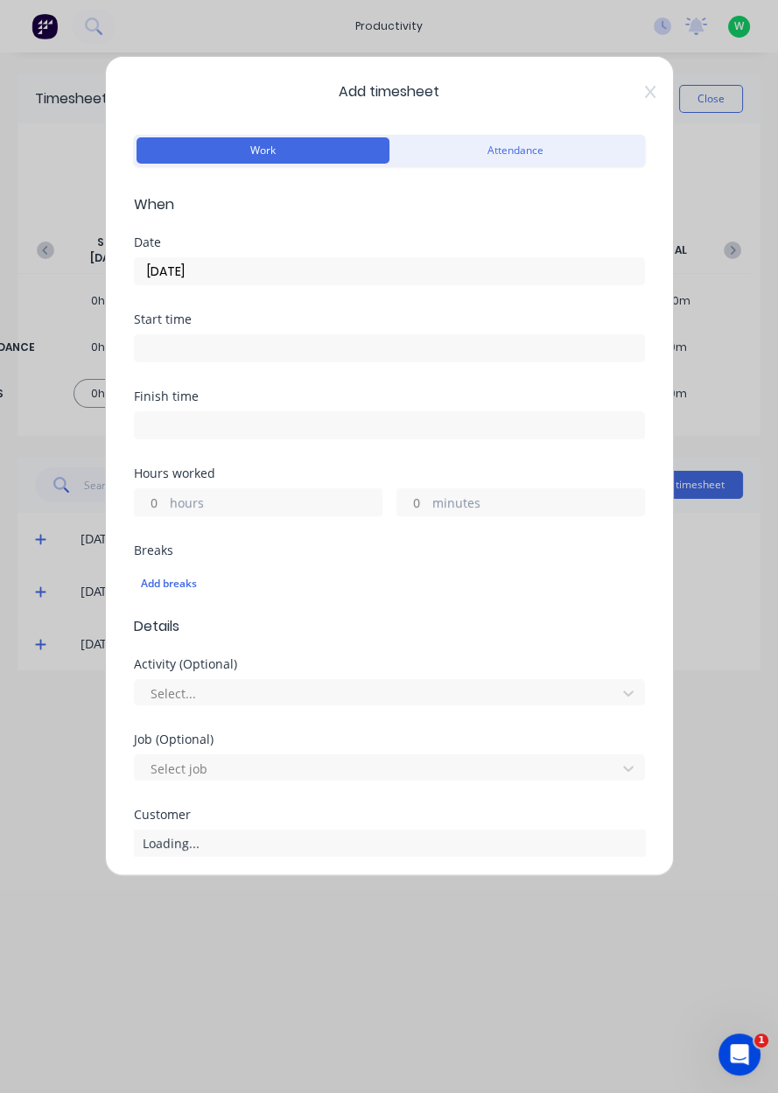
type input "[DATE]"
click at [157, 499] on input "hours" at bounding box center [150, 502] width 31 height 26
type input "1"
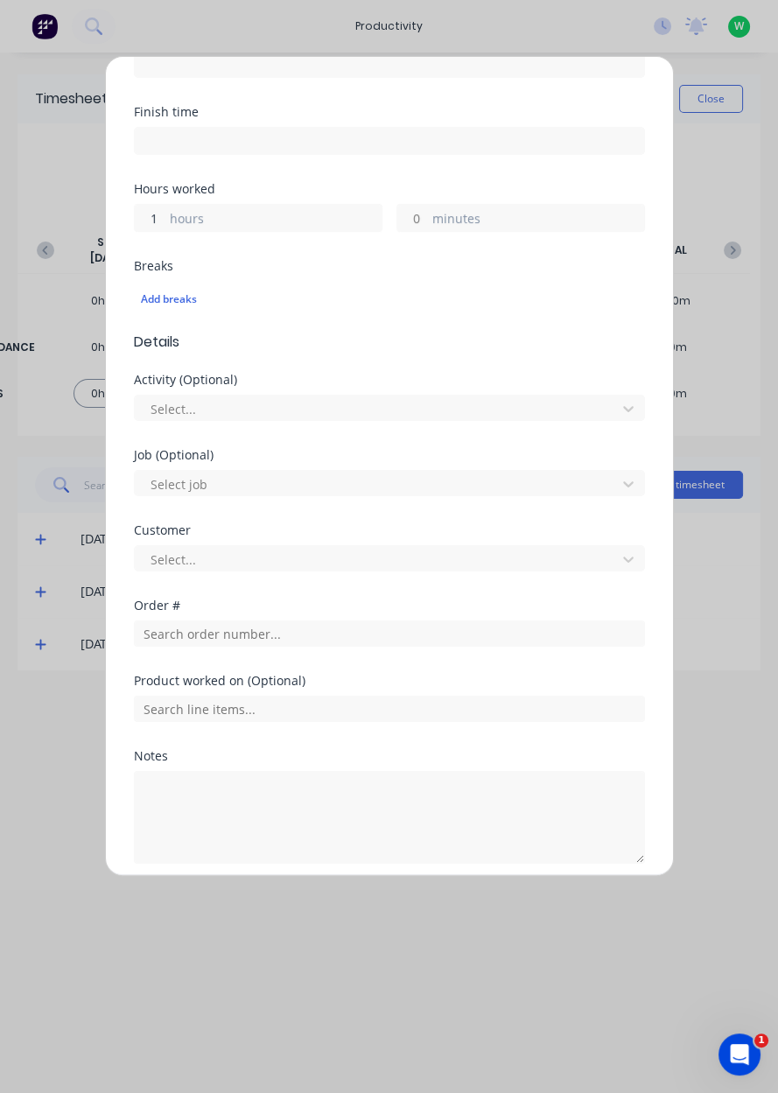
scroll to position [290, 0]
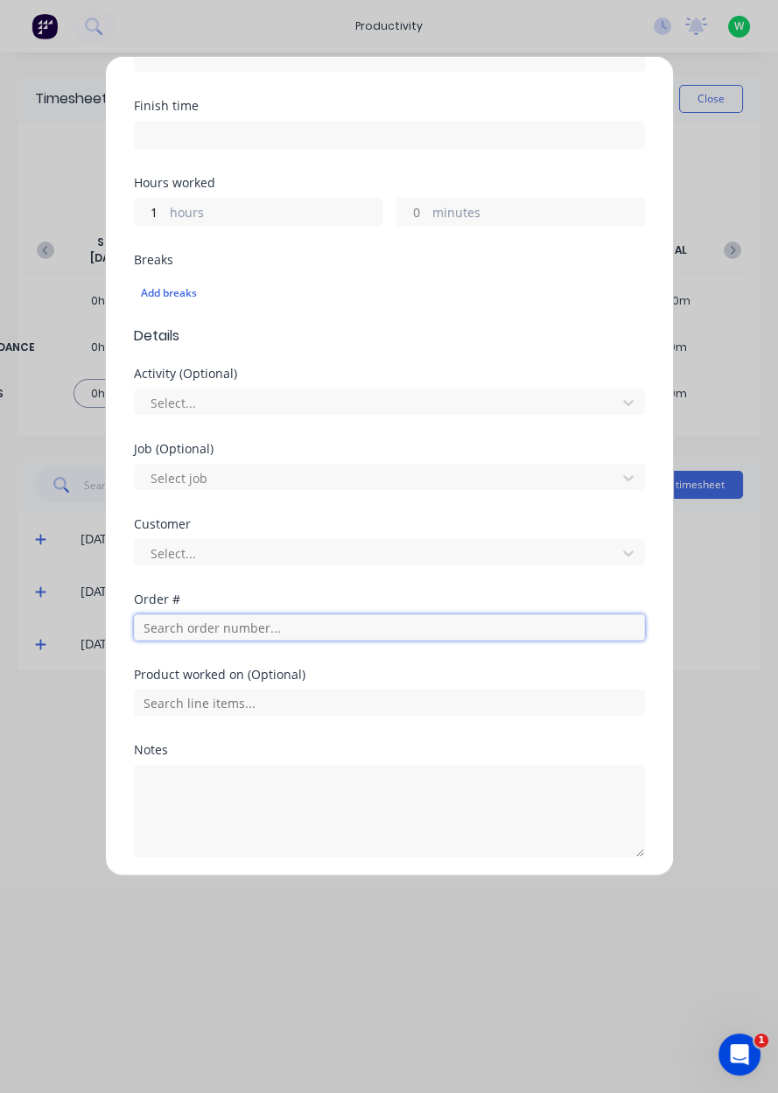
click at [158, 628] on input "text" at bounding box center [389, 627] width 511 height 26
type input "17483"
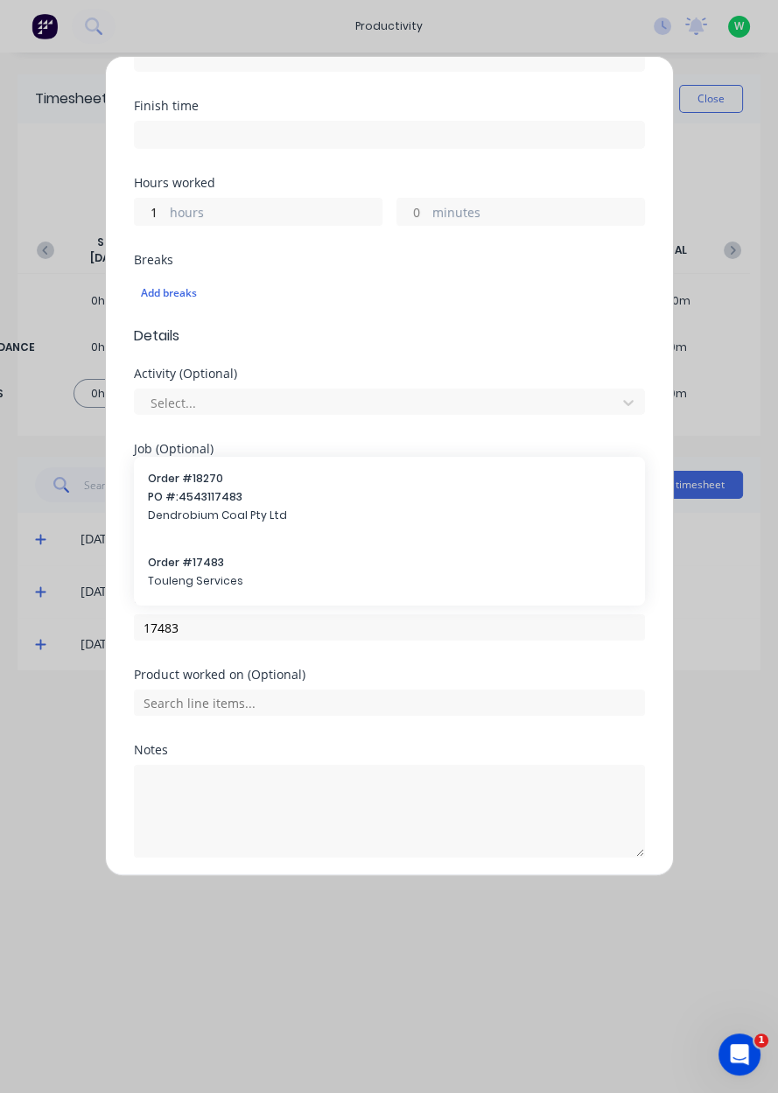
click at [166, 557] on span "Order # 17483" at bounding box center [389, 563] width 483 height 16
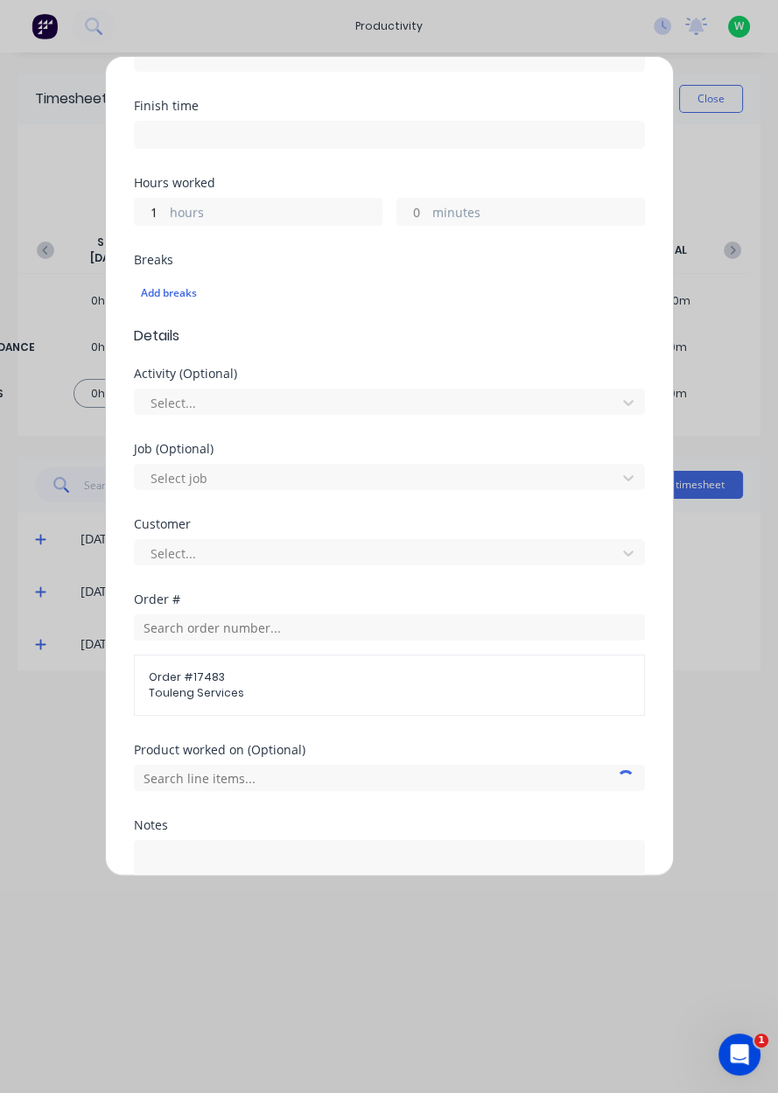
scroll to position [424, 0]
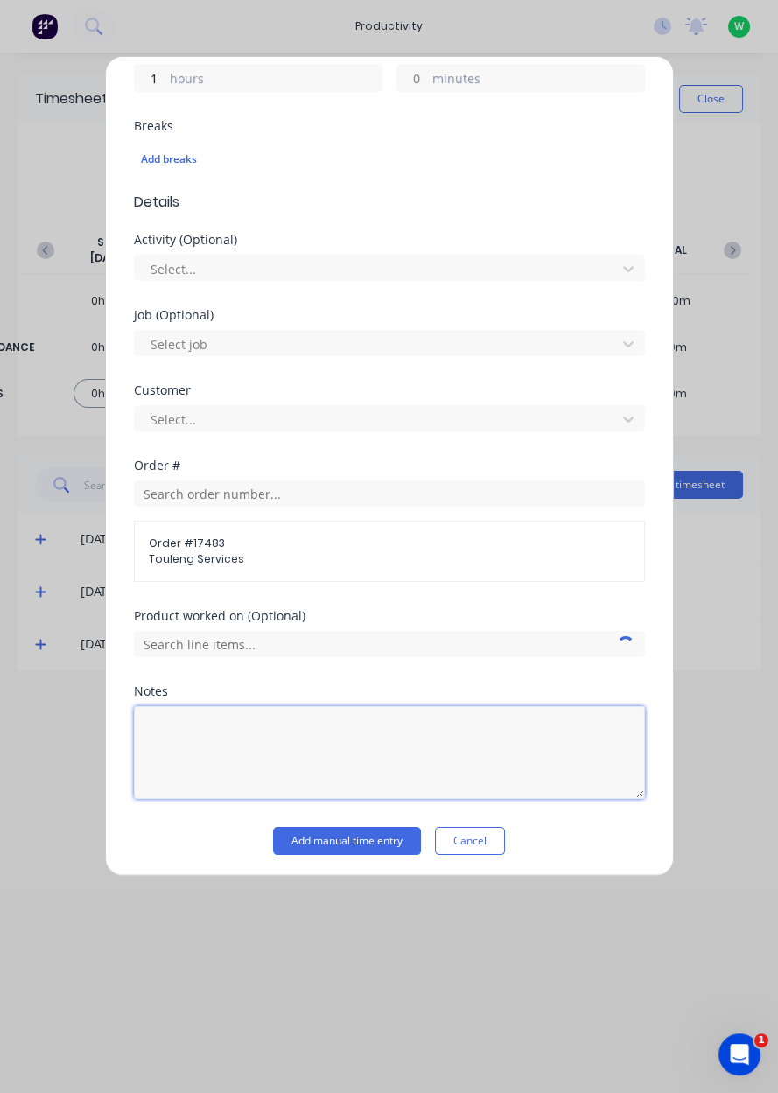
click at [188, 720] on textarea at bounding box center [389, 752] width 511 height 93
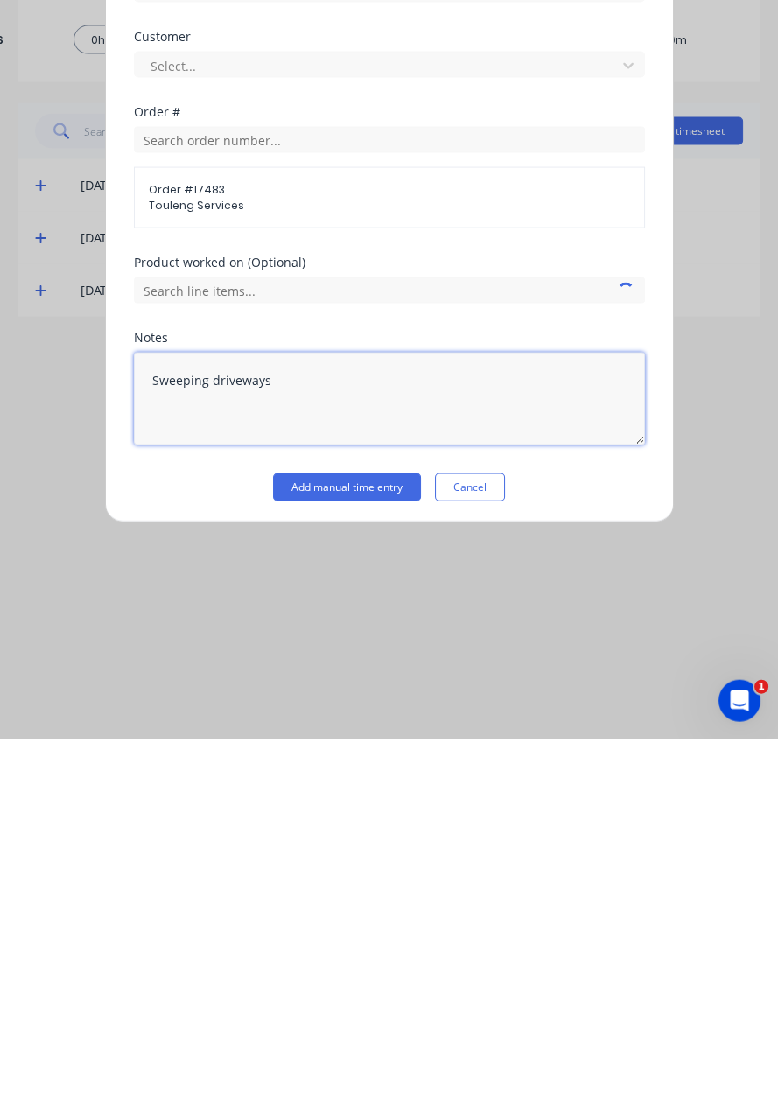
type textarea "Sweeping driveways"
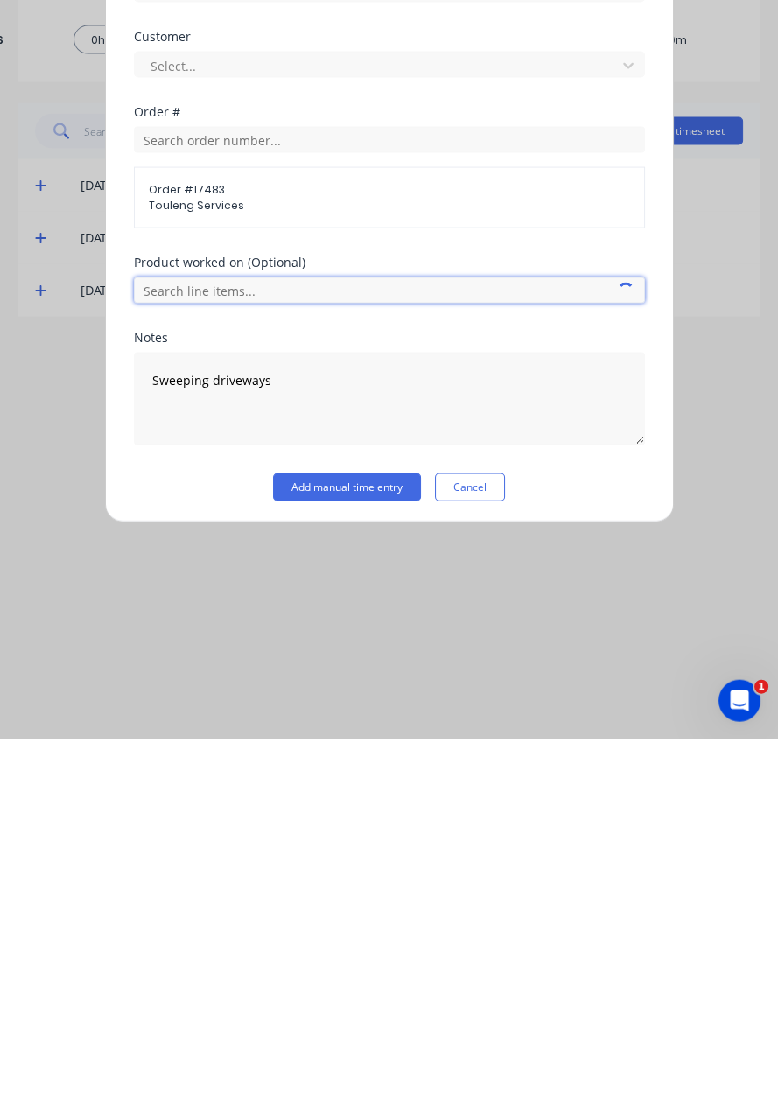
click at [154, 634] on input "text" at bounding box center [389, 644] width 511 height 26
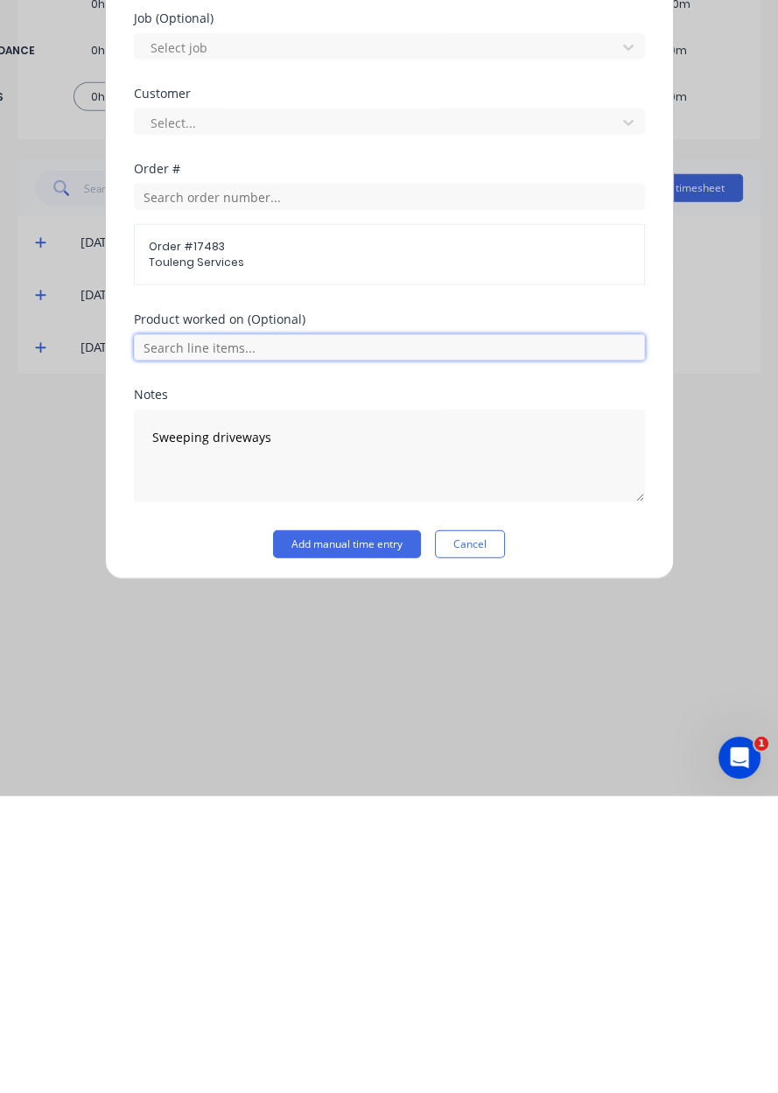
click at [157, 636] on input "text" at bounding box center [389, 644] width 511 height 26
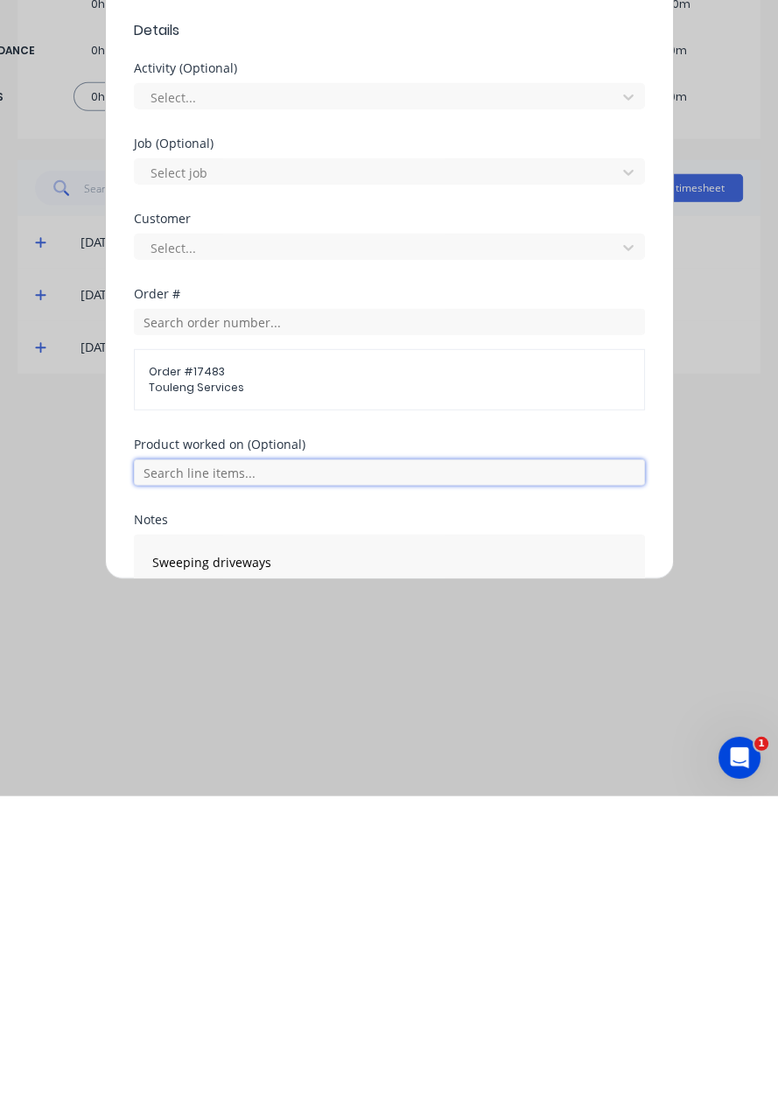
scroll to position [290, 0]
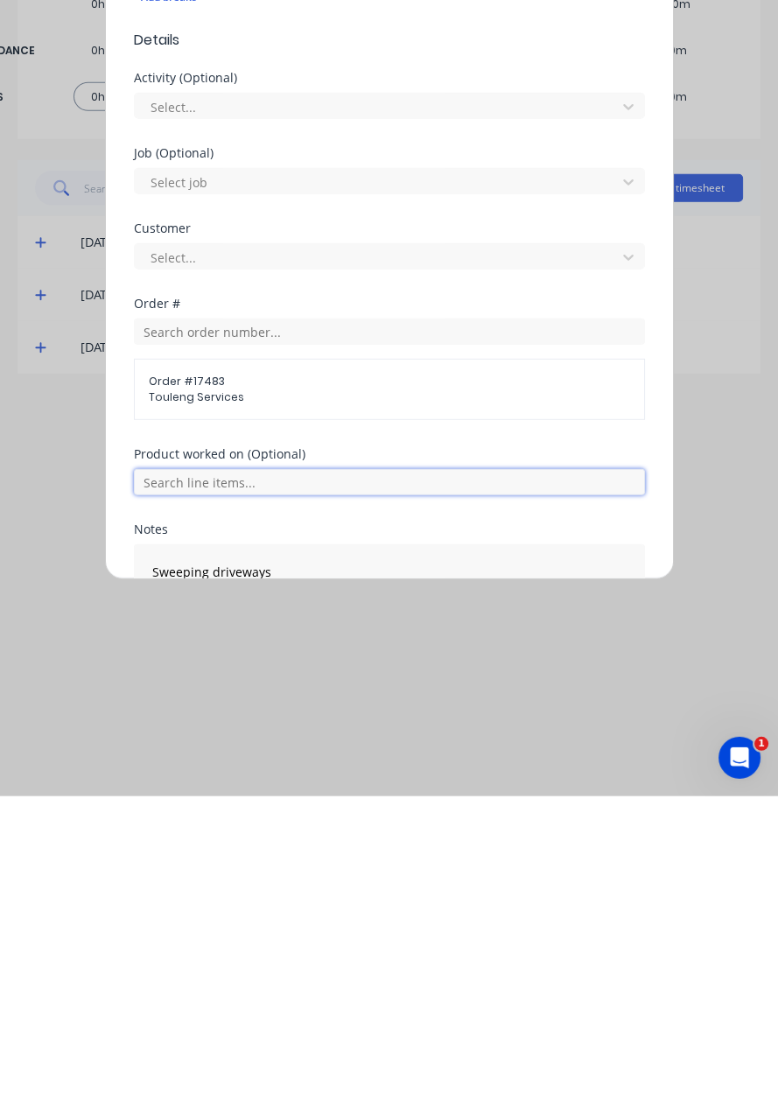
click at [170, 779] on input "text" at bounding box center [389, 778] width 511 height 26
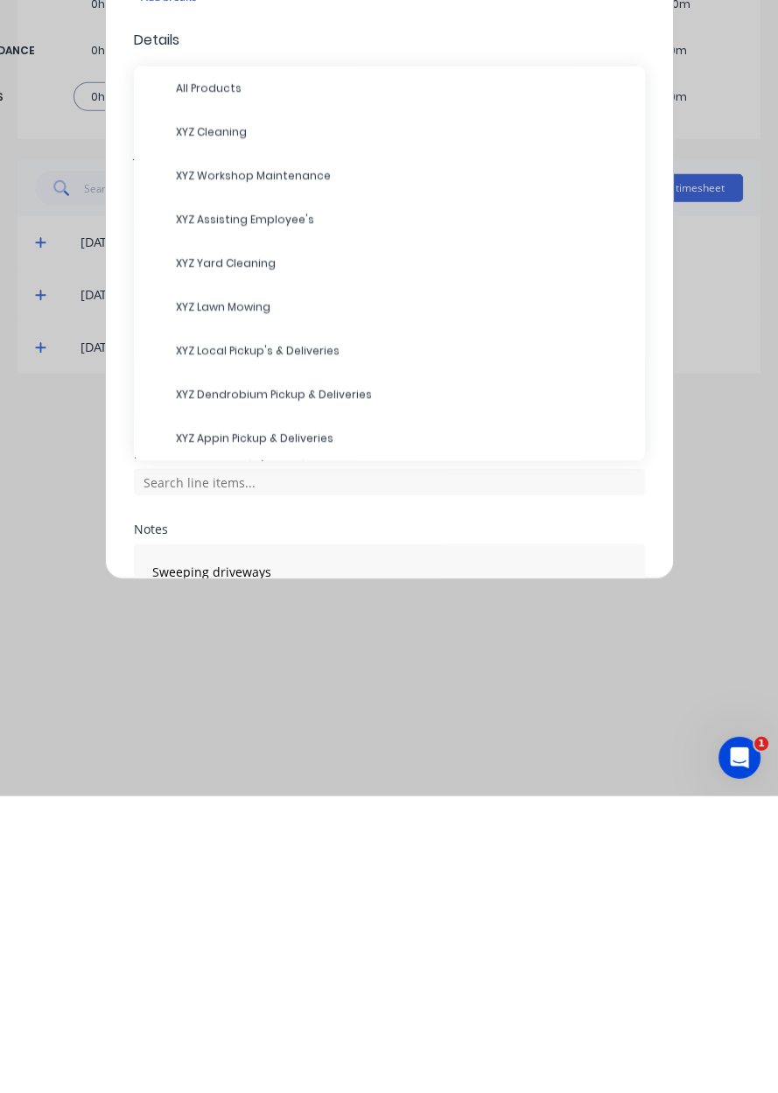
click at [177, 429] on span "XYZ Cleaning" at bounding box center [403, 429] width 455 height 16
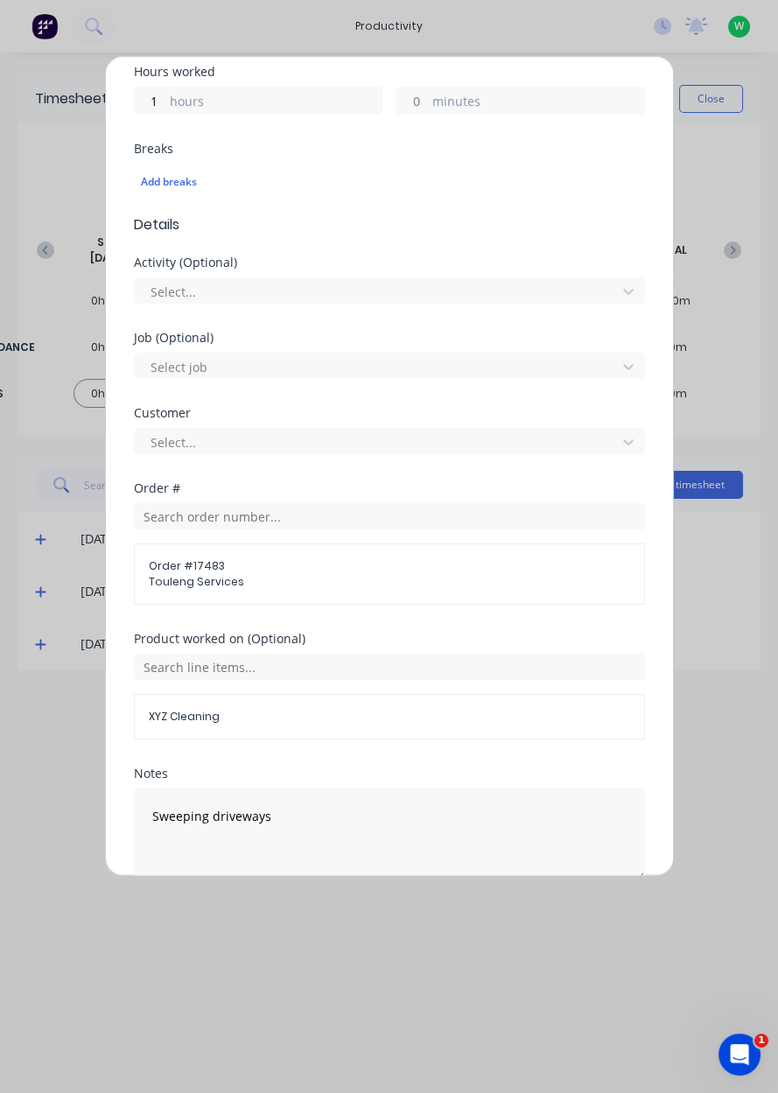
scroll to position [484, 0]
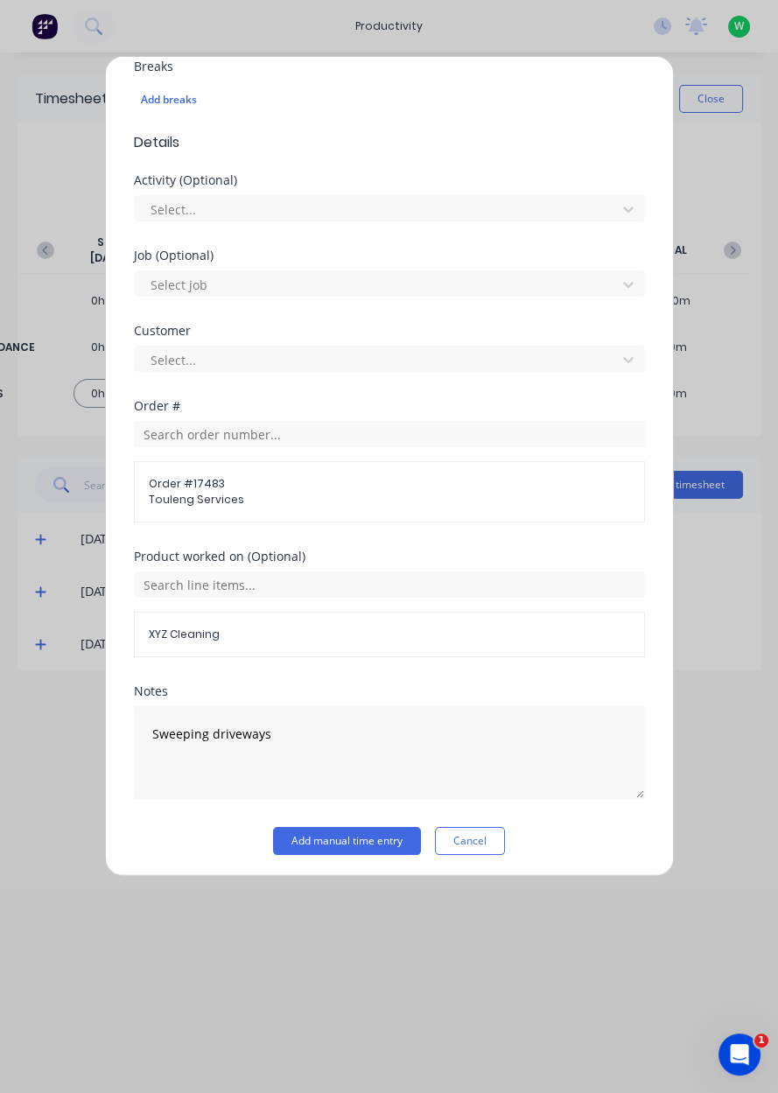
click at [302, 841] on button "Add manual time entry" at bounding box center [347, 841] width 148 height 28
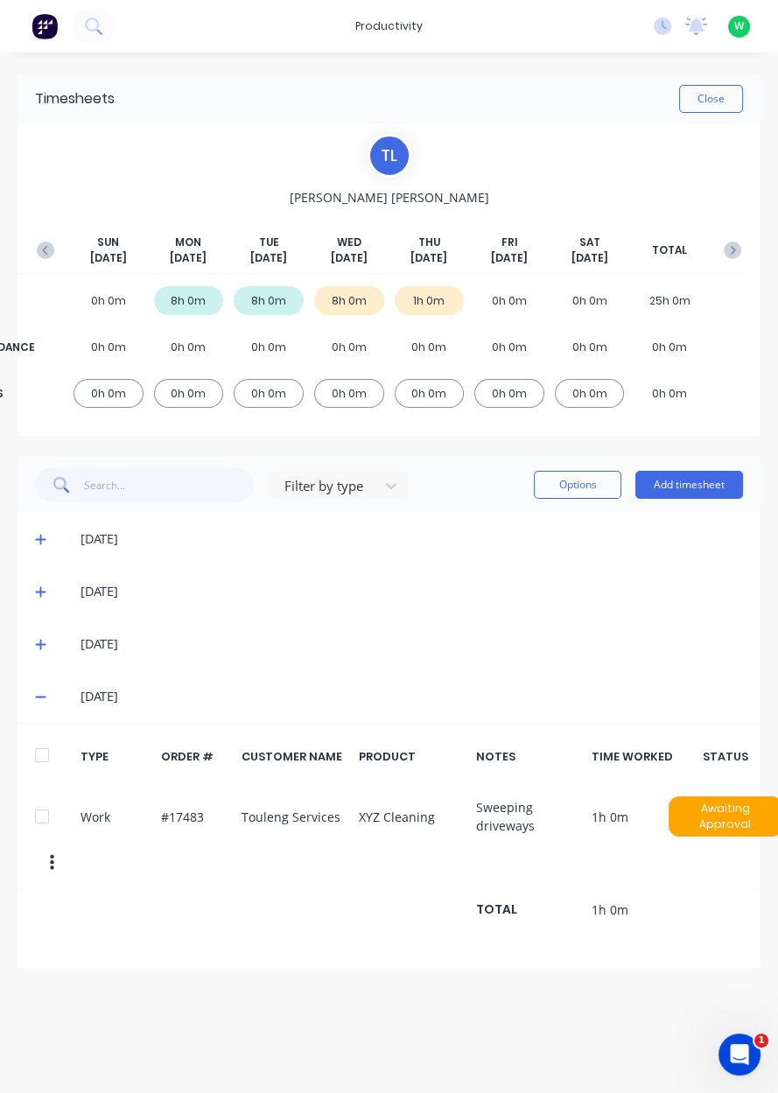
click at [678, 478] on button "Add timesheet" at bounding box center [689, 485] width 108 height 28
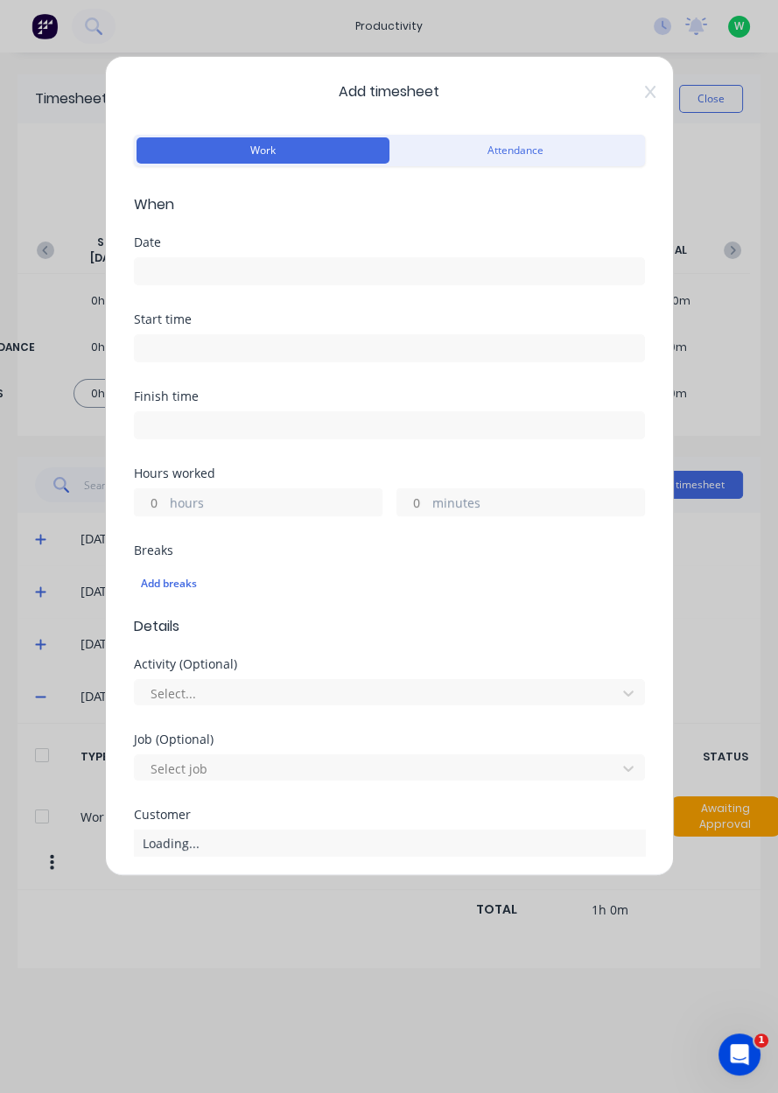
click at [157, 277] on input at bounding box center [389, 271] width 509 height 26
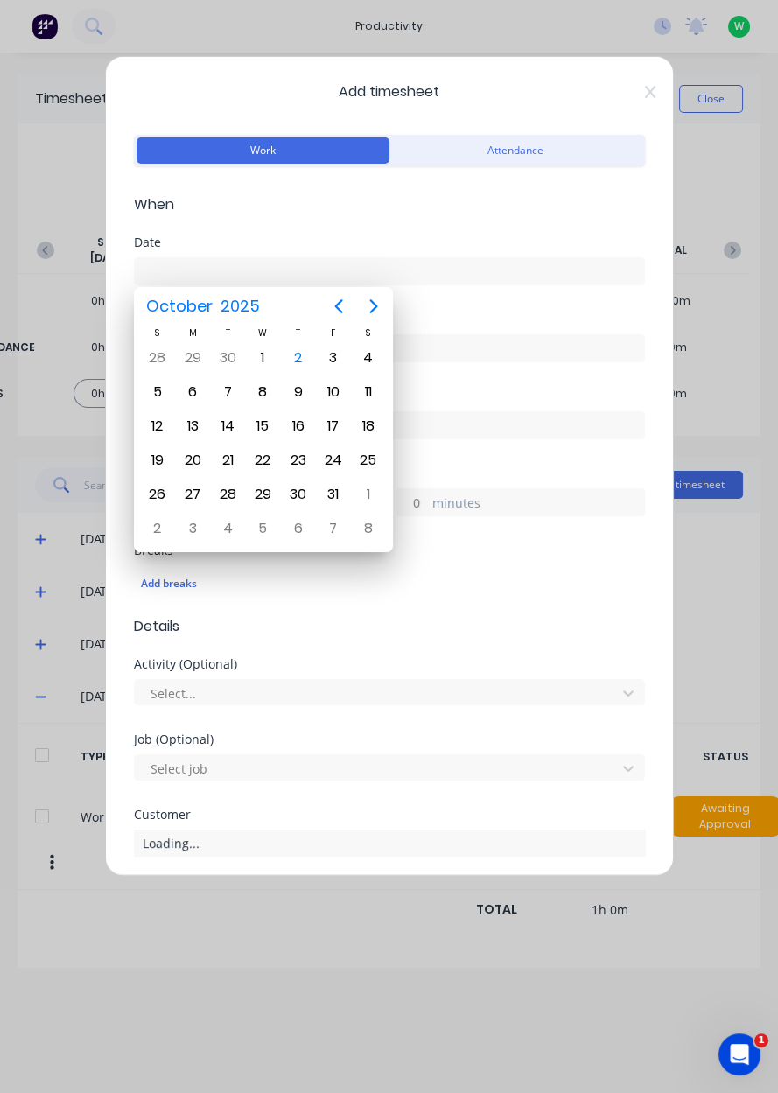
click at [291, 363] on div "2" at bounding box center [298, 358] width 26 height 26
type input "[DATE]"
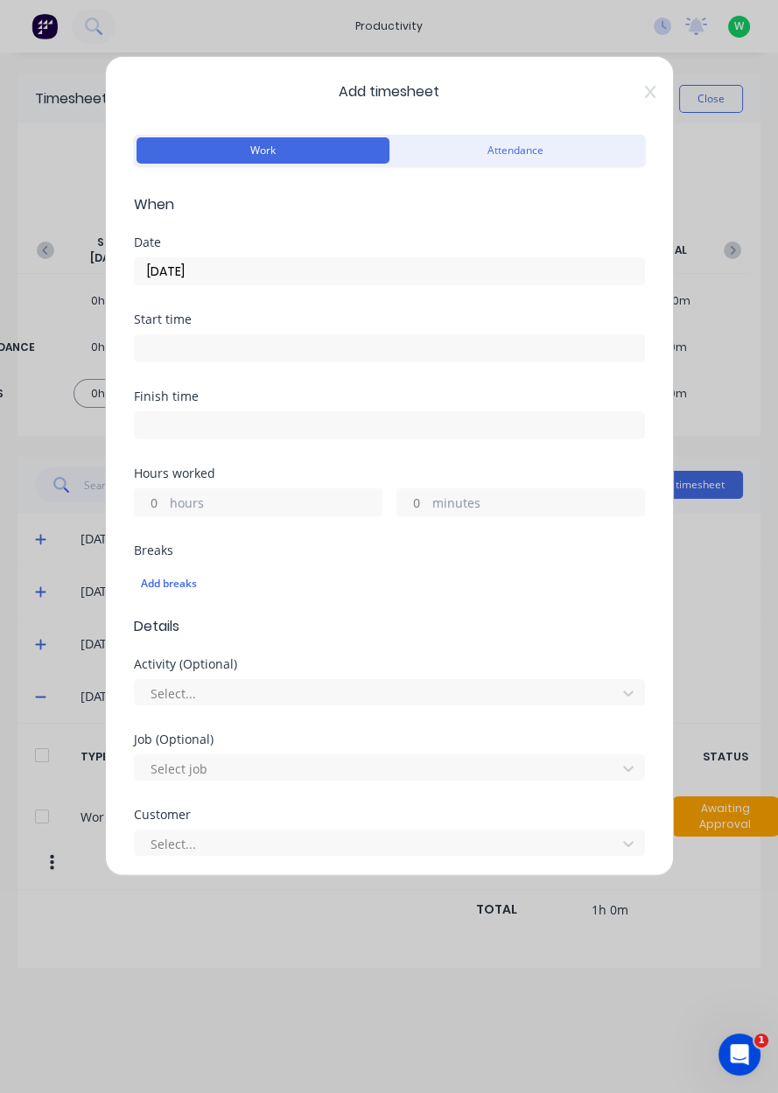
click at [177, 494] on label "hours" at bounding box center [276, 504] width 212 height 22
click at [165, 494] on input "hours" at bounding box center [150, 502] width 31 height 26
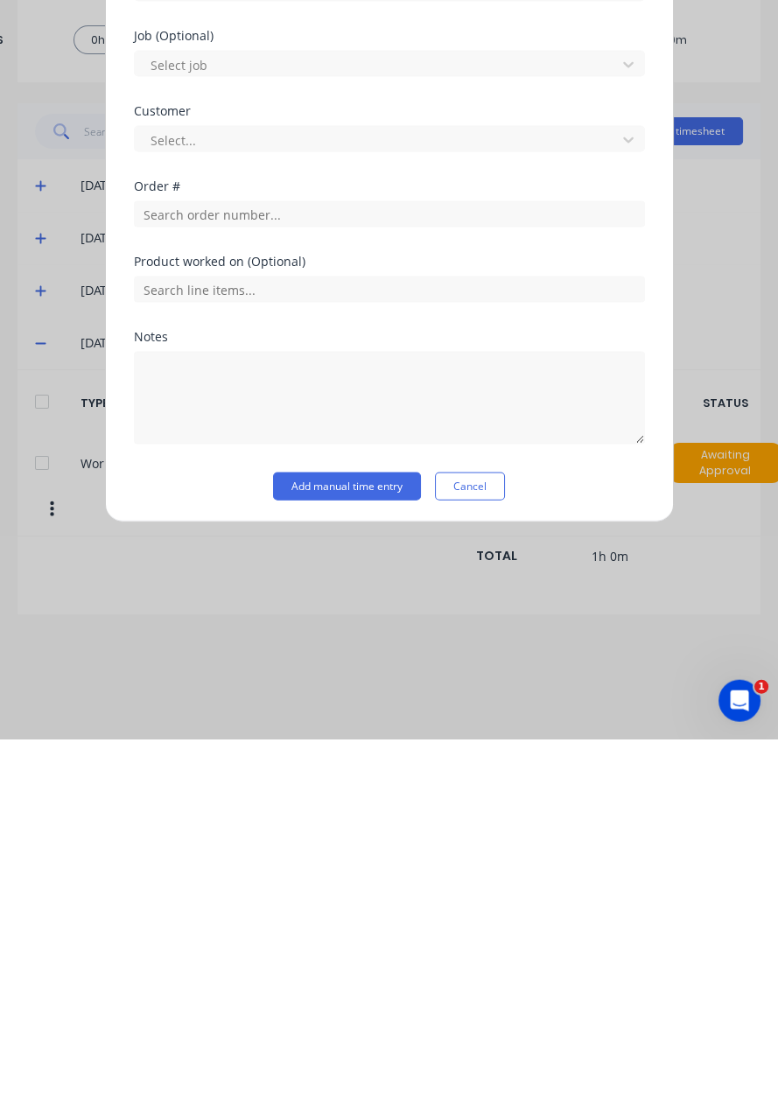
scroll to position [290, 0]
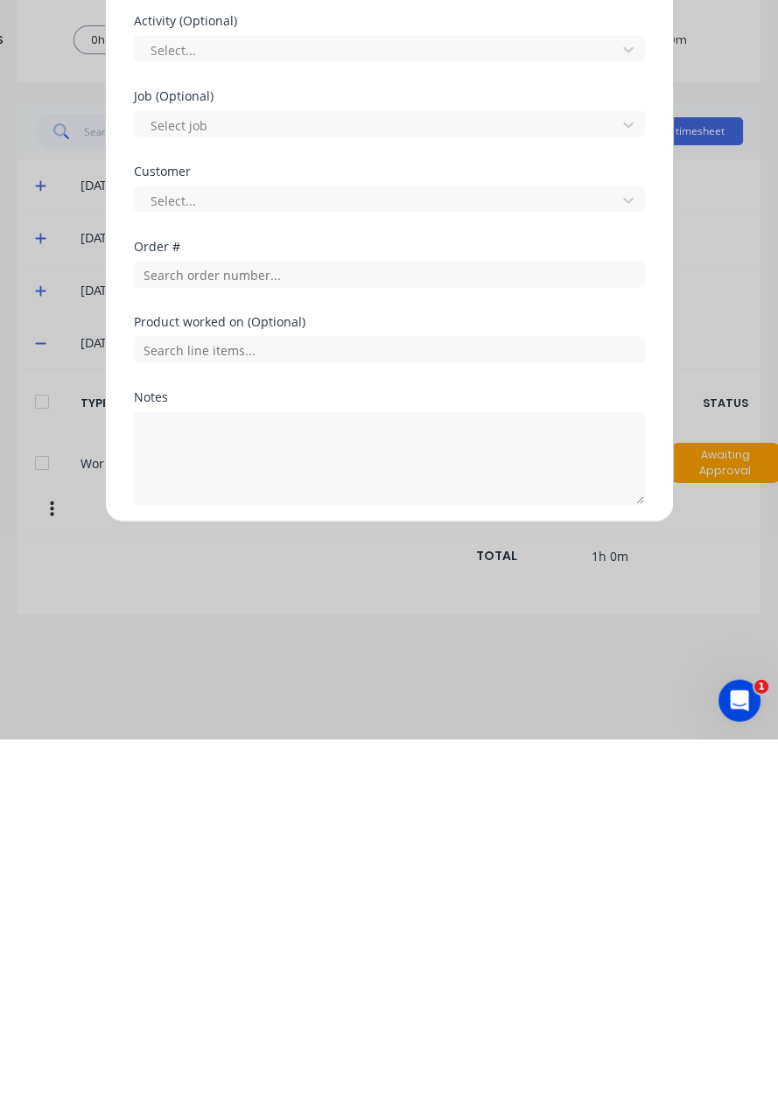
type input "7"
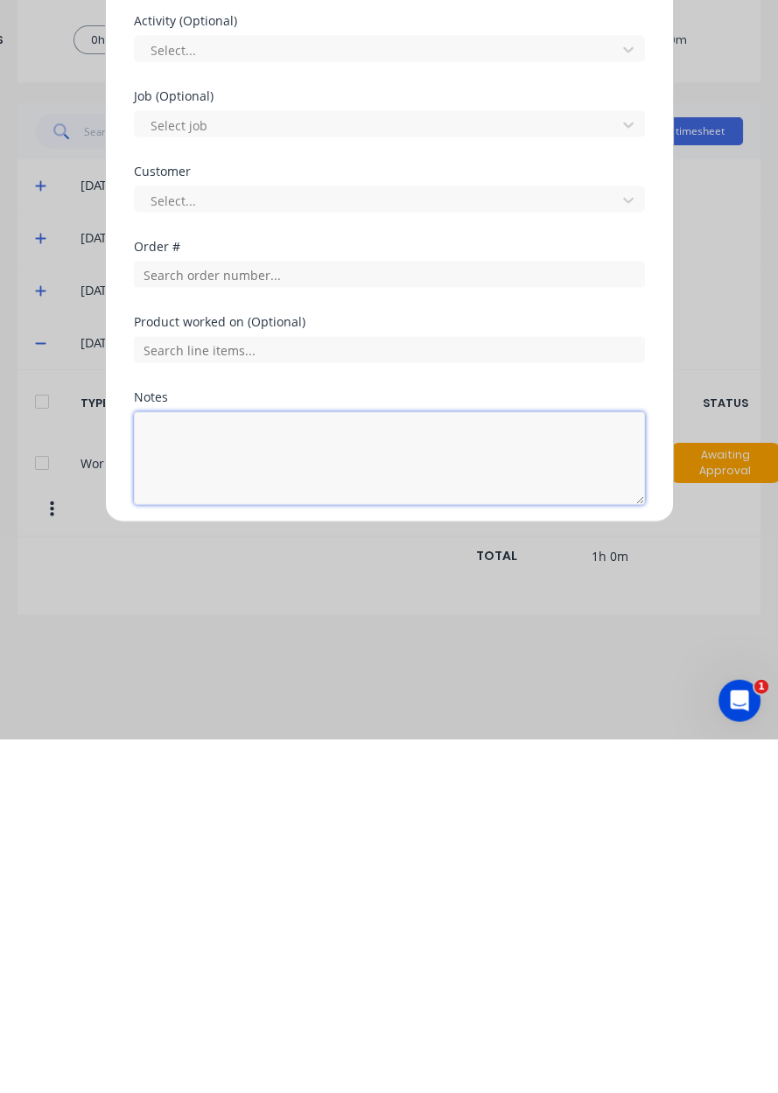
click at [192, 799] on textarea at bounding box center [389, 811] width 511 height 93
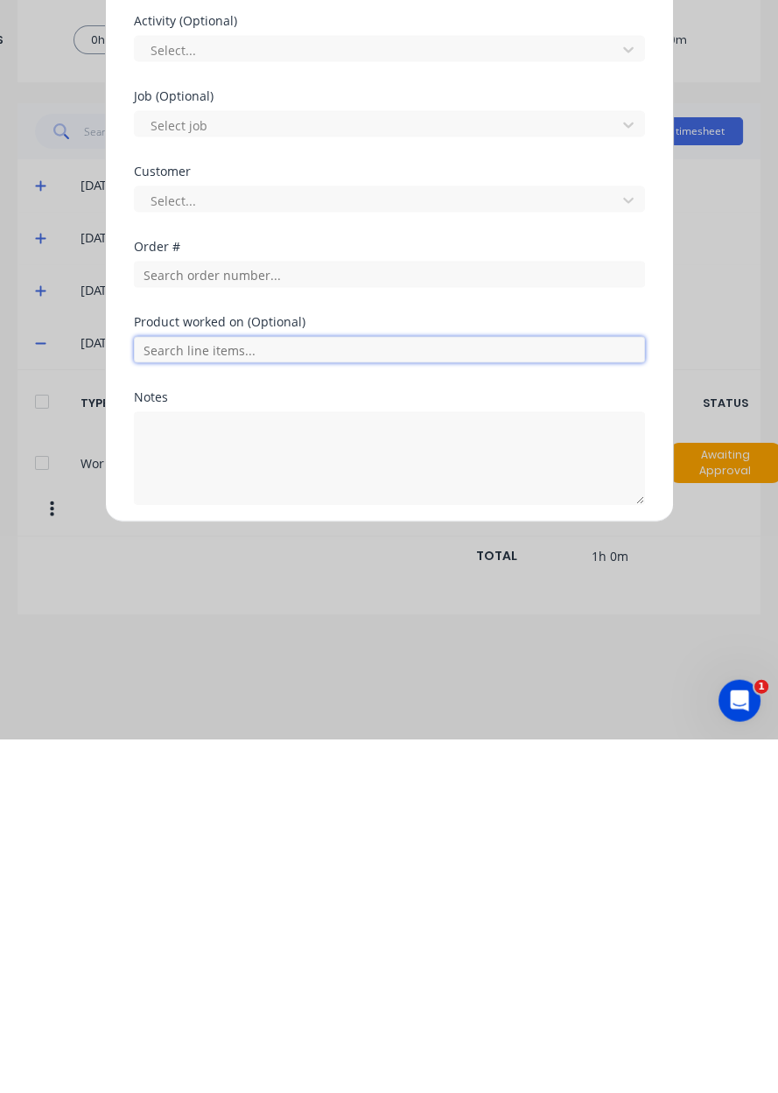
click at [179, 690] on input "text" at bounding box center [389, 703] width 511 height 26
type input "1"
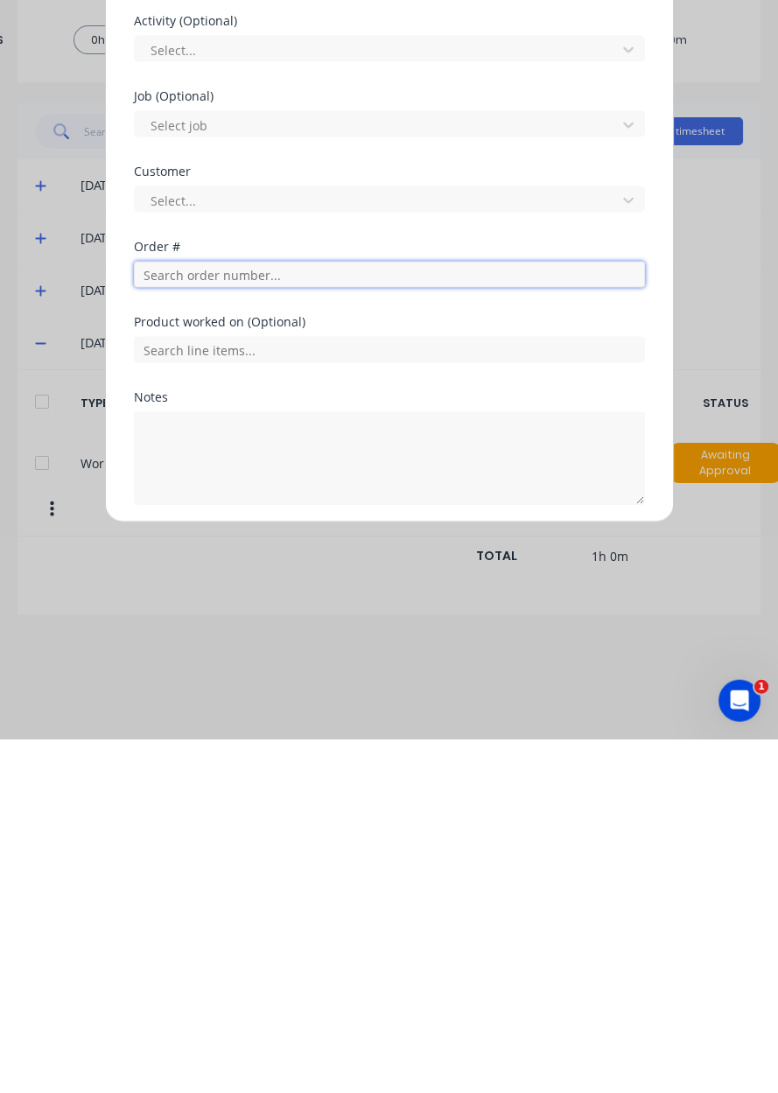
click at [161, 629] on input "text" at bounding box center [389, 628] width 511 height 26
type input "19119"
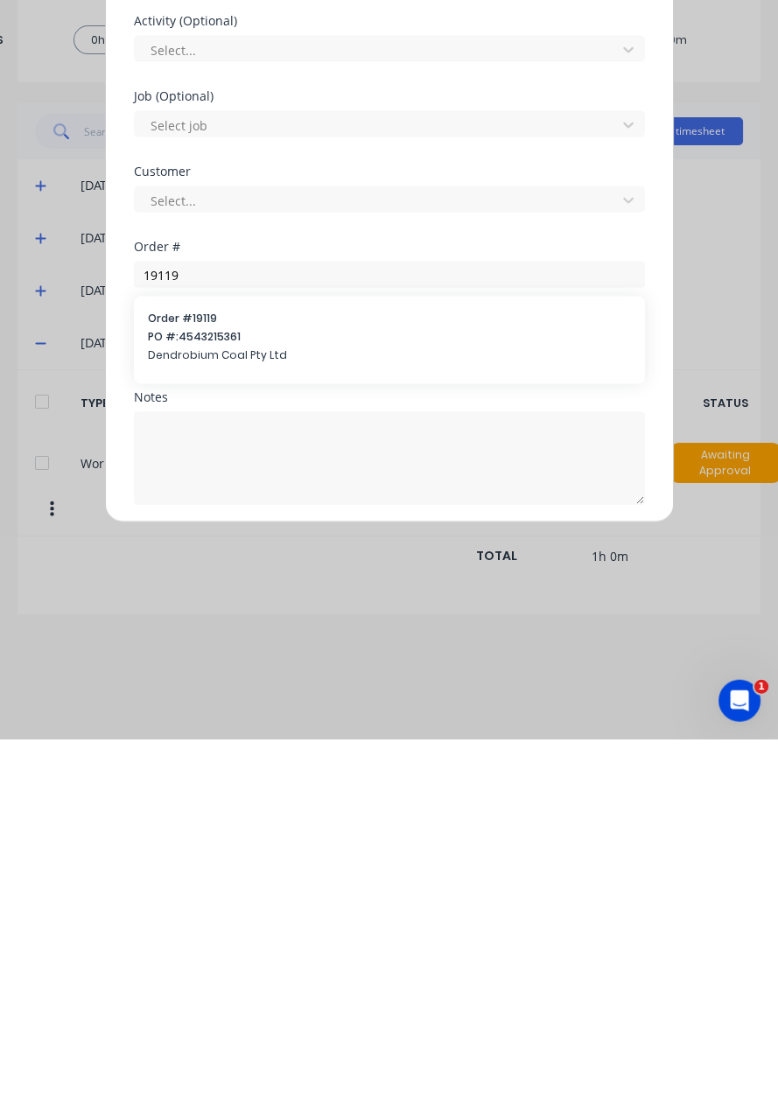
click at [167, 701] on span "Dendrobium Coal Pty Ltd" at bounding box center [389, 709] width 483 height 16
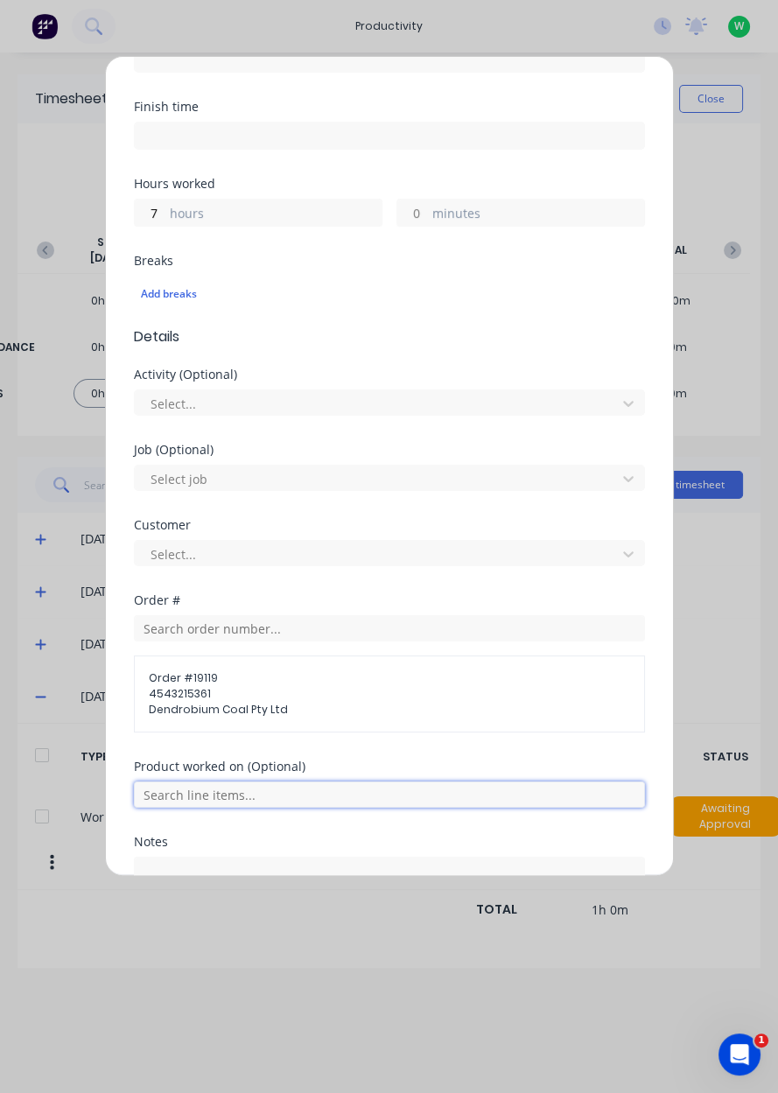
click at [192, 789] on input "text" at bounding box center [389, 794] width 511 height 26
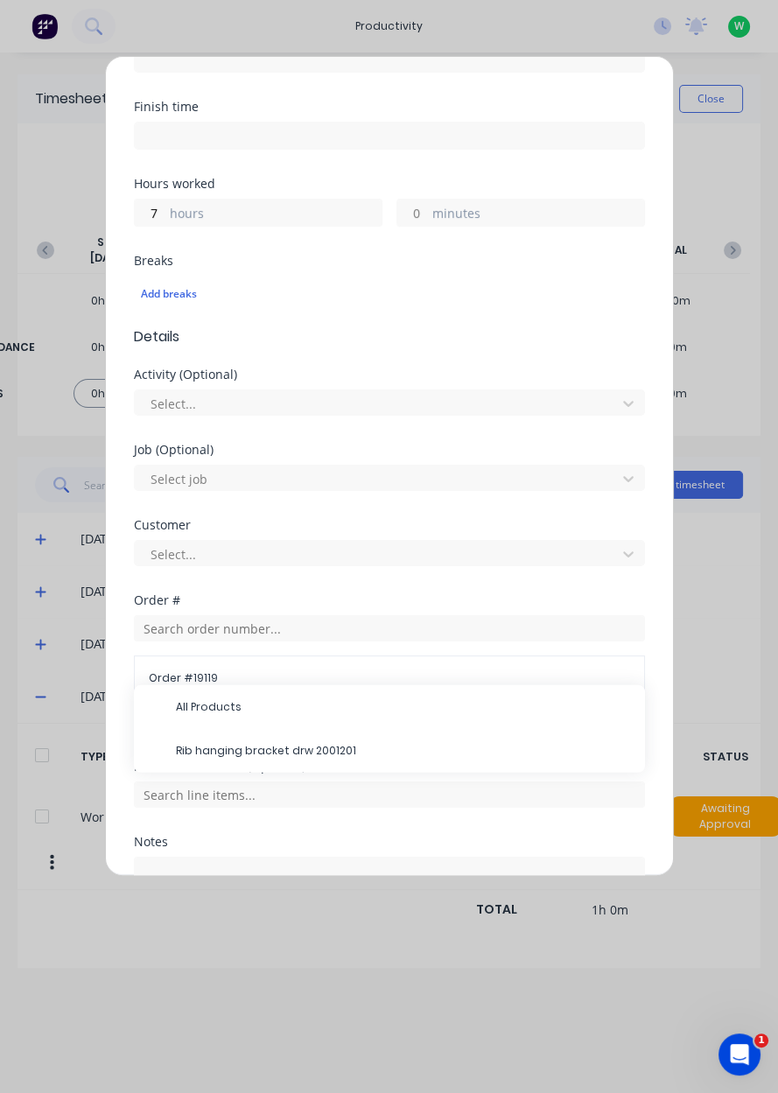
click at [192, 749] on span "Rib hanging bracket drw 2001201" at bounding box center [403, 751] width 455 height 16
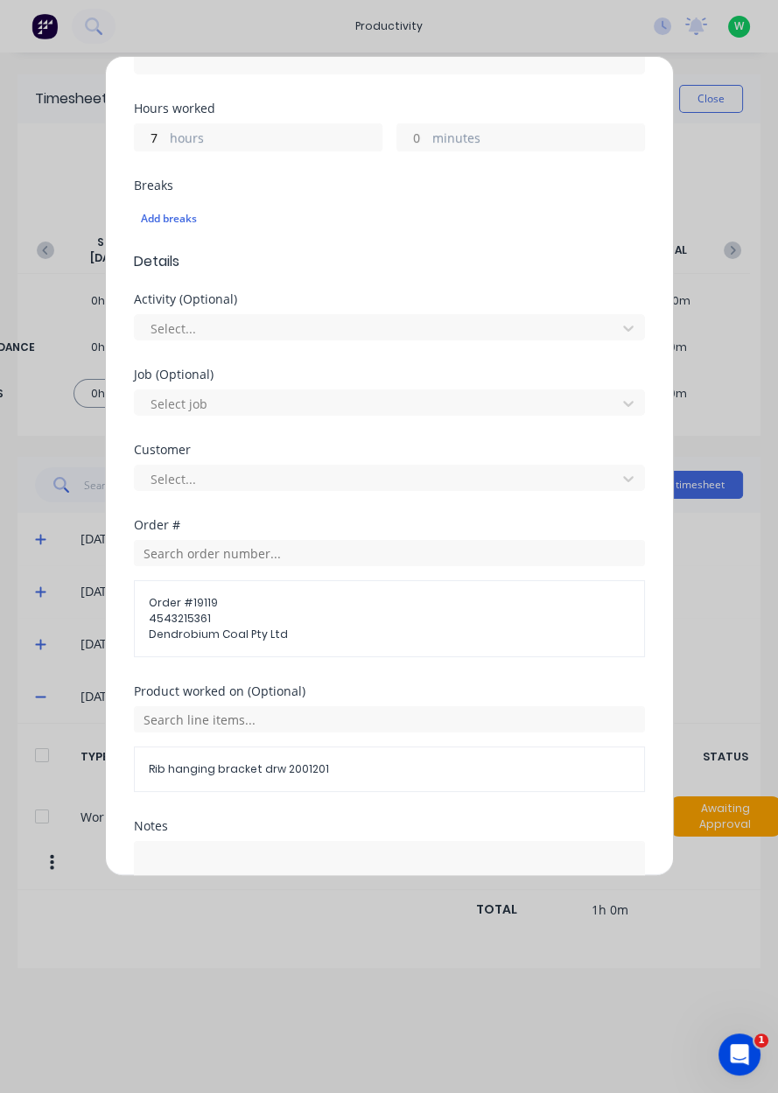
scroll to position [439, 0]
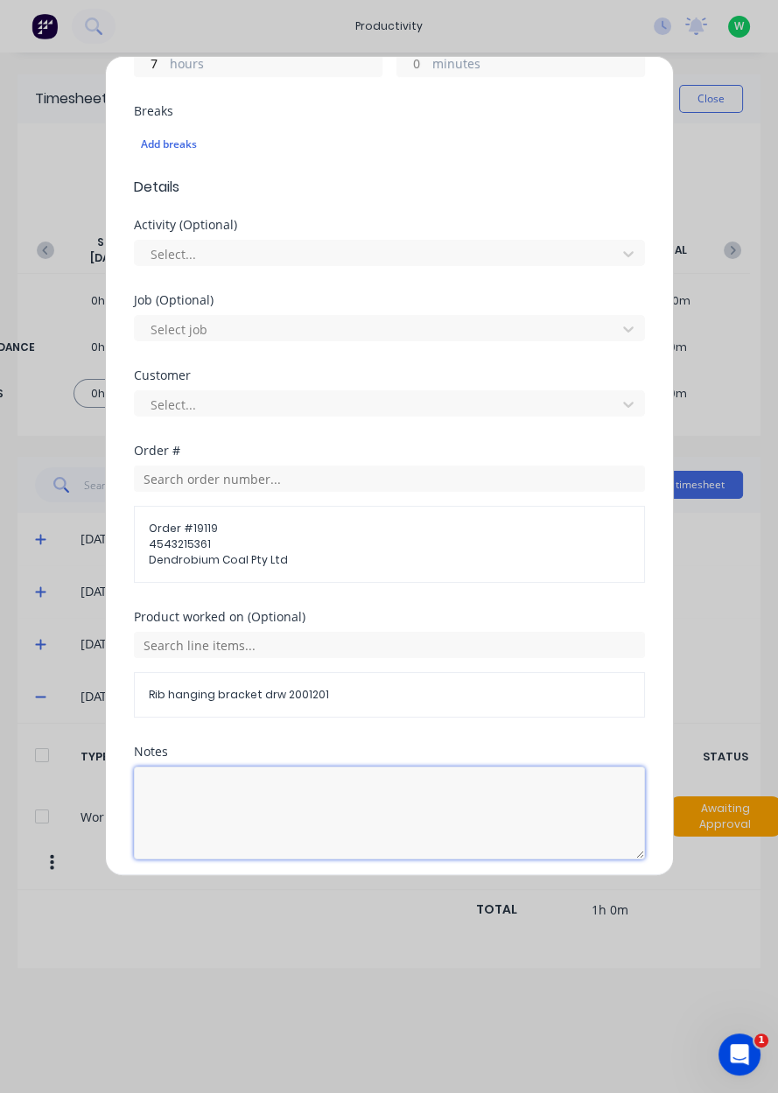
click at [212, 826] on textarea at bounding box center [389, 812] width 511 height 93
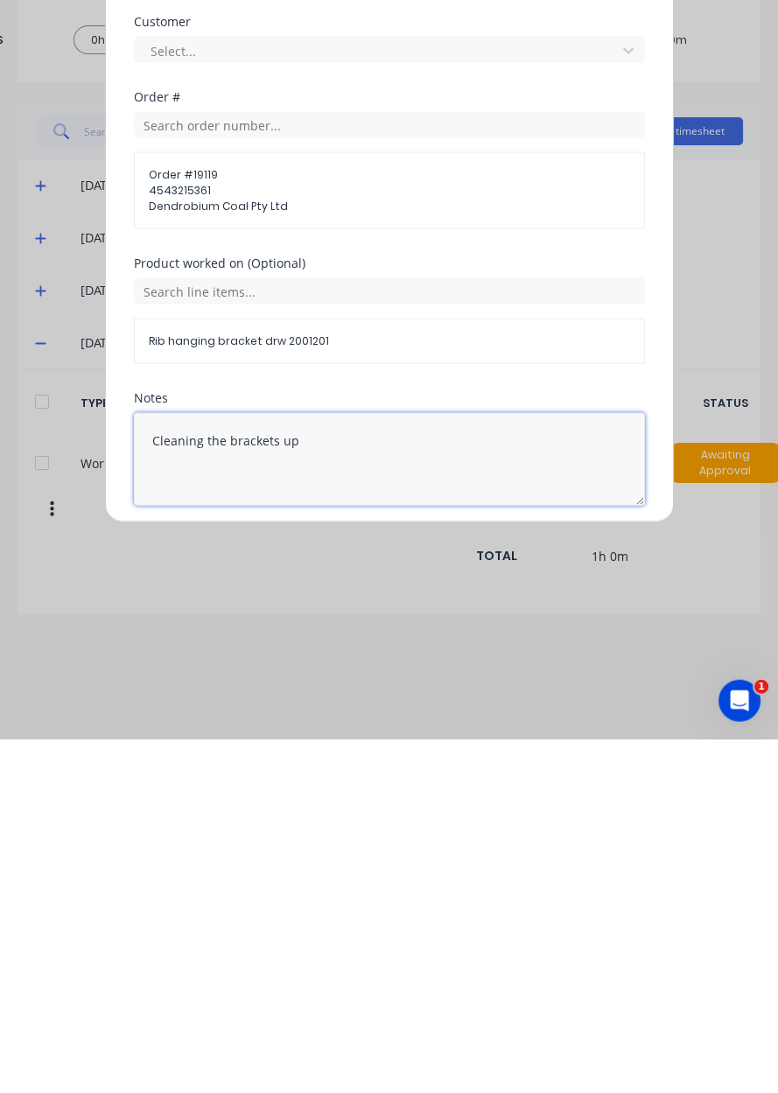
type textarea "Cleaning the brackets up"
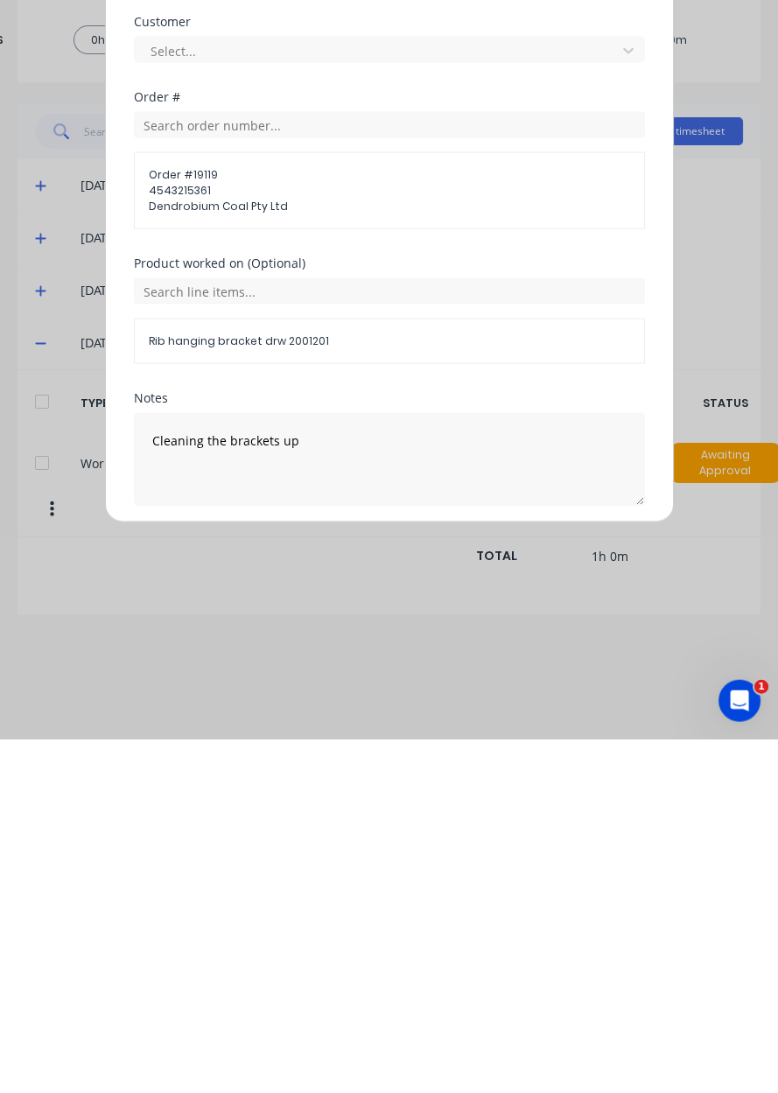
click at [365, 894] on button "Add manual time entry" at bounding box center [347, 901] width 148 height 28
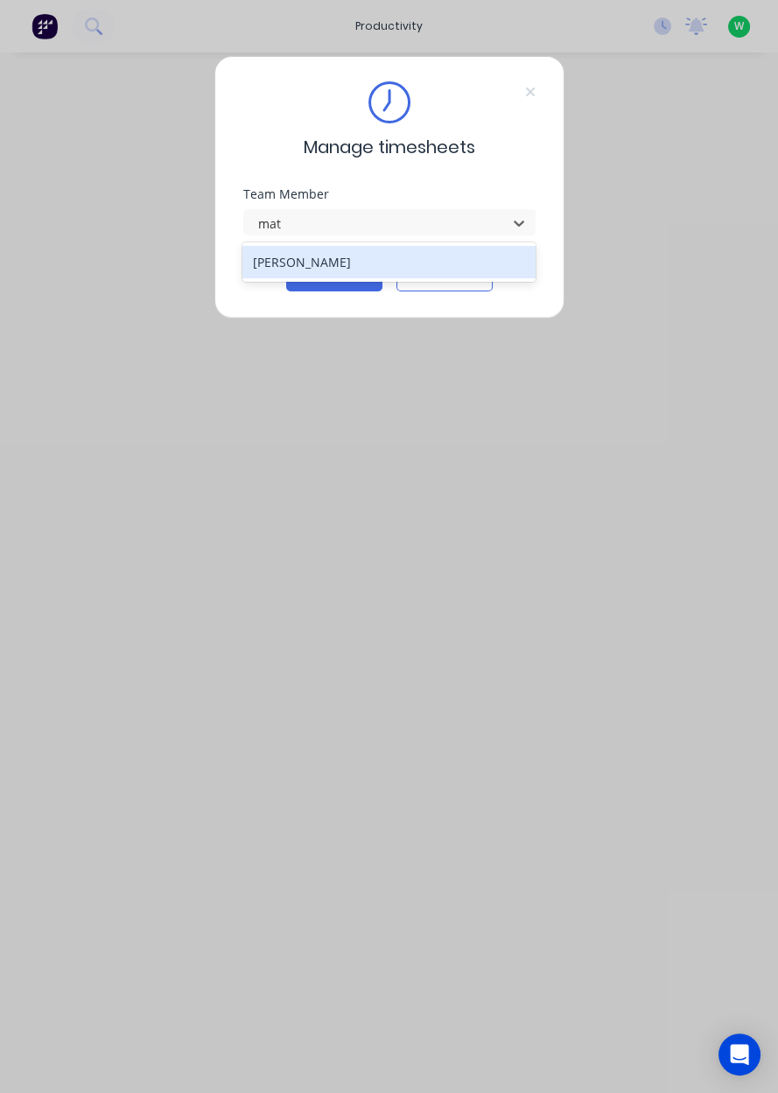
click at [392, 248] on div "[PERSON_NAME]" at bounding box center [388, 262] width 293 height 32
type input "mat"
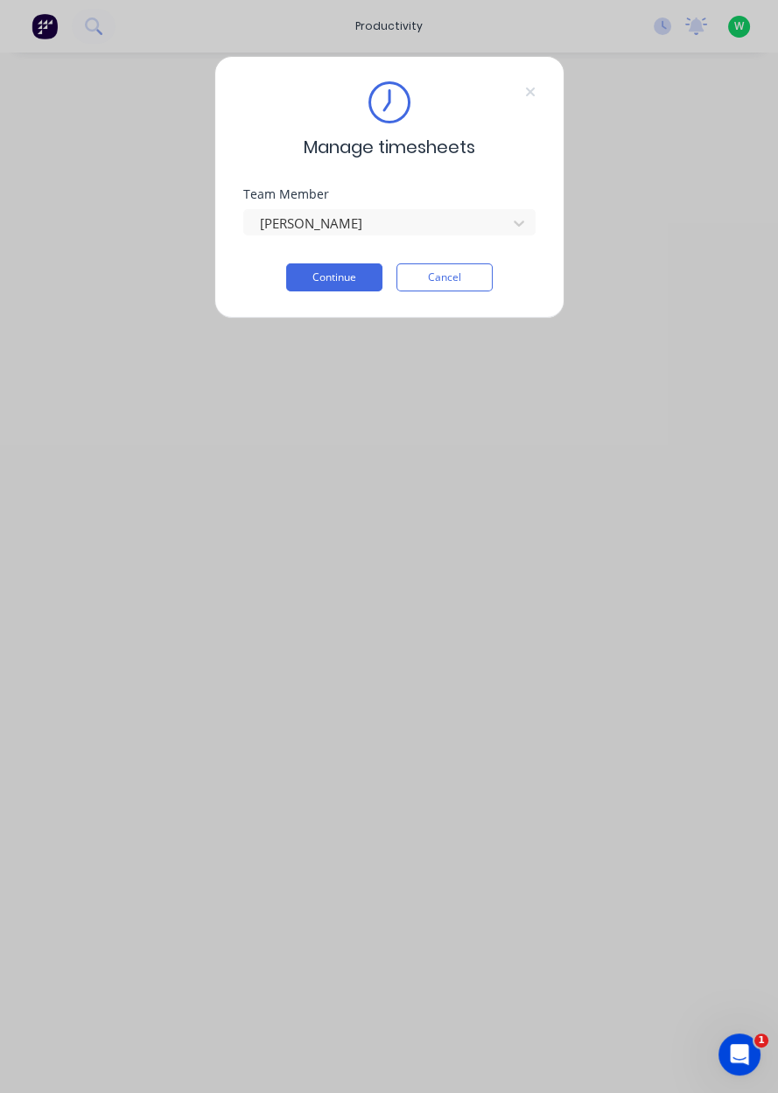
click at [336, 271] on button "Continue" at bounding box center [334, 277] width 96 height 28
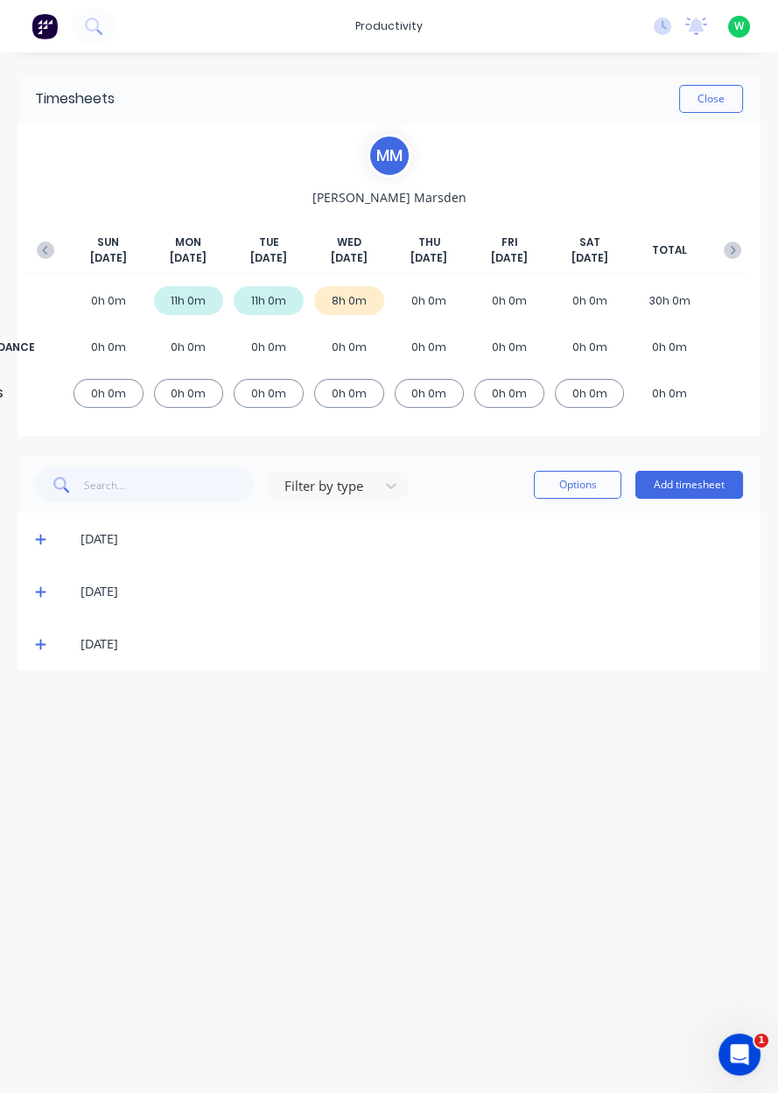
click at [684, 488] on button "Add timesheet" at bounding box center [689, 485] width 108 height 28
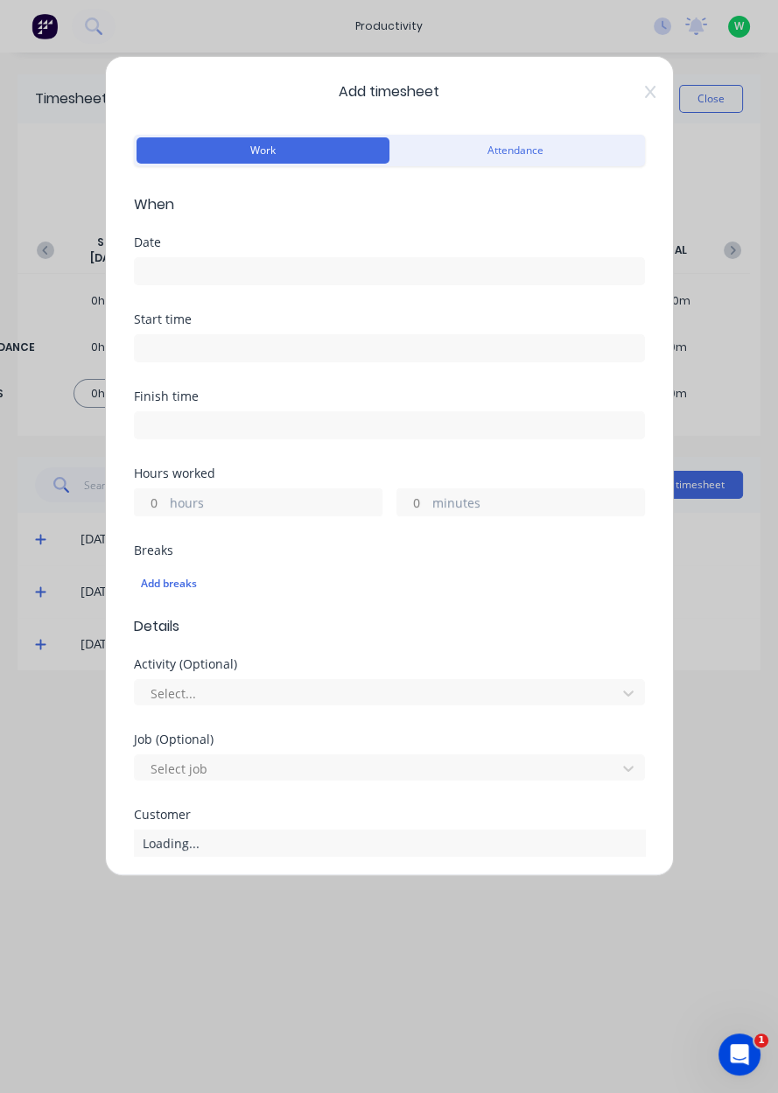
click at [330, 282] on input at bounding box center [389, 271] width 509 height 26
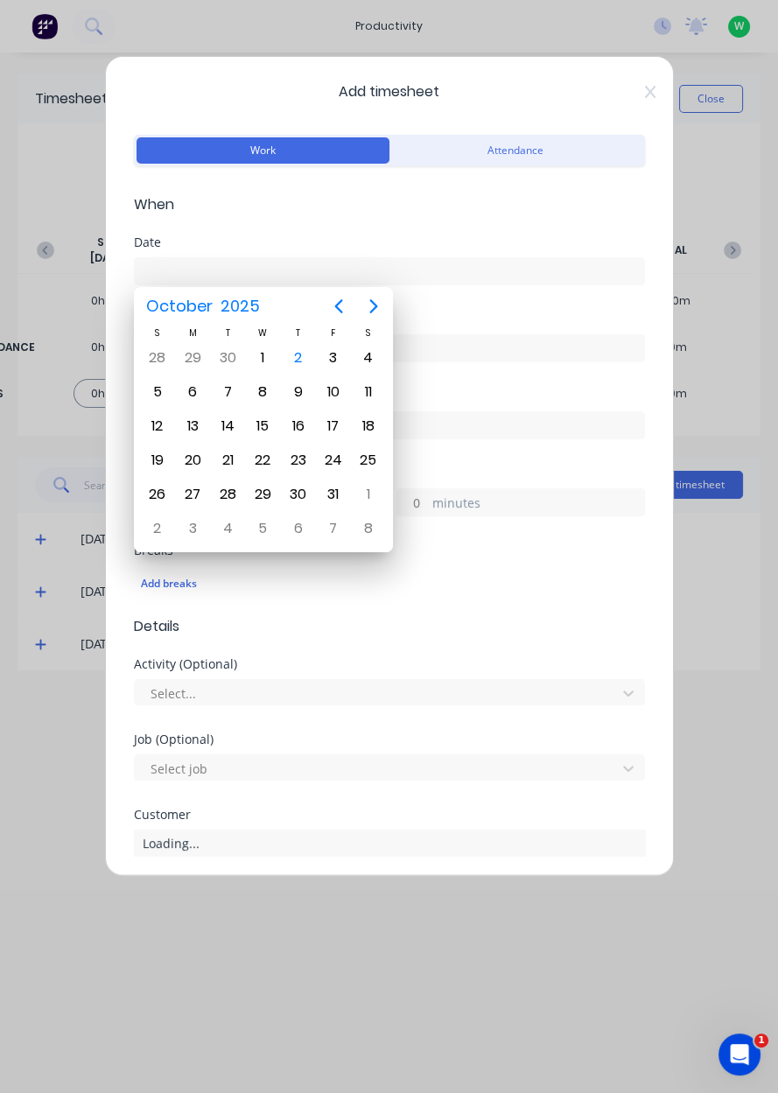
click at [302, 360] on div "2" at bounding box center [298, 358] width 26 height 26
type input "[DATE]"
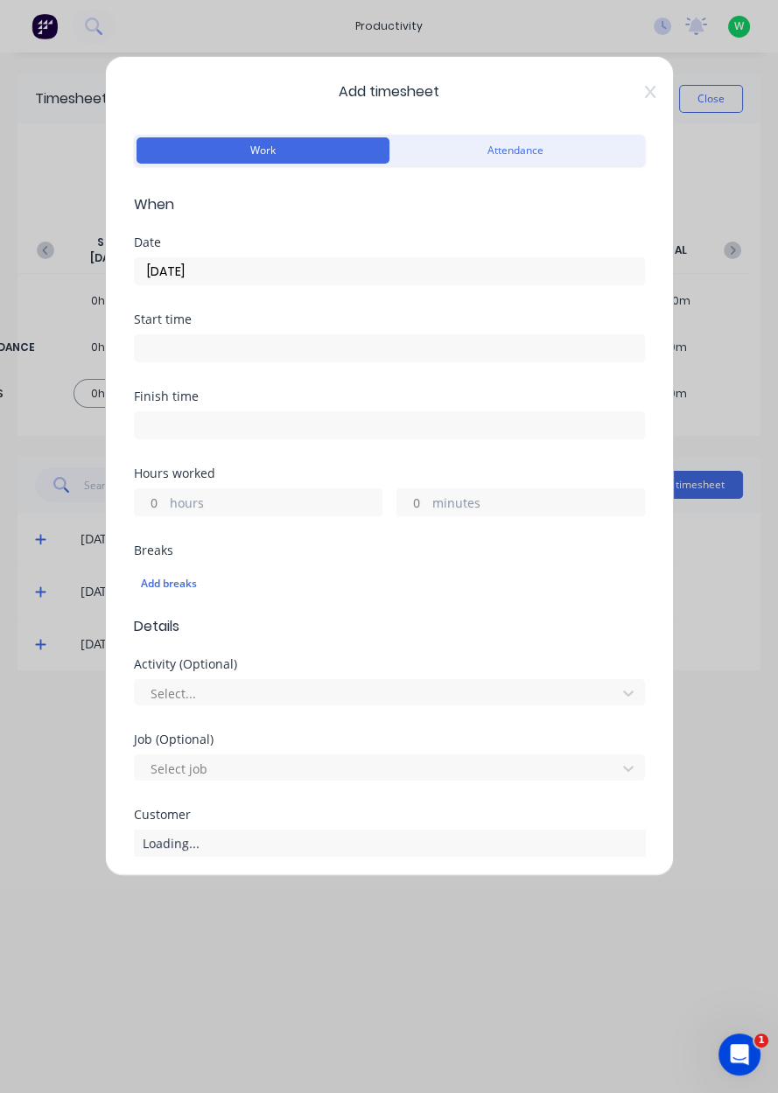
click at [271, 506] on label "hours" at bounding box center [276, 504] width 212 height 22
click at [165, 506] on input "hours" at bounding box center [150, 502] width 31 height 26
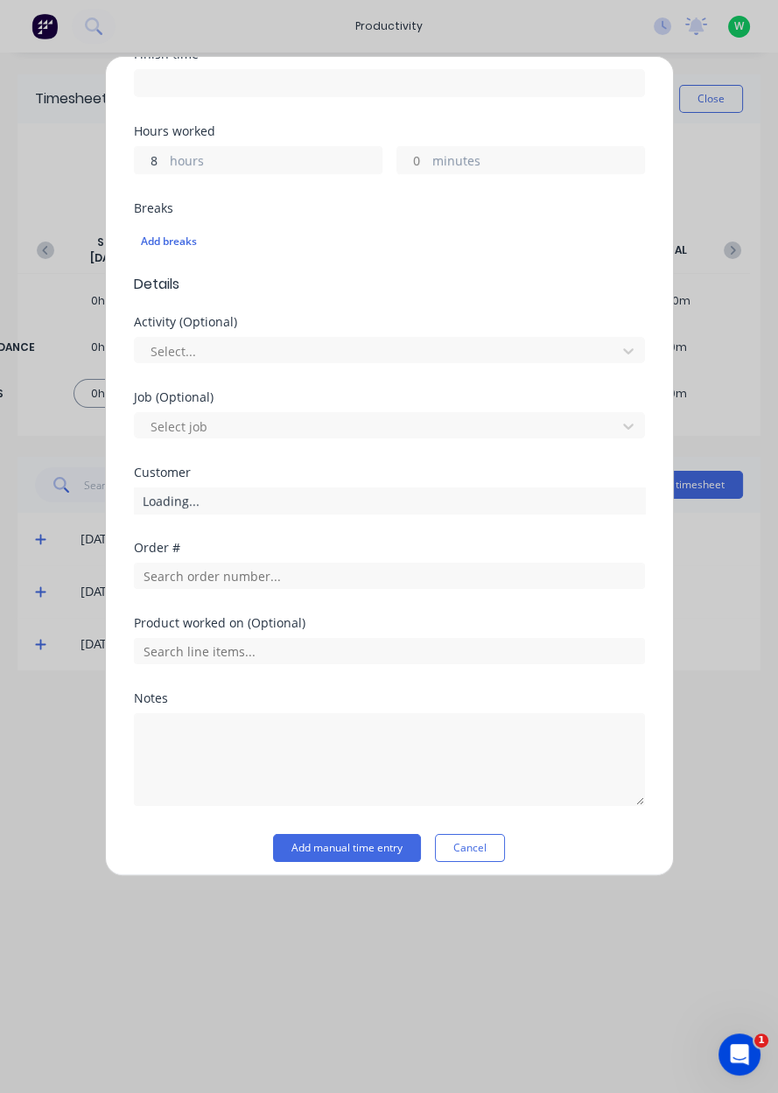
scroll to position [345, 0]
type input "8"
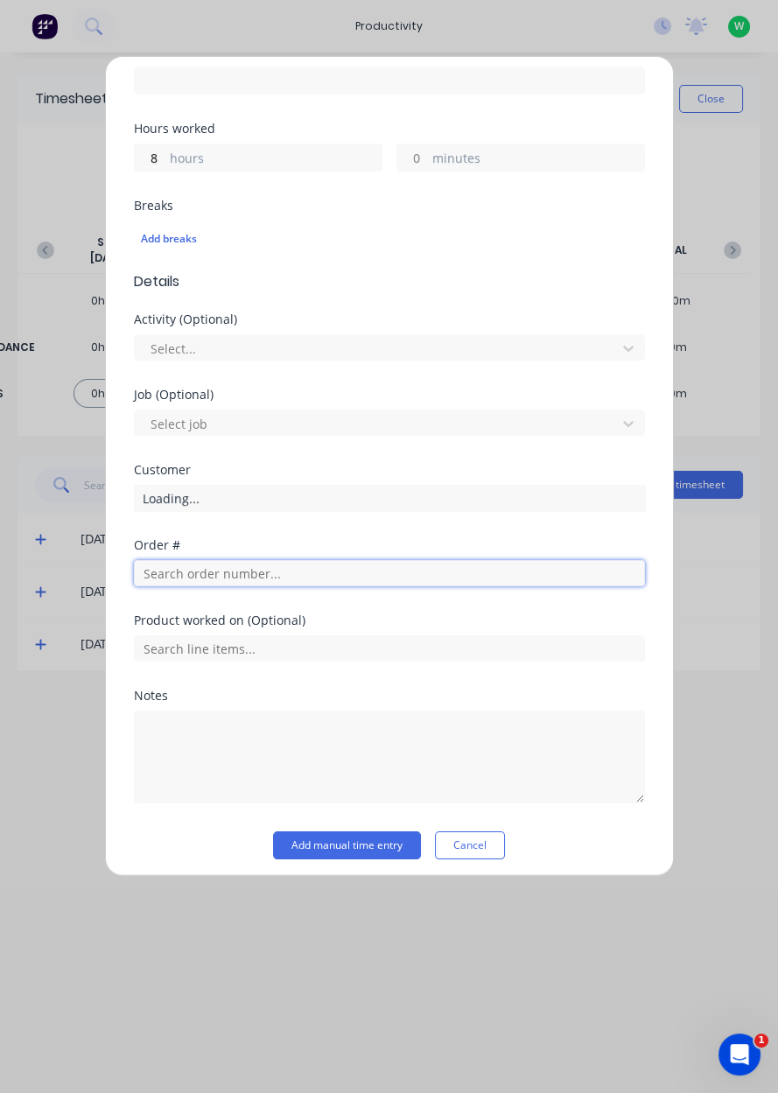
click at [362, 565] on input "text" at bounding box center [389, 573] width 511 height 26
type input "17943"
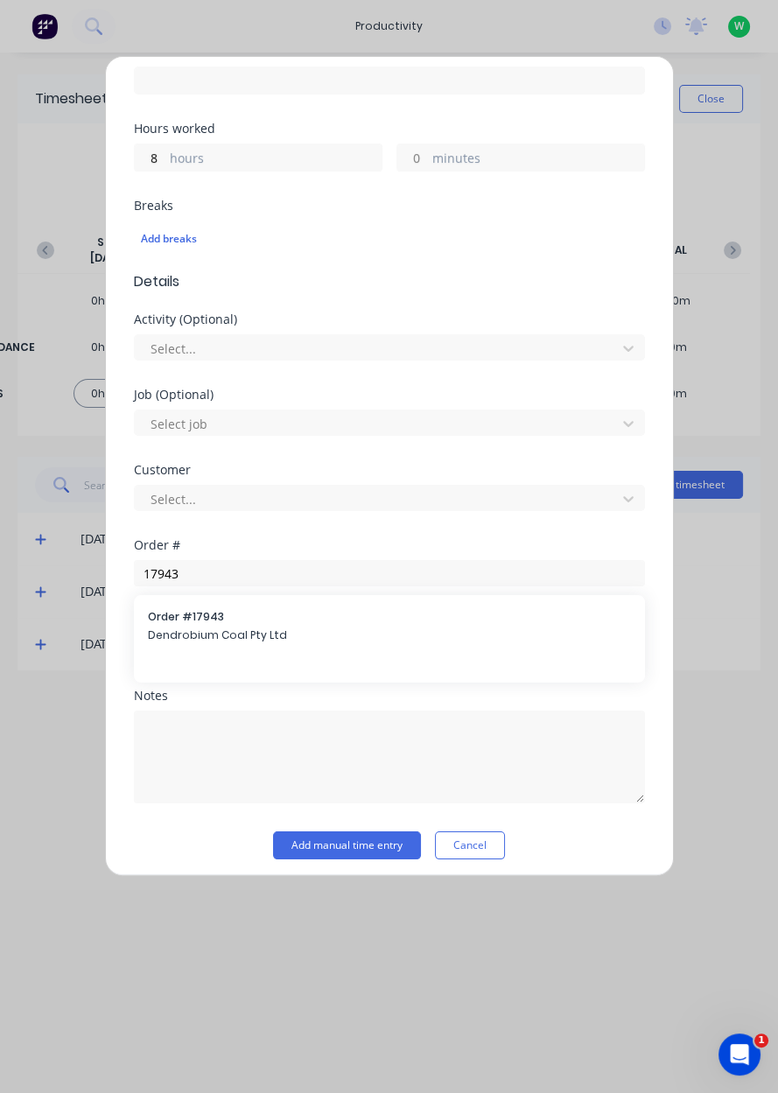
click at [262, 629] on span "Dendrobium Coal Pty Ltd" at bounding box center [389, 635] width 483 height 16
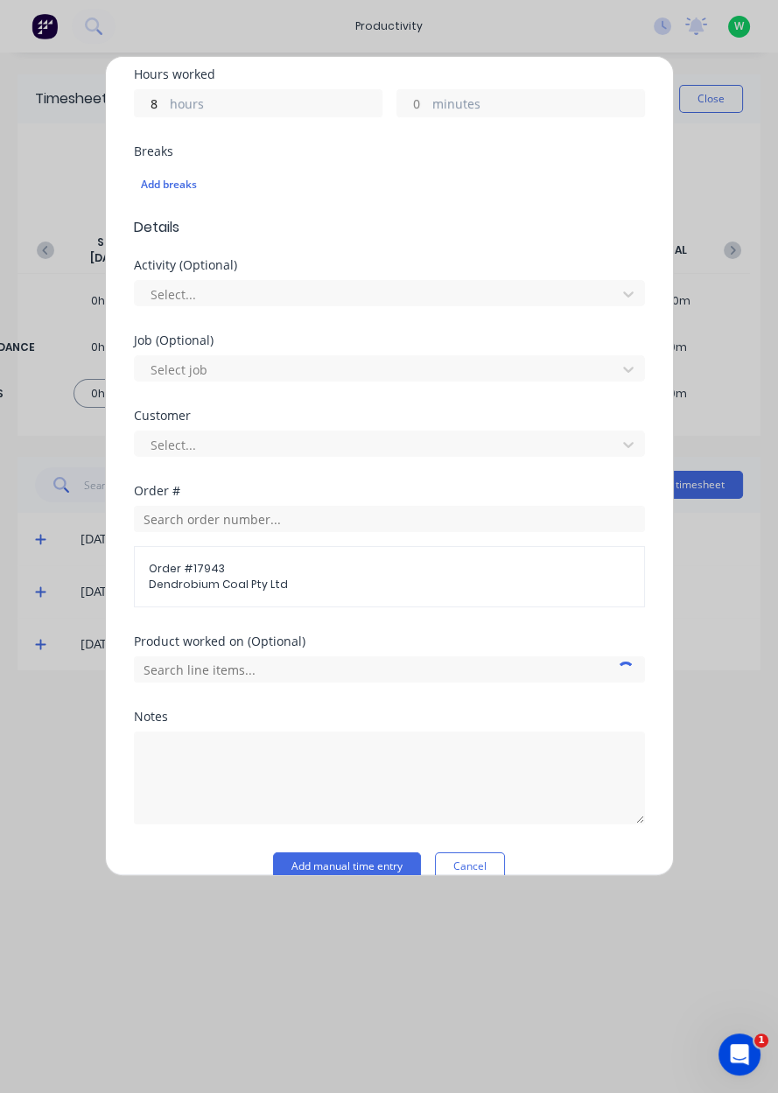
scroll to position [424, 0]
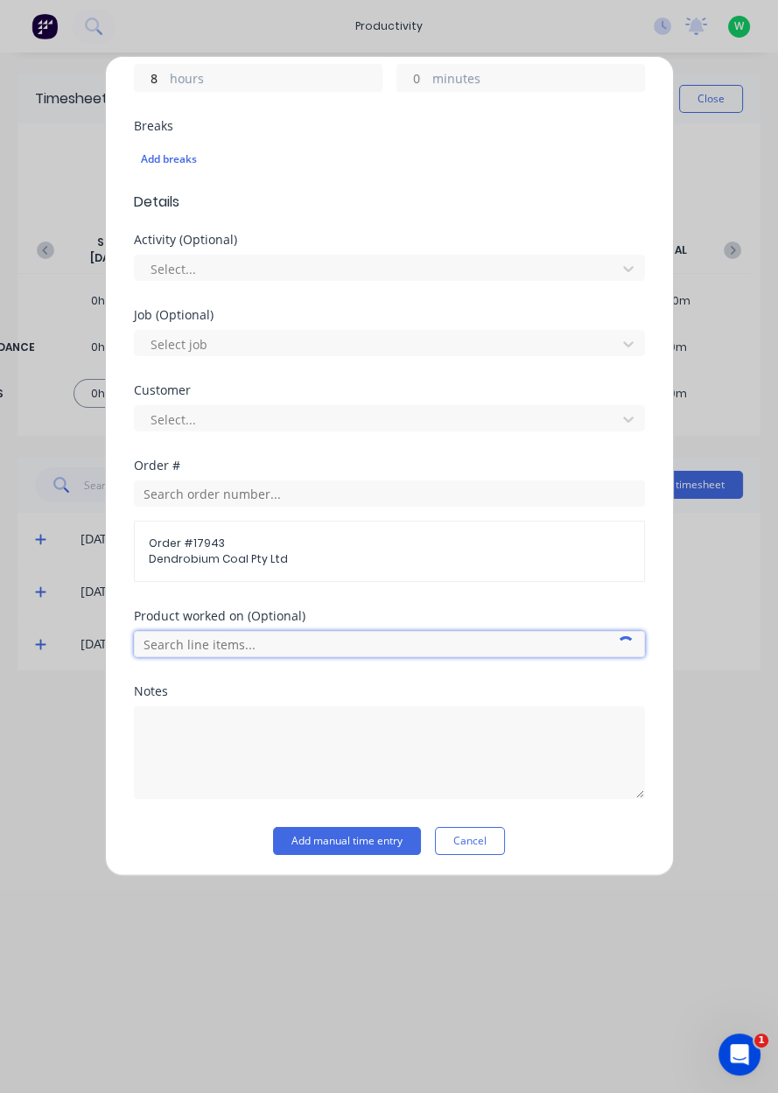
click at [415, 647] on input "text" at bounding box center [389, 644] width 511 height 26
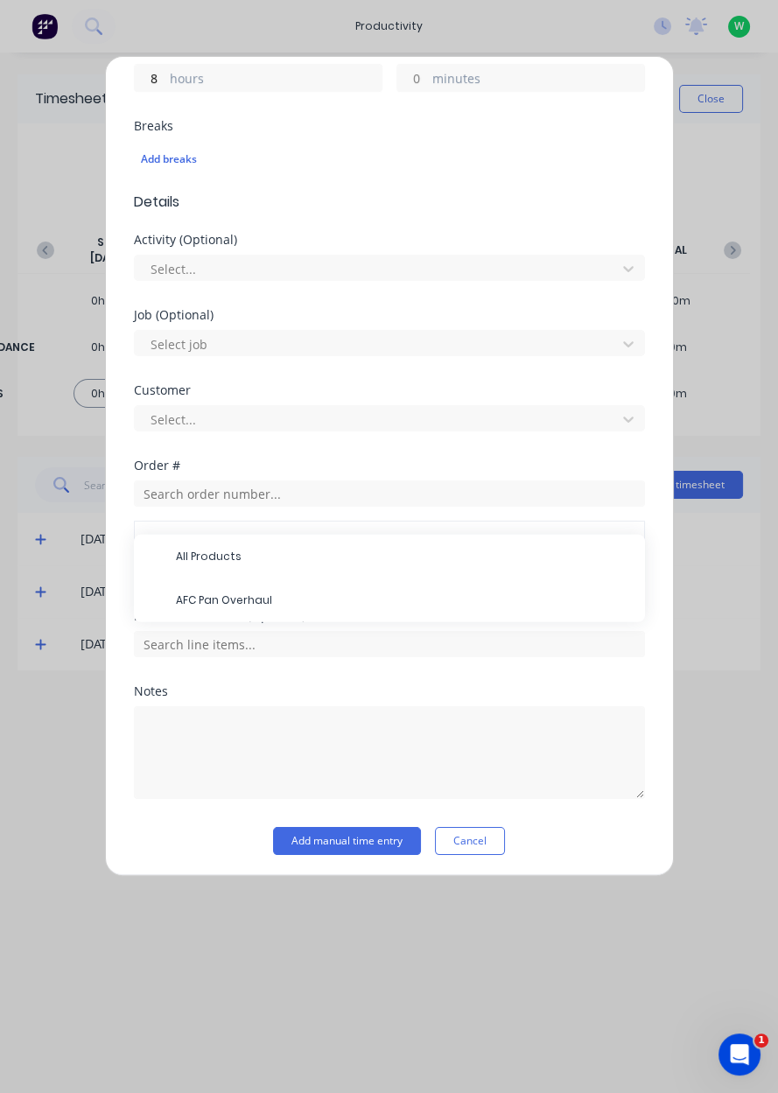
click at [381, 597] on span "AFC Pan Overhaul" at bounding box center [403, 600] width 455 height 16
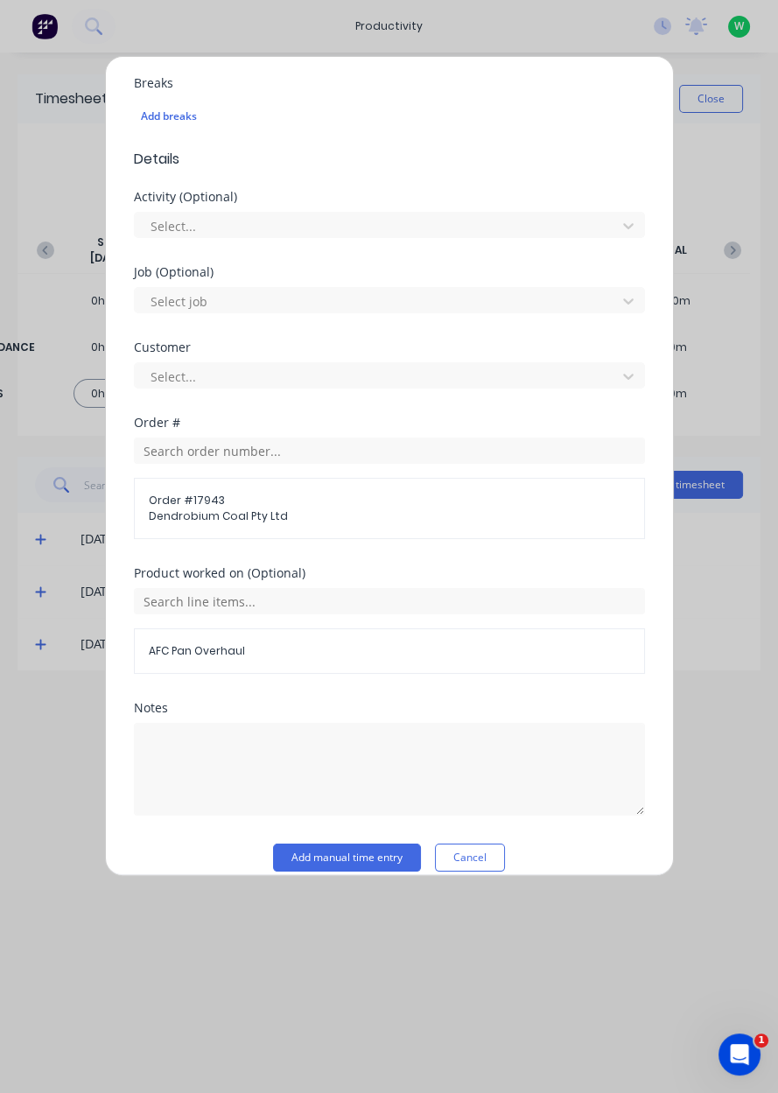
scroll to position [484, 0]
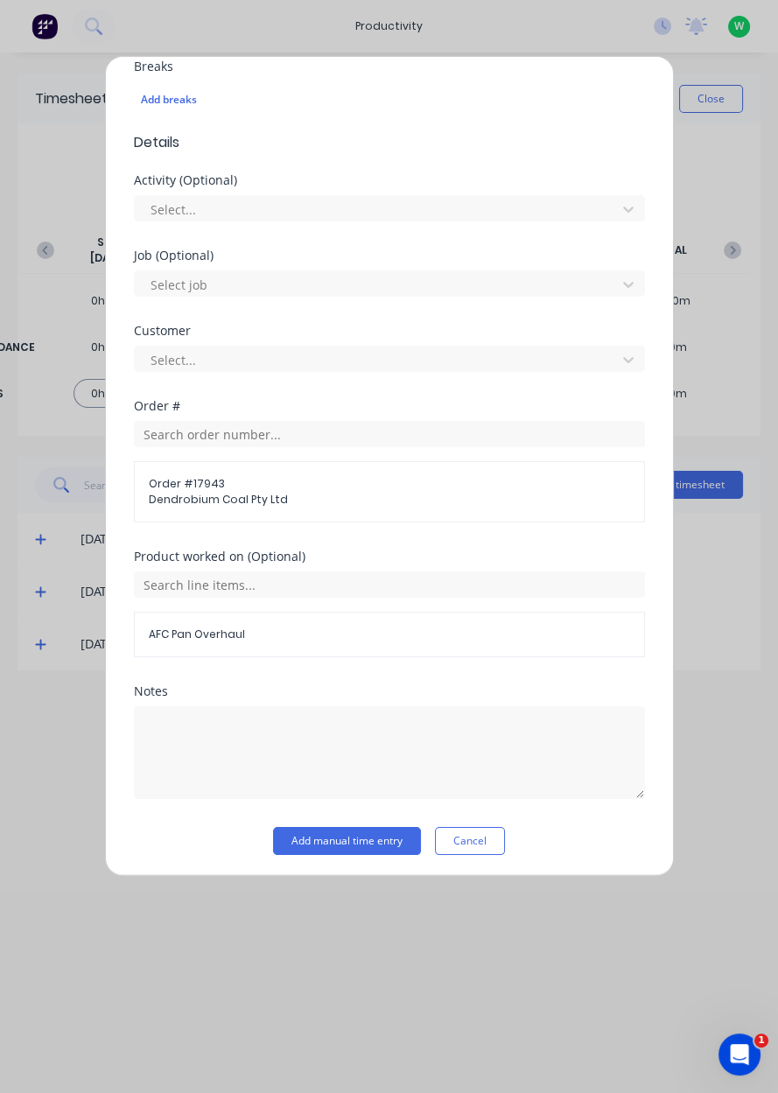
click at [368, 848] on button "Add manual time entry" at bounding box center [347, 841] width 148 height 28
